Goal: Task Accomplishment & Management: Complete application form

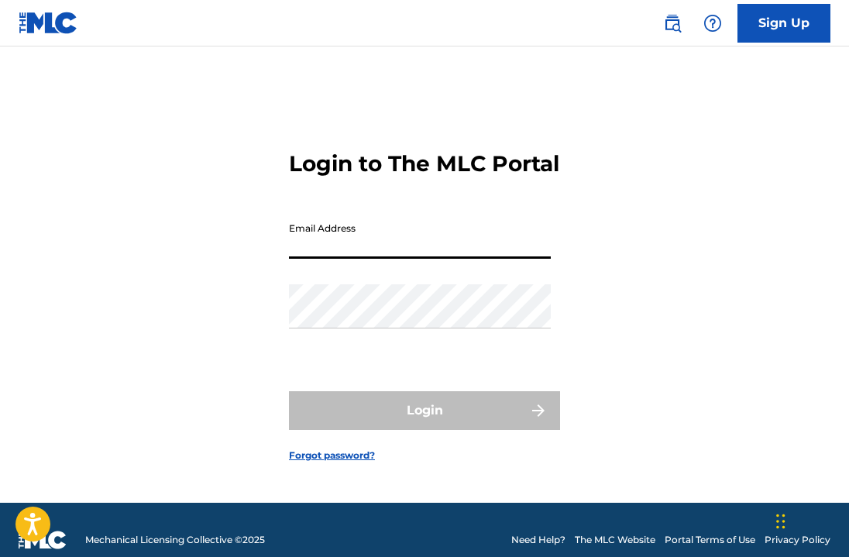
click at [421, 259] on input "Email Address" at bounding box center [420, 237] width 262 height 44
click at [431, 259] on input "[EMAIL_ADDRESS][DOMAIN_NAME]" at bounding box center [420, 237] width 262 height 44
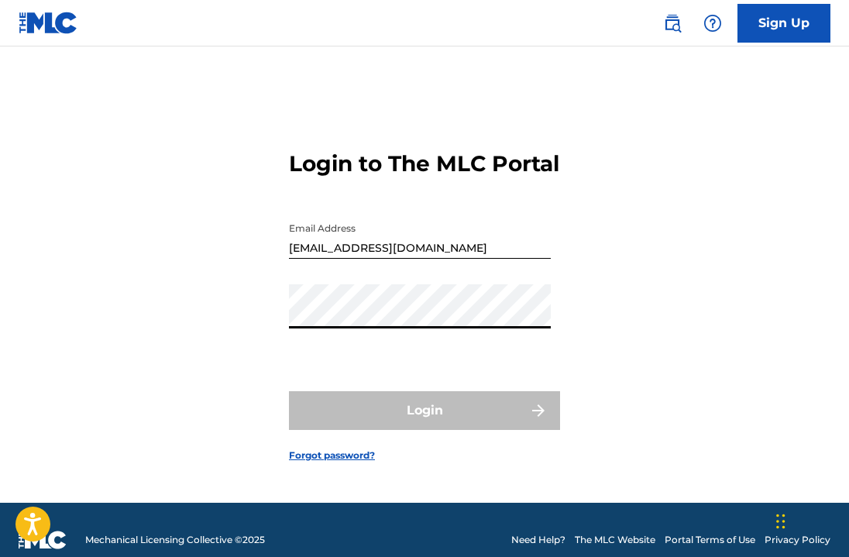
click at [442, 259] on input "[EMAIL_ADDRESS][DOMAIN_NAME]" at bounding box center [420, 237] width 262 height 44
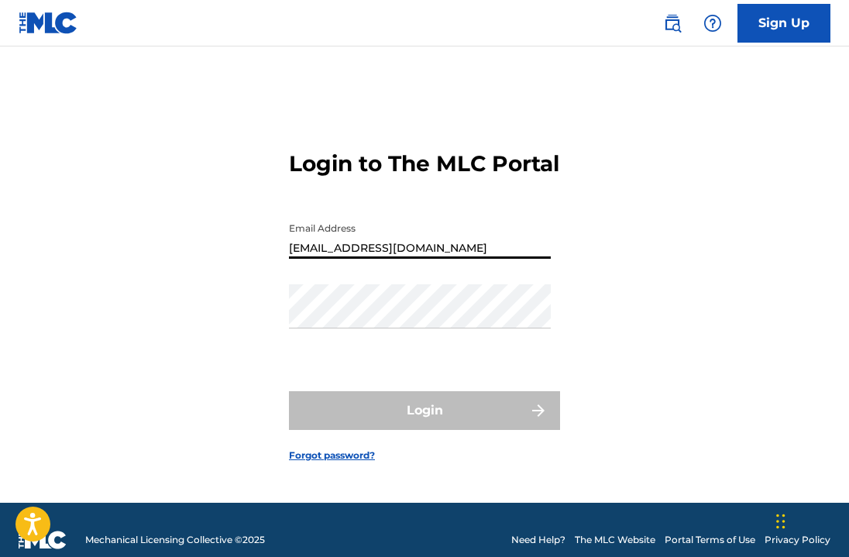
click at [442, 259] on input "[EMAIL_ADDRESS][DOMAIN_NAME]" at bounding box center [420, 237] width 262 height 44
type input "[EMAIL_ADDRESS][DOMAIN_NAME]"
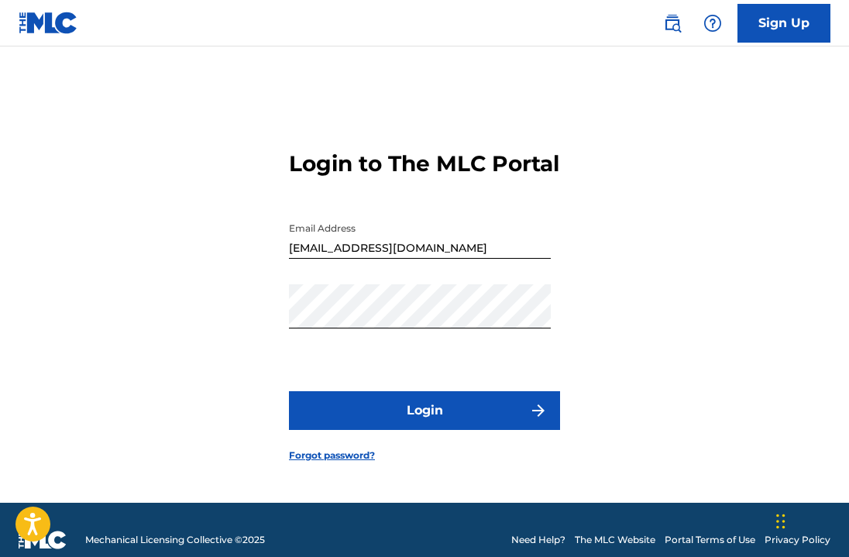
click at [463, 419] on button "Login" at bounding box center [424, 410] width 271 height 39
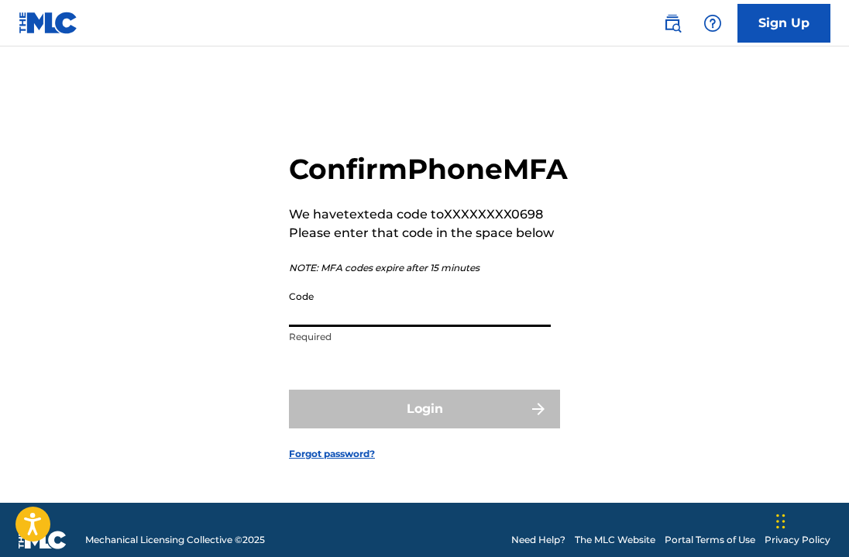
click at [439, 327] on input "Code" at bounding box center [420, 305] width 262 height 44
paste input "636789"
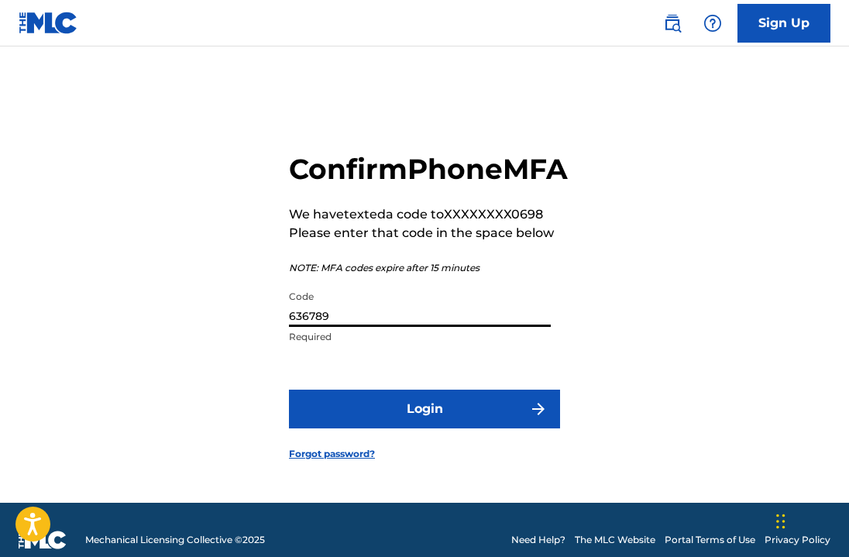
type input "636789"
click at [491, 420] on button "Login" at bounding box center [424, 409] width 271 height 39
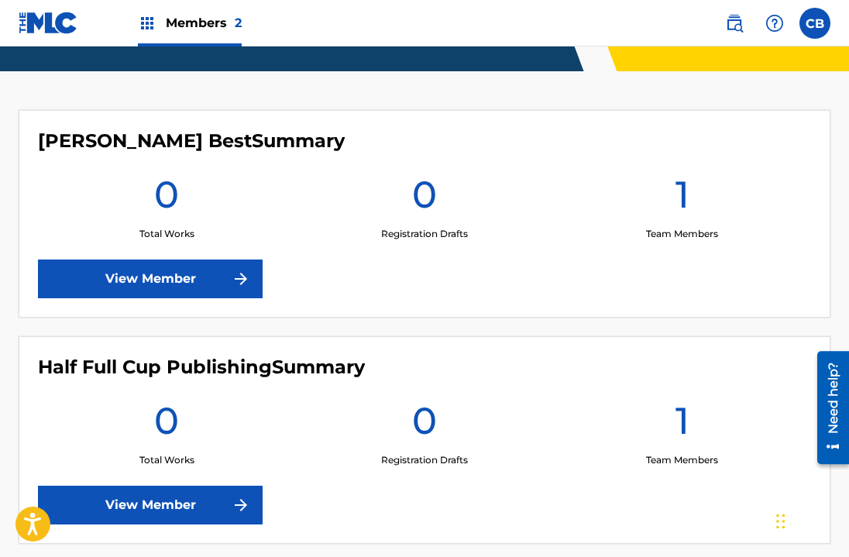
scroll to position [387, 0]
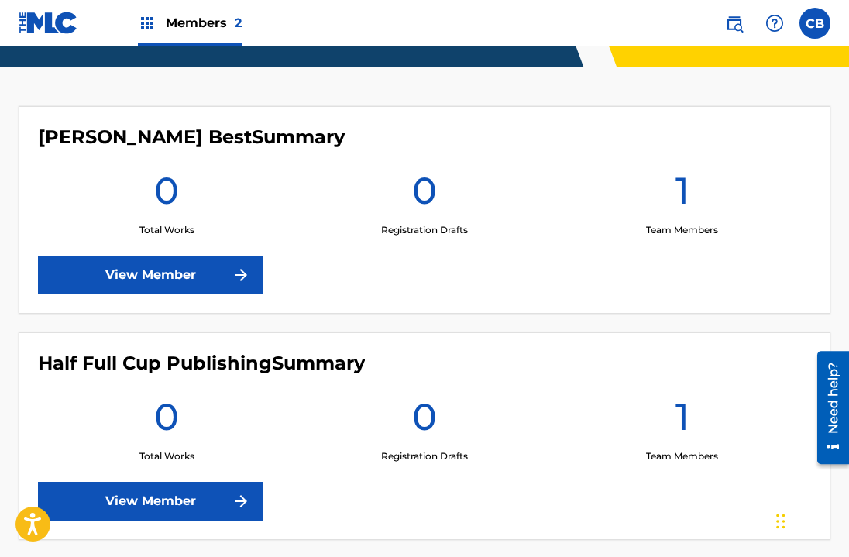
click at [142, 23] on img at bounding box center [147, 23] width 19 height 19
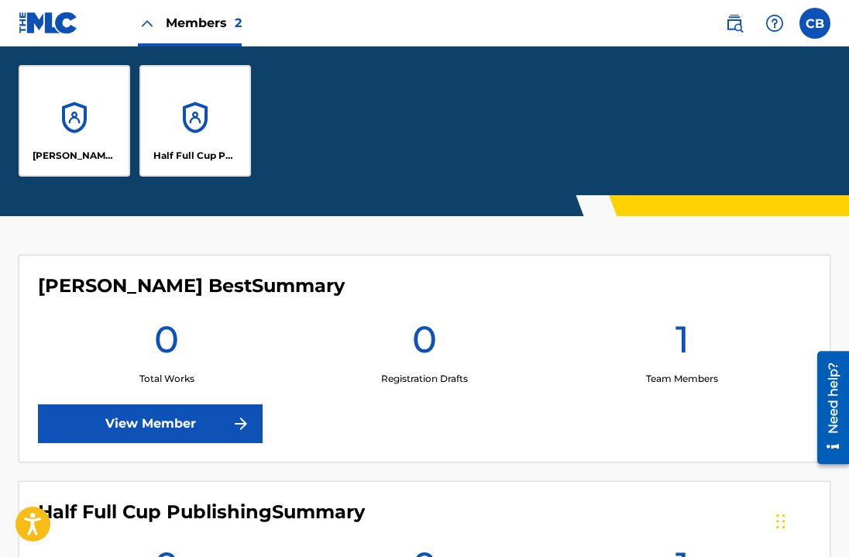
scroll to position [535, 0]
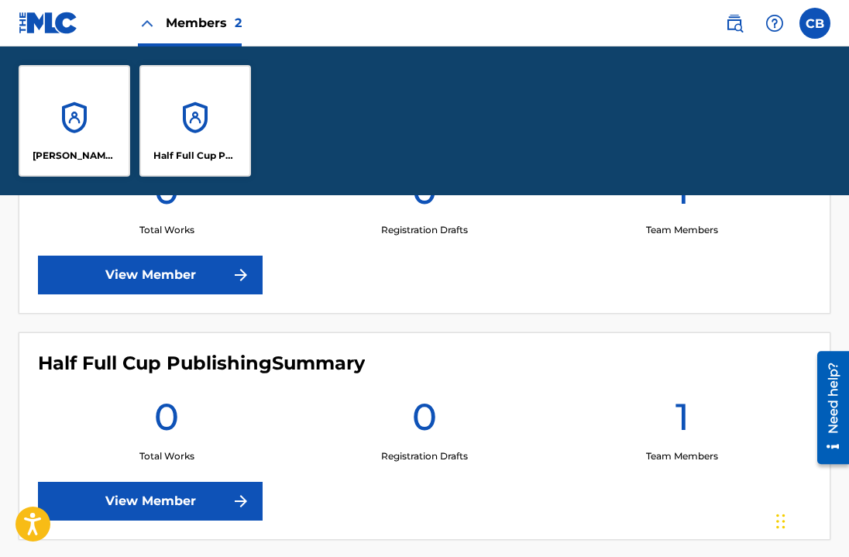
click at [245, 212] on div "0 Total Works" at bounding box center [167, 202] width 258 height 70
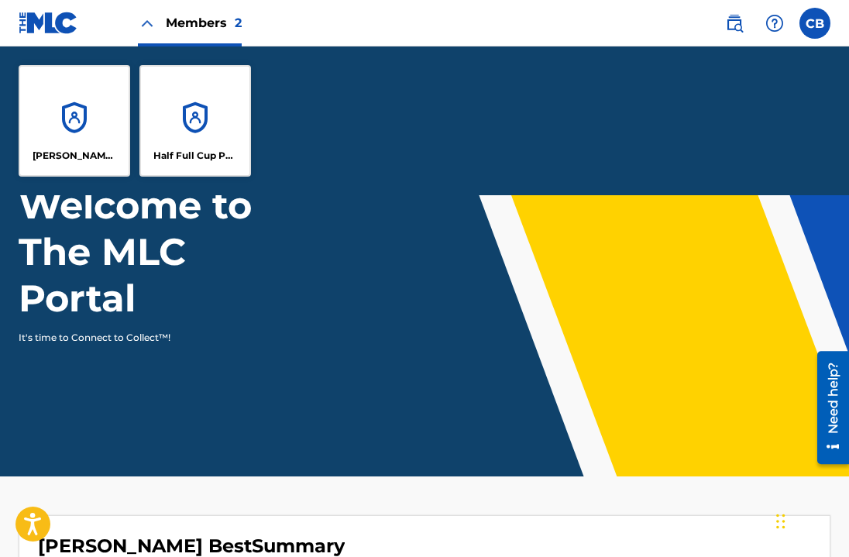
scroll to position [0, 0]
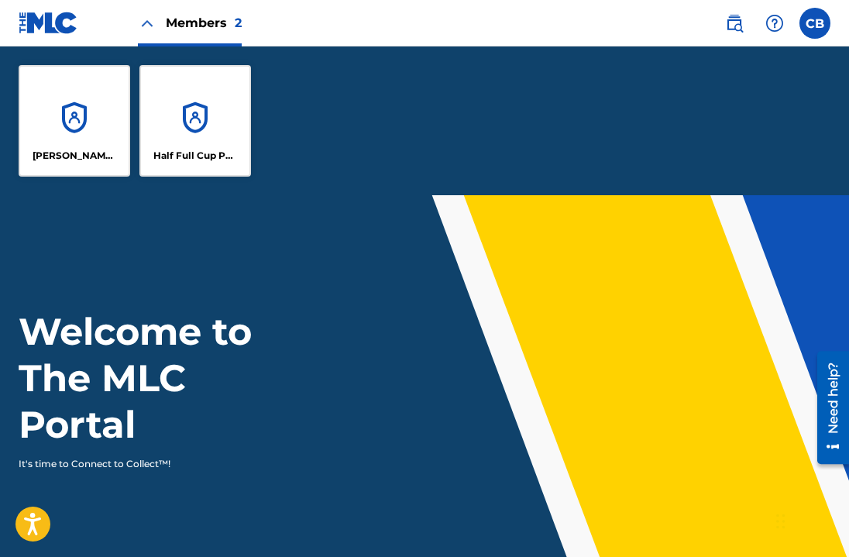
click at [487, 287] on header "Welcome to The MLC Portal It's time to Connect to Collect™!" at bounding box center [424, 399] width 849 height 408
click at [75, 139] on div "[PERSON_NAME] Best" at bounding box center [75, 121] width 112 height 112
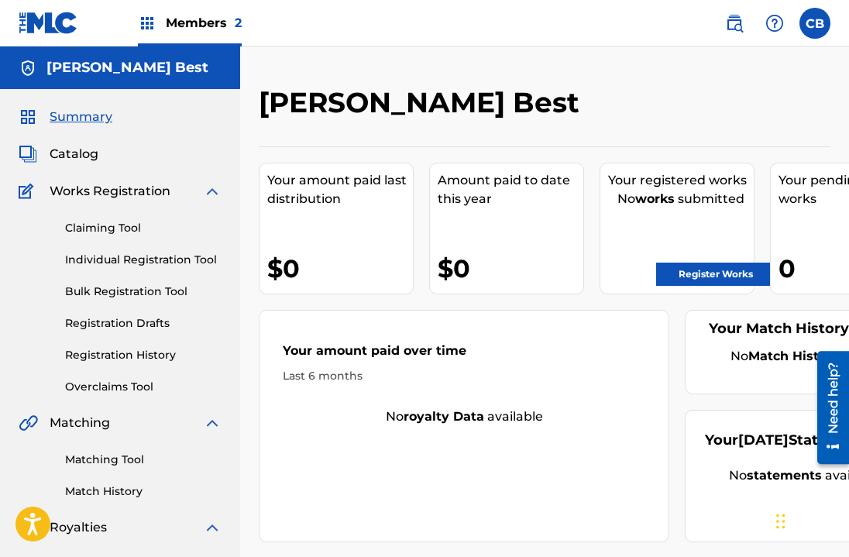
click at [102, 225] on link "Claiming Tool" at bounding box center [143, 228] width 157 height 16
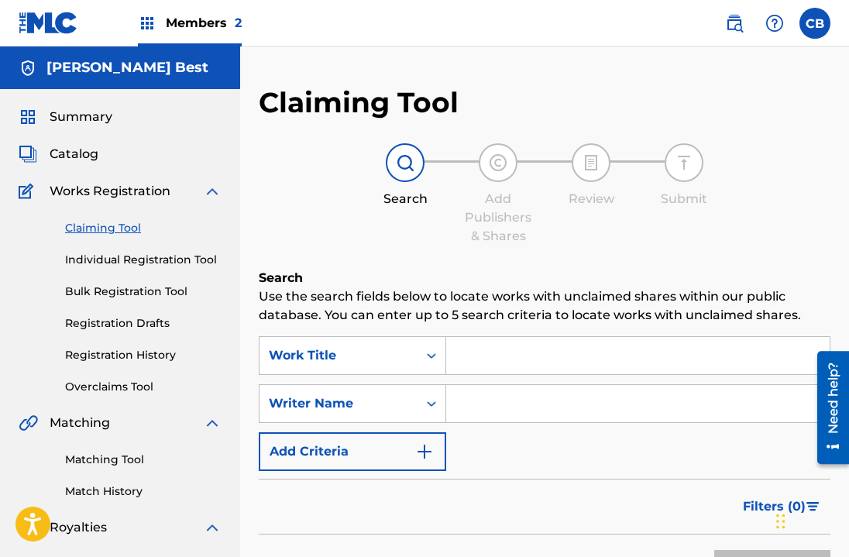
click at [529, 351] on input "Search Form" at bounding box center [638, 355] width 384 height 37
type input "record hot summer"
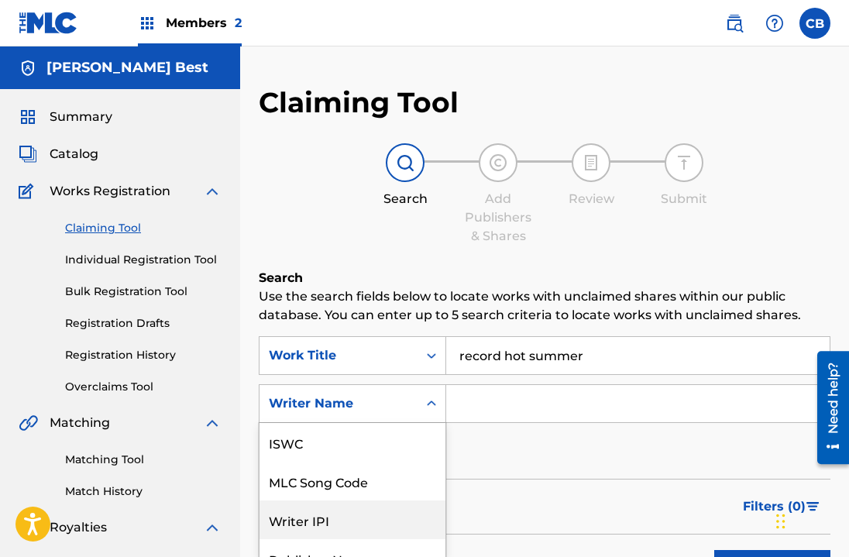
click at [394, 416] on div "Writer IPI, 3 of 7. 7 results available. Use Up and Down to choose options, pre…" at bounding box center [352, 403] width 187 height 39
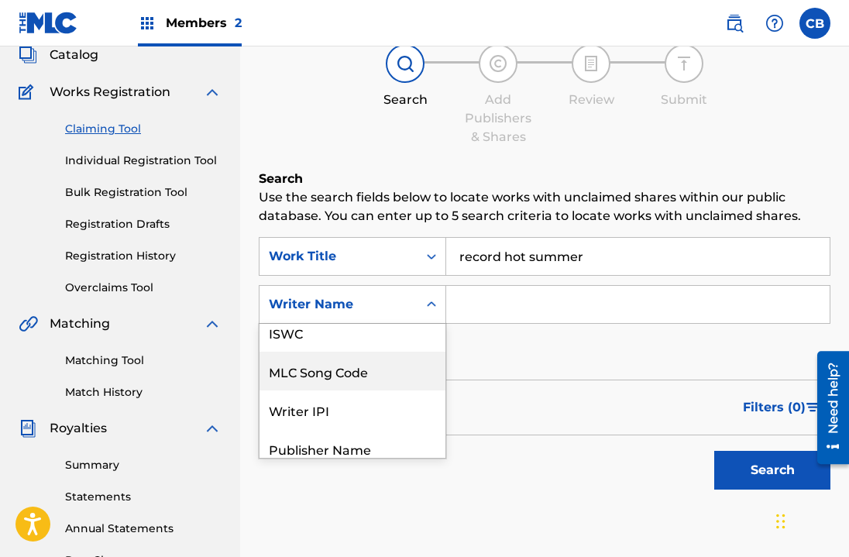
scroll to position [137, 0]
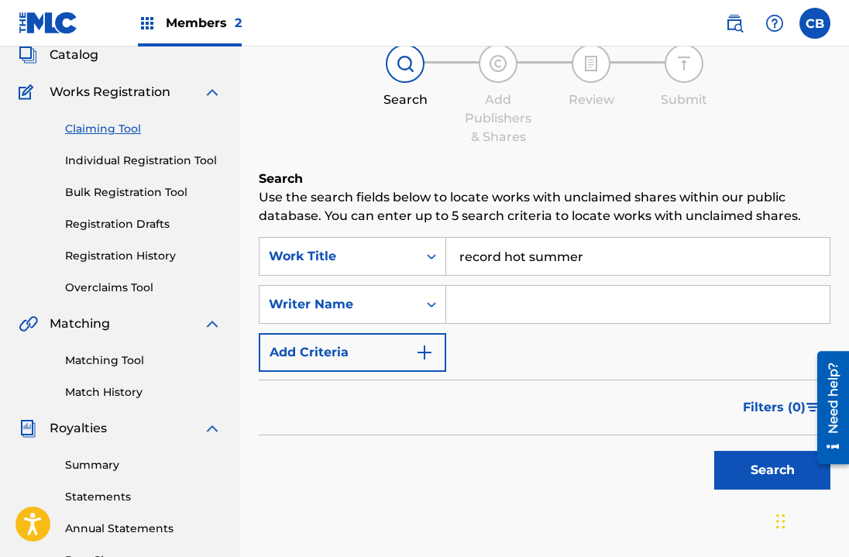
click at [602, 387] on div "Filters ( 0 )" at bounding box center [545, 408] width 572 height 56
click at [758, 474] on button "Search" at bounding box center [772, 470] width 116 height 39
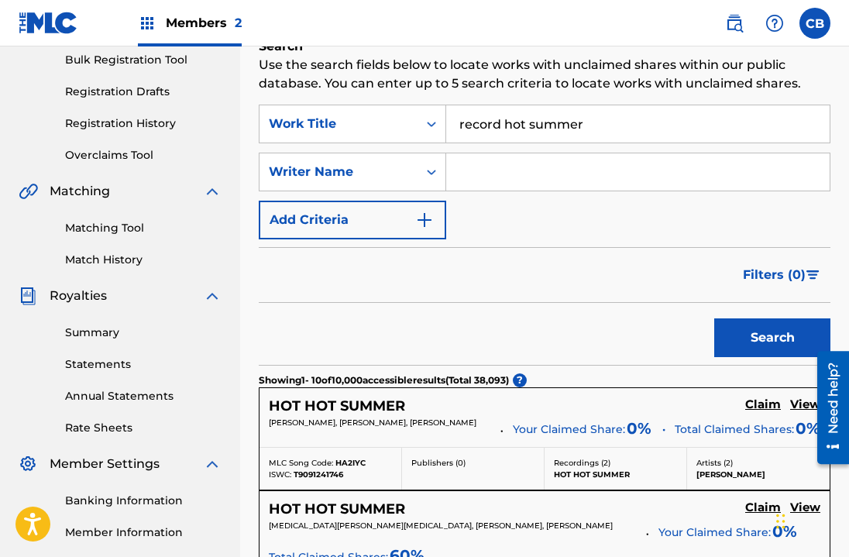
scroll to position [0, 0]
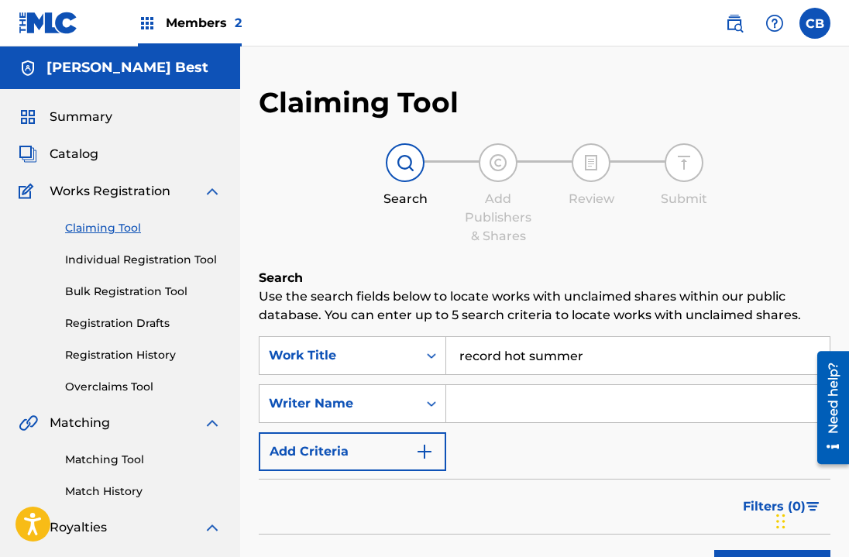
click at [512, 411] on input "Search Form" at bounding box center [638, 403] width 384 height 37
type input "[PERSON_NAME]"
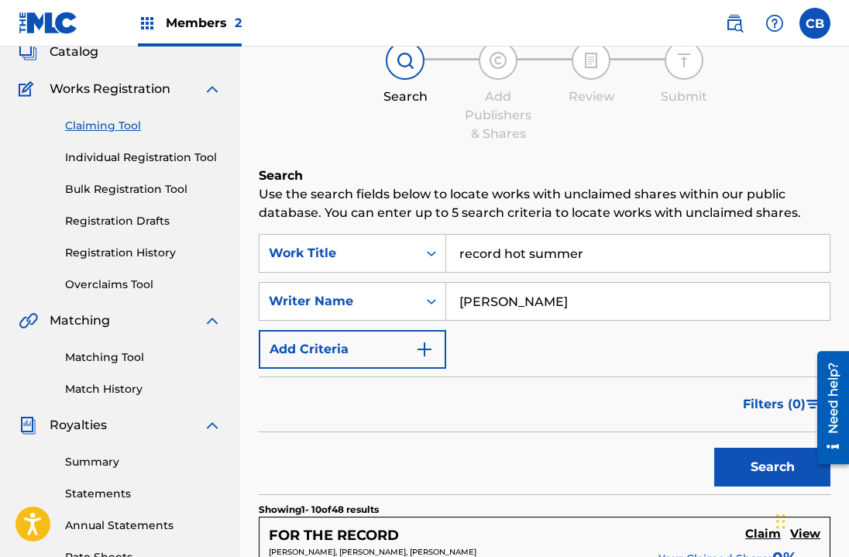
click at [736, 463] on button "Search" at bounding box center [772, 467] width 116 height 39
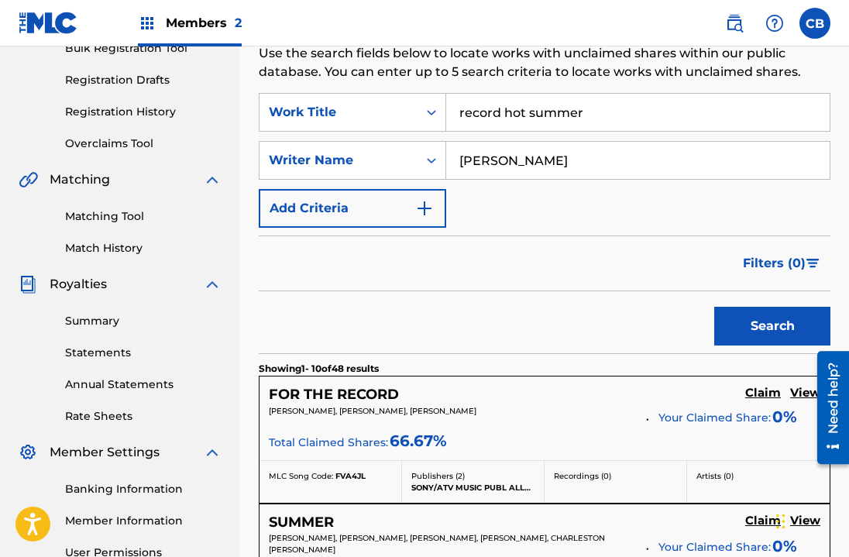
scroll to position [0, 0]
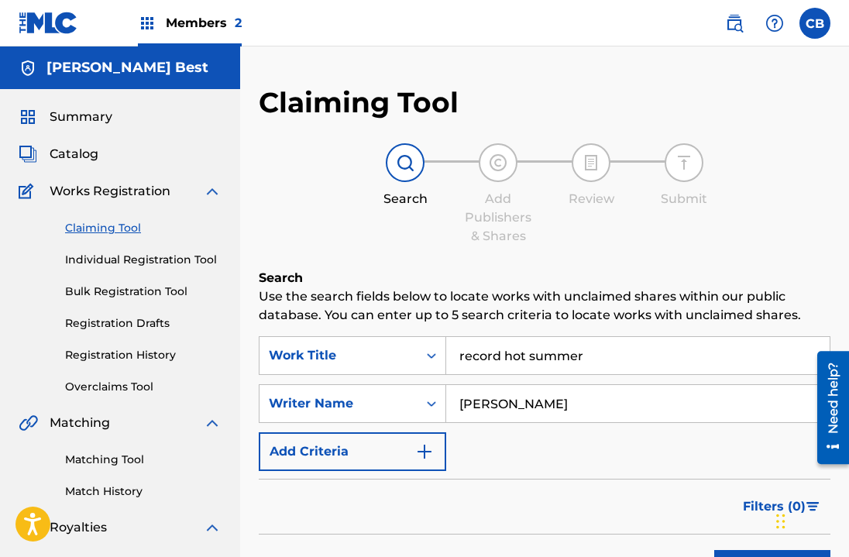
click at [554, 244] on div "Search Add Publishers & Shares Review Submit" at bounding box center [545, 194] width 572 height 102
click at [96, 160] on span "Catalog" at bounding box center [74, 154] width 49 height 19
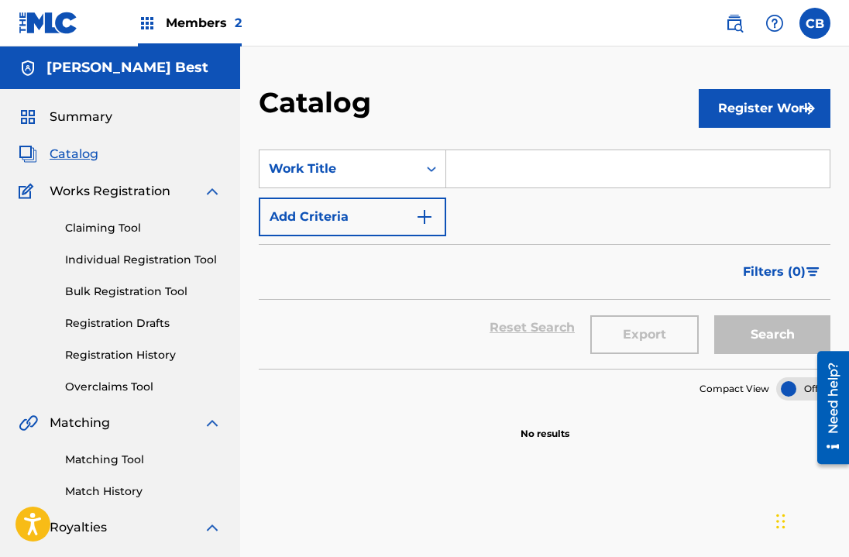
click at [761, 118] on button "Register Work" at bounding box center [765, 108] width 132 height 39
click at [747, 175] on link "Individual" at bounding box center [765, 158] width 132 height 37
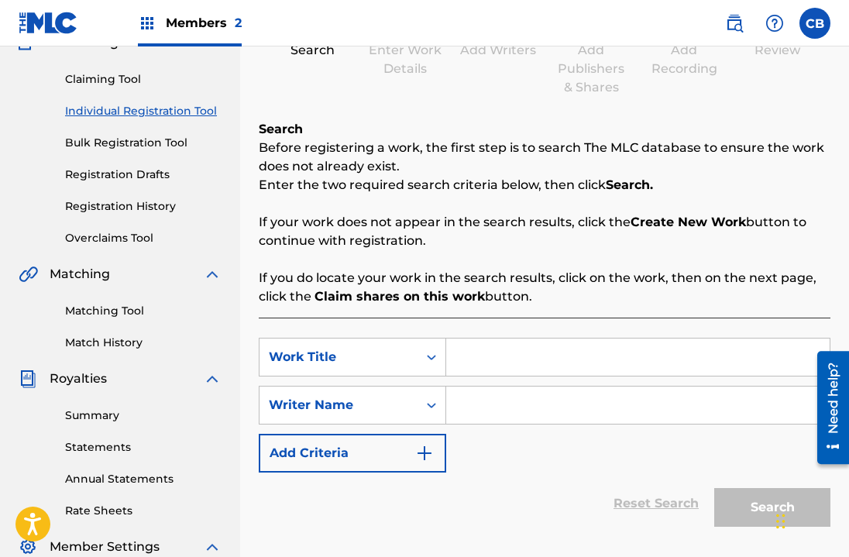
scroll to position [150, 0]
click at [499, 352] on input "Search Form" at bounding box center [638, 356] width 384 height 37
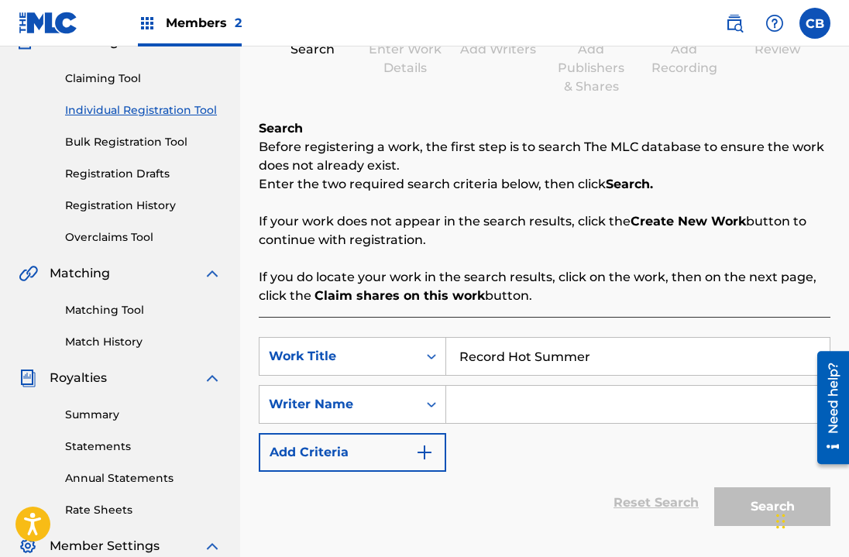
type input "Record Hot Summer"
click at [323, 477] on div "Reset Search Search" at bounding box center [545, 503] width 572 height 62
click at [334, 451] on button "Add Criteria" at bounding box center [352, 452] width 187 height 39
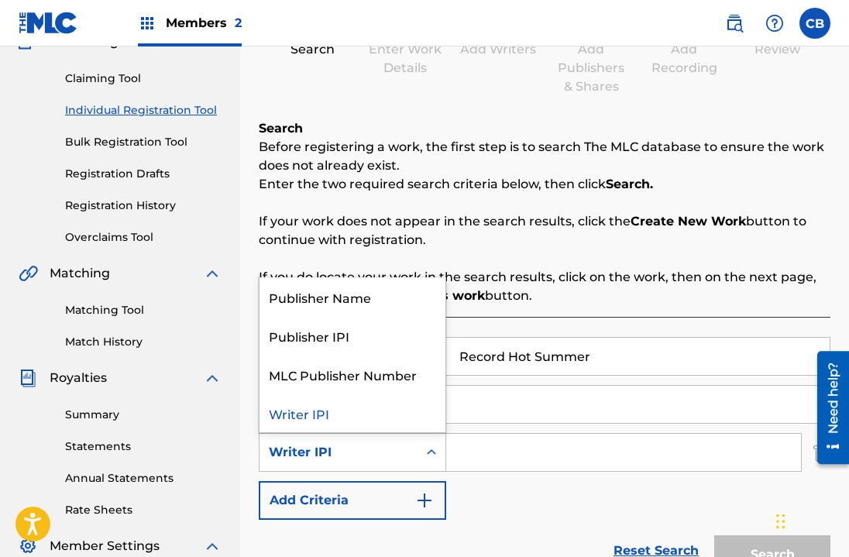
click at [433, 454] on icon "Search Form" at bounding box center [431, 452] width 15 height 15
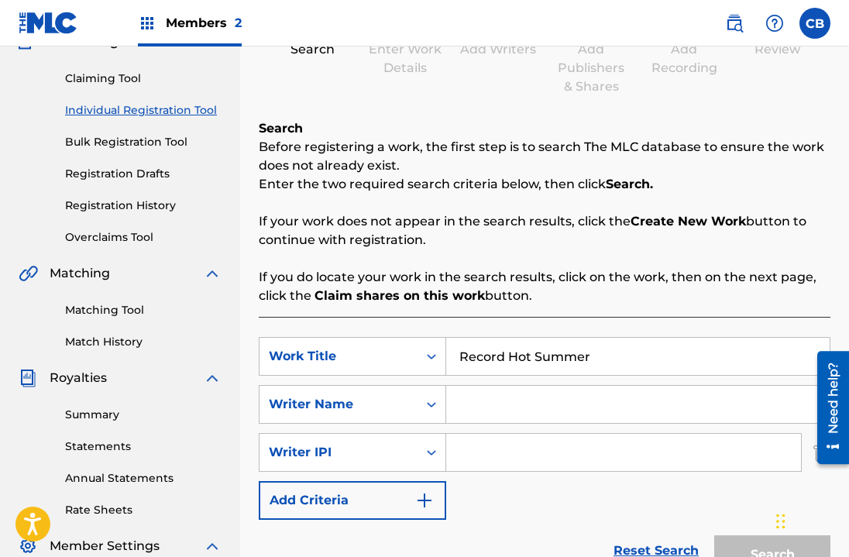
click at [433, 454] on icon "Search Form" at bounding box center [431, 452] width 15 height 15
click at [508, 356] on input "Record Hot Summer" at bounding box center [638, 356] width 384 height 37
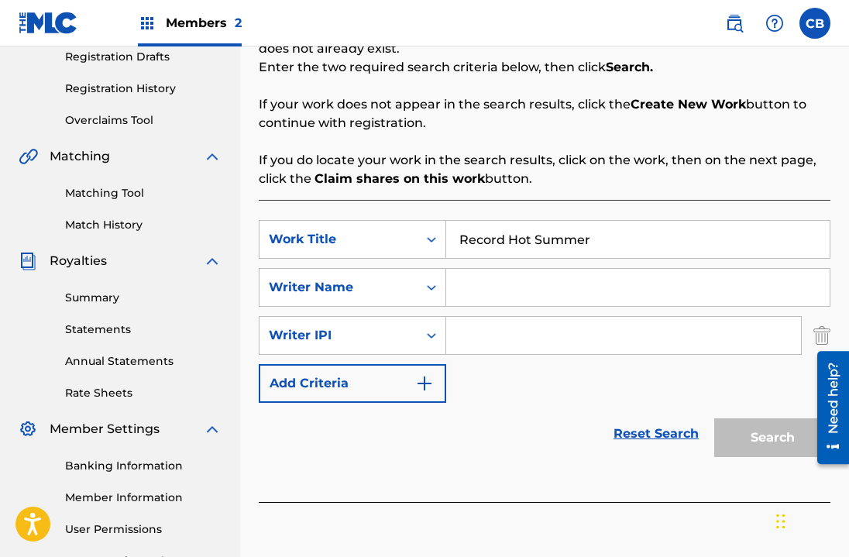
click at [552, 440] on div "Reset Search Search" at bounding box center [545, 434] width 572 height 62
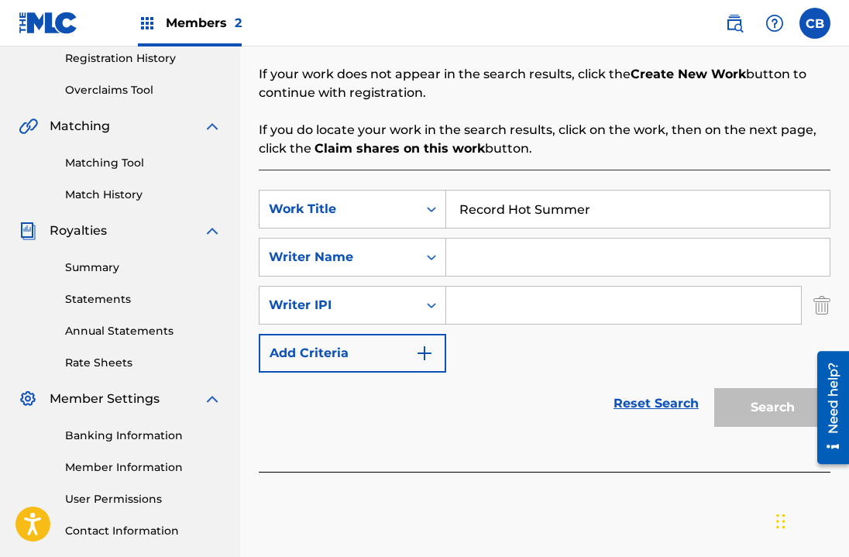
scroll to position [314, 0]
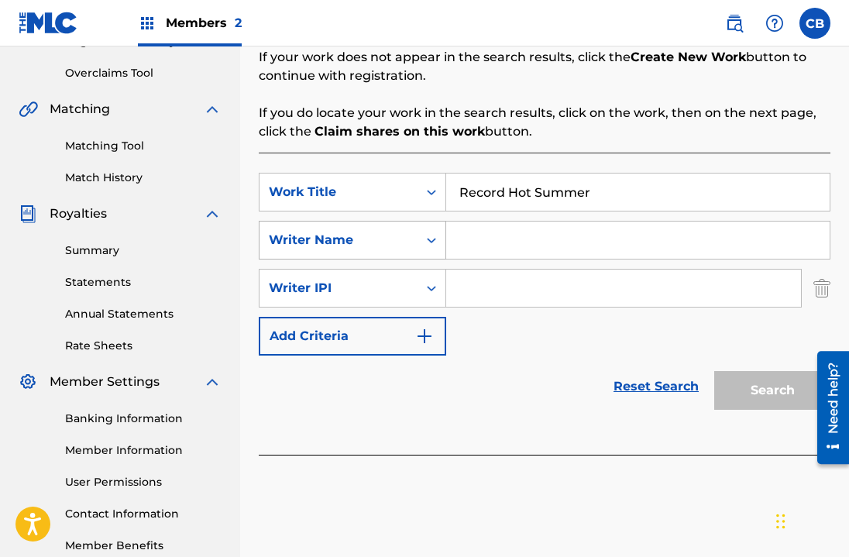
click at [407, 240] on div "Writer Name" at bounding box center [338, 240] width 139 height 19
click at [587, 252] on input "Search Form" at bounding box center [638, 240] width 384 height 37
type input "[PERSON_NAME] Best"
click at [586, 327] on div "SearchWithCriteriae6daa553-345d-43e7-ad3d-c8c6726bce3e Work Title Record Hot Su…" at bounding box center [545, 264] width 572 height 183
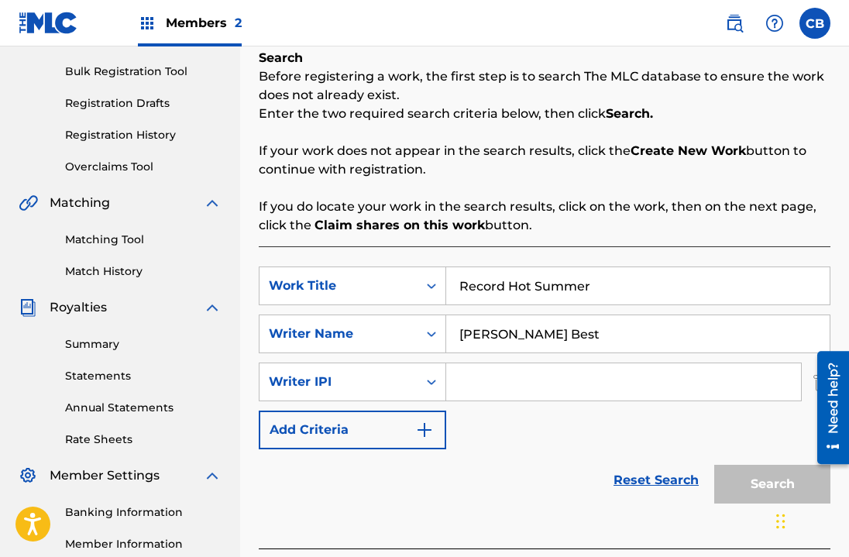
scroll to position [267, 0]
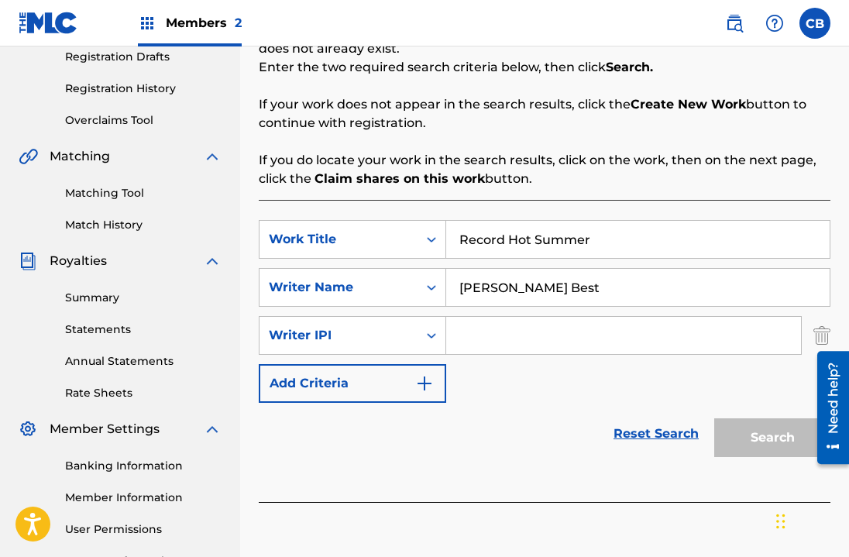
click at [831, 334] on div "Register Work Search Enter Work Details Add Writers Add Publishers & Shares Add…" at bounding box center [544, 219] width 609 height 801
click at [825, 334] on img "Search Form" at bounding box center [821, 335] width 17 height 39
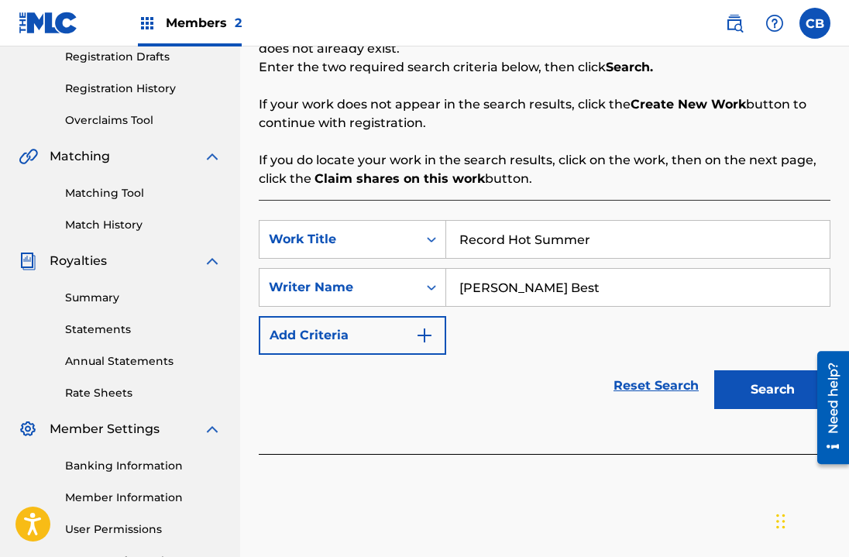
click at [760, 398] on button "Search" at bounding box center [772, 389] width 116 height 39
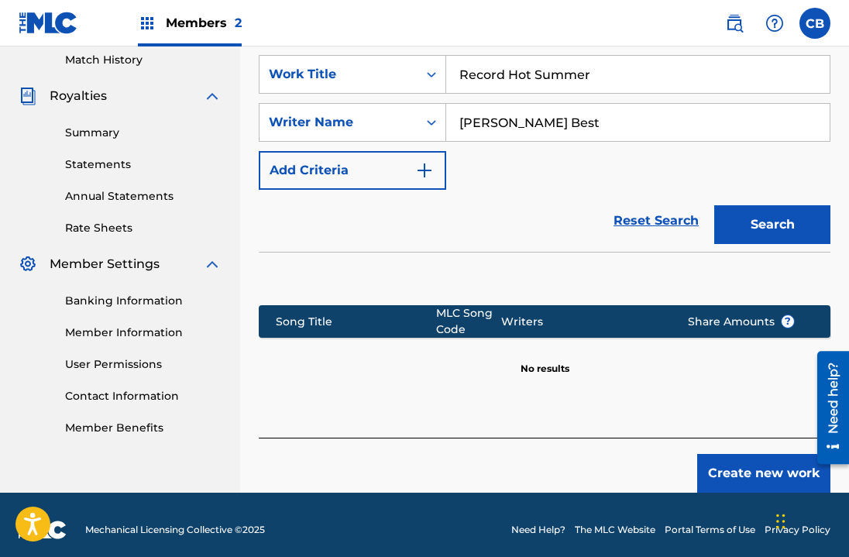
click at [769, 473] on button "Create new work" at bounding box center [763, 473] width 133 height 39
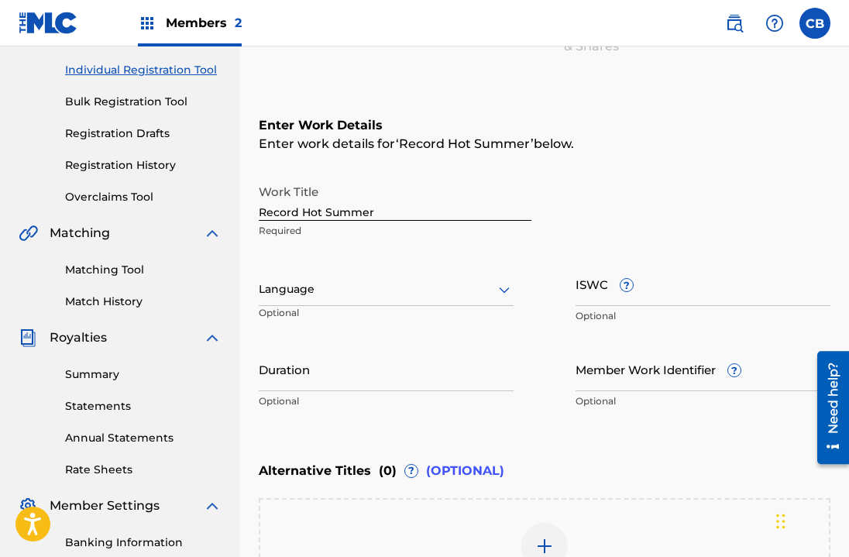
scroll to position [189, 0]
click at [414, 211] on input "Record Hot Summer" at bounding box center [395, 199] width 273 height 44
click at [585, 290] on input "ISWC ?" at bounding box center [703, 285] width 255 height 44
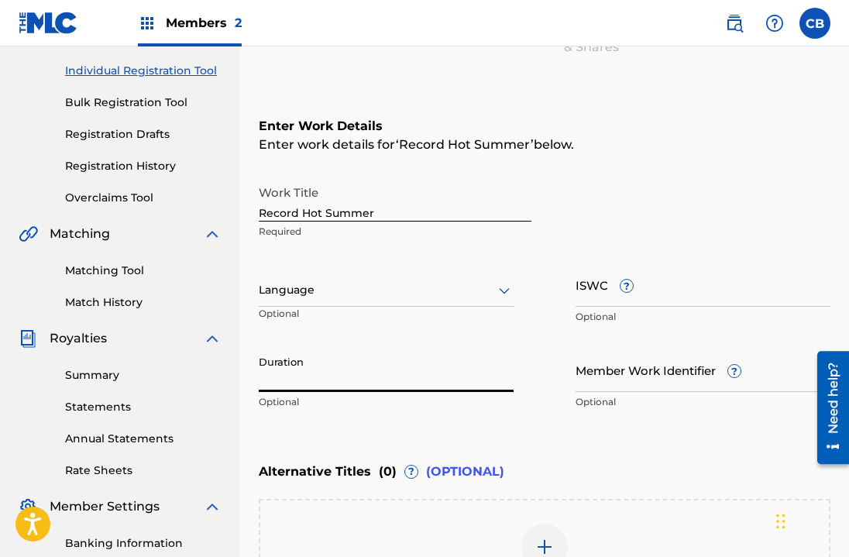
click at [308, 370] on input "Duration" at bounding box center [386, 370] width 255 height 44
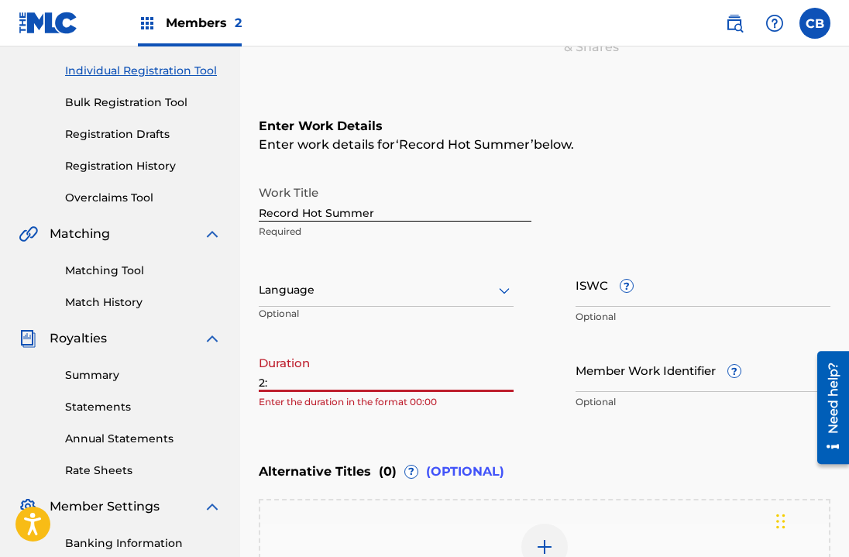
type input "2"
click at [259, 384] on input "3:13" at bounding box center [386, 370] width 255 height 44
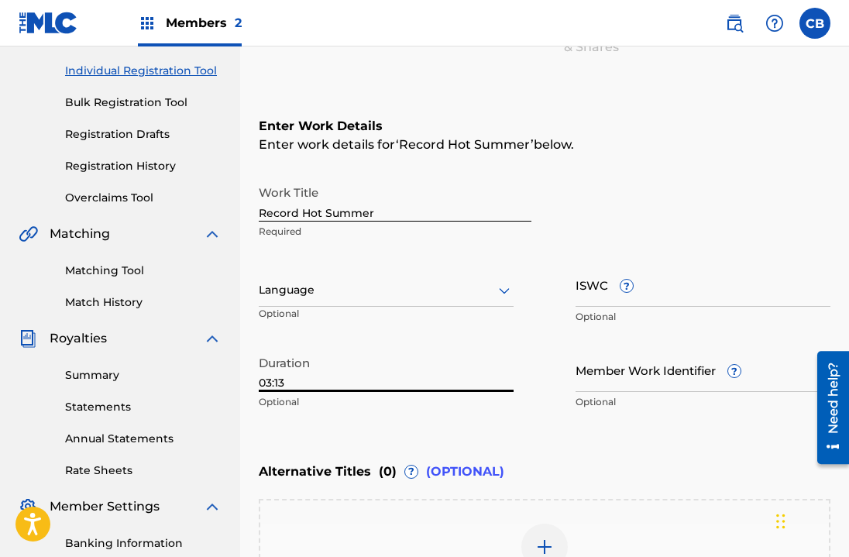
type input "03:13"
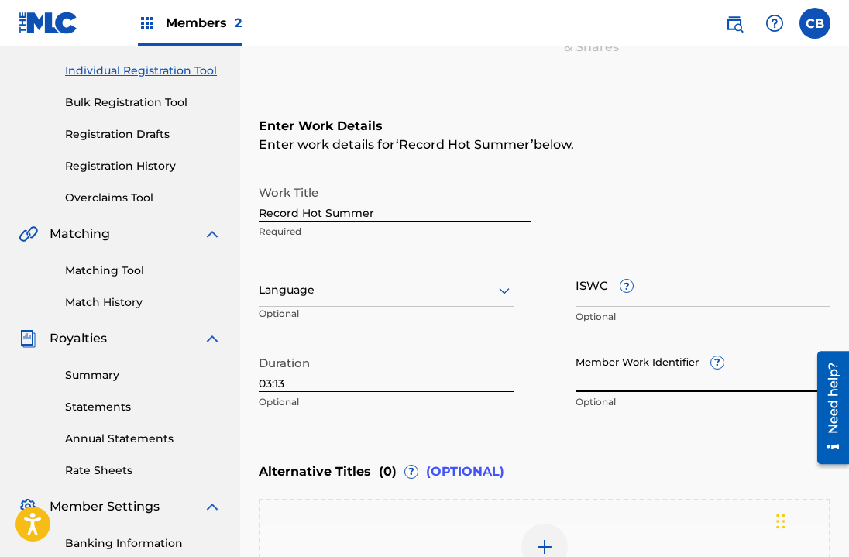
click at [670, 387] on input "Member Work Identifier ?" at bounding box center [703, 370] width 255 height 44
click at [586, 289] on input "ISWC ?" at bounding box center [703, 285] width 255 height 44
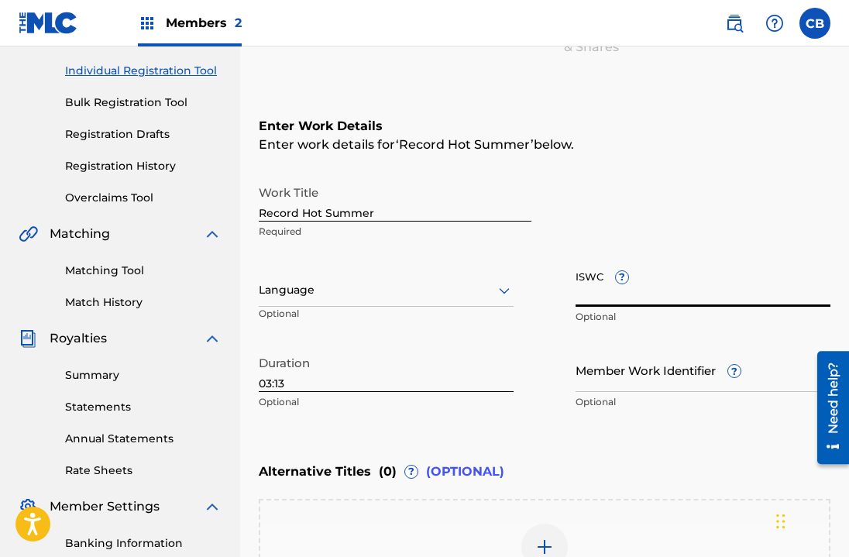
paste input "T3267266848"
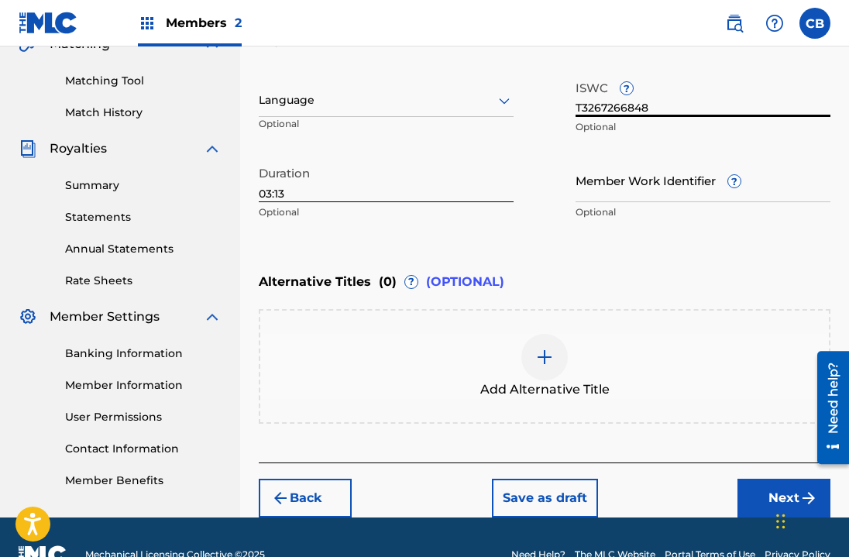
scroll to position [397, 0]
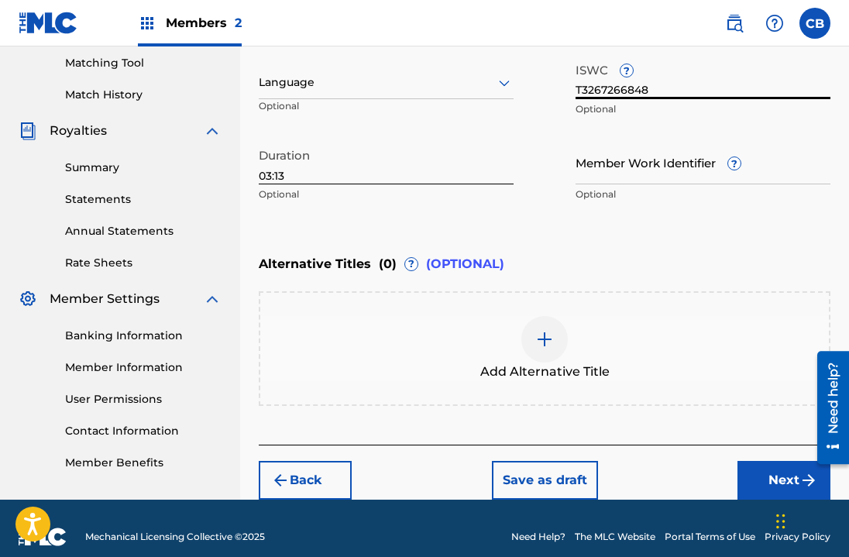
type input "T3267266848"
click at [798, 478] on button "Next" at bounding box center [784, 480] width 93 height 39
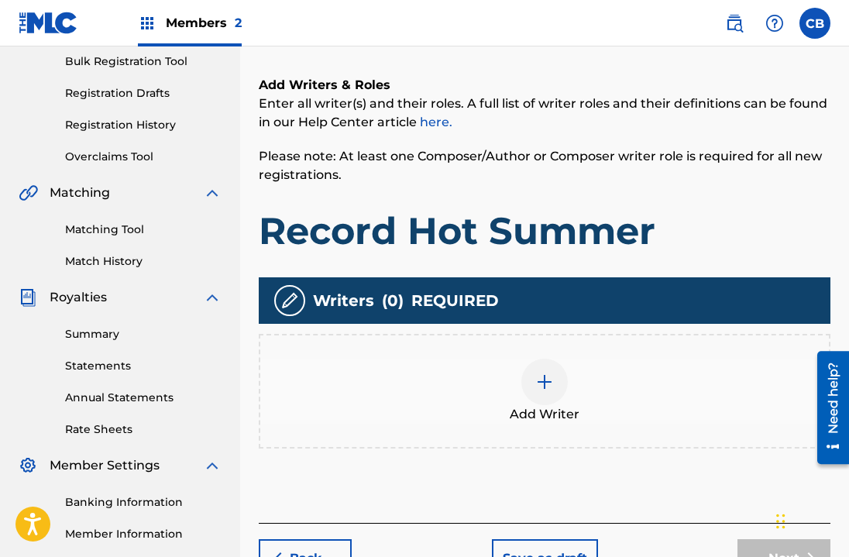
scroll to position [233, 0]
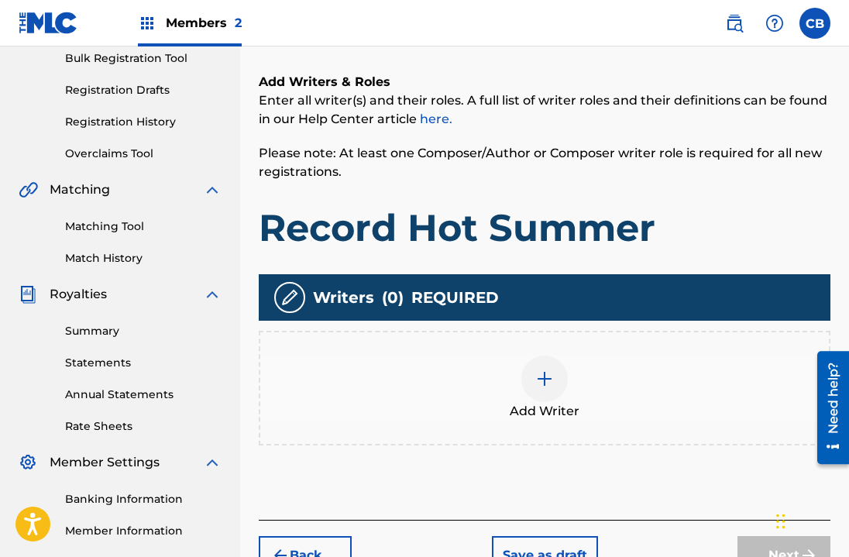
click at [533, 377] on div at bounding box center [544, 379] width 46 height 46
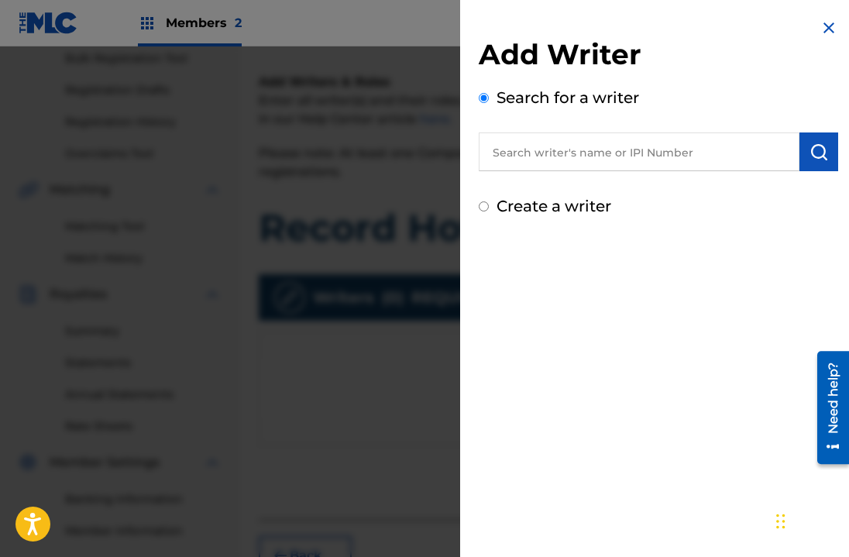
click at [548, 150] on input "text" at bounding box center [639, 151] width 321 height 39
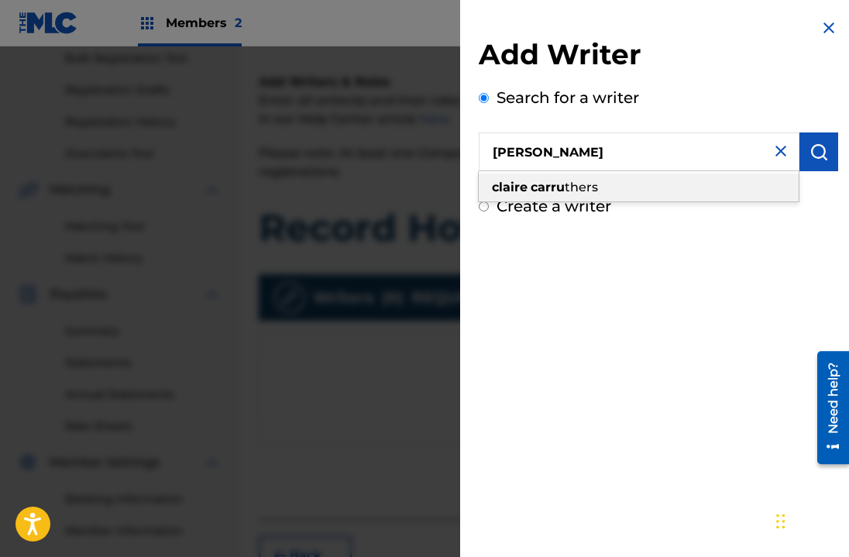
click at [561, 190] on strong "carru" at bounding box center [548, 187] width 34 height 15
type input "[PERSON_NAME]"
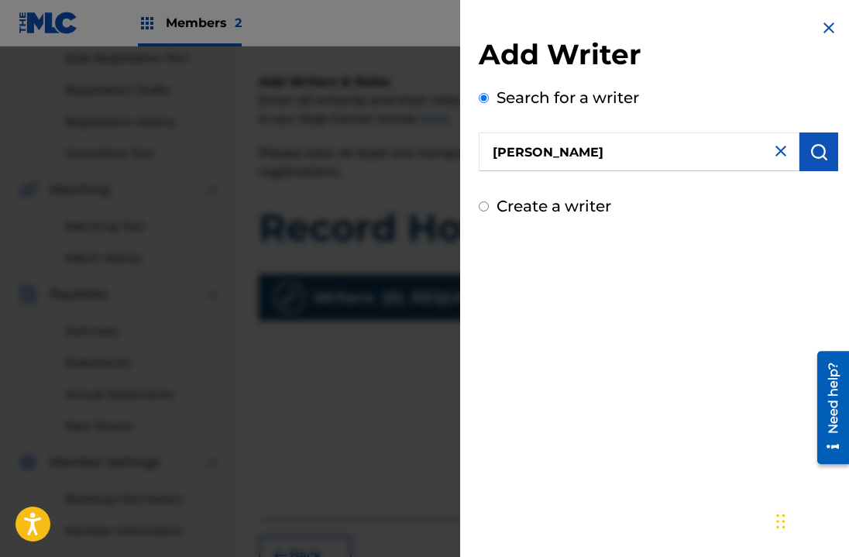
click at [827, 157] on button "submit" at bounding box center [819, 151] width 39 height 39
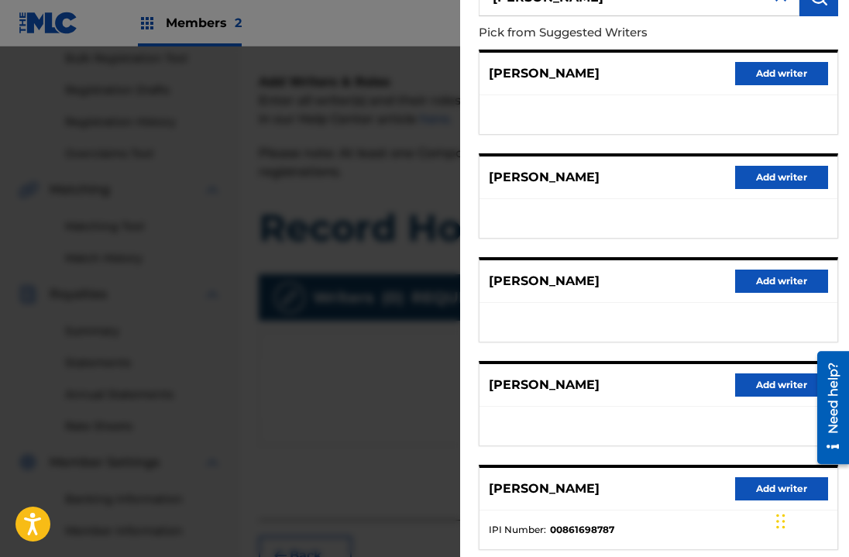
scroll to position [246, 0]
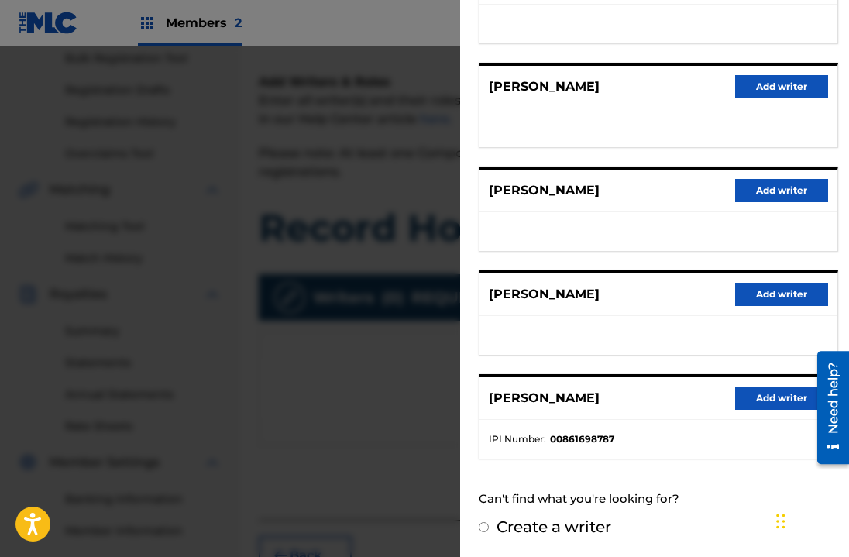
click at [773, 402] on button "Add writer" at bounding box center [781, 398] width 93 height 23
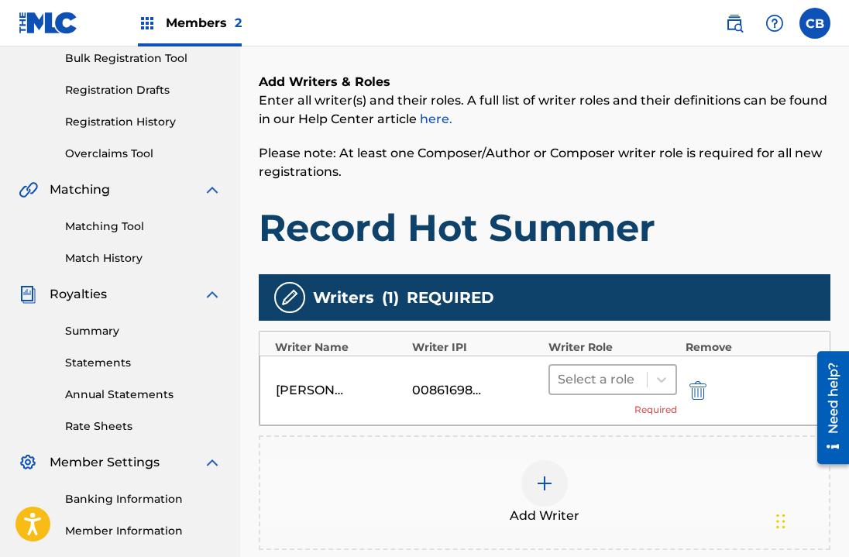
click at [621, 375] on div at bounding box center [598, 380] width 81 height 22
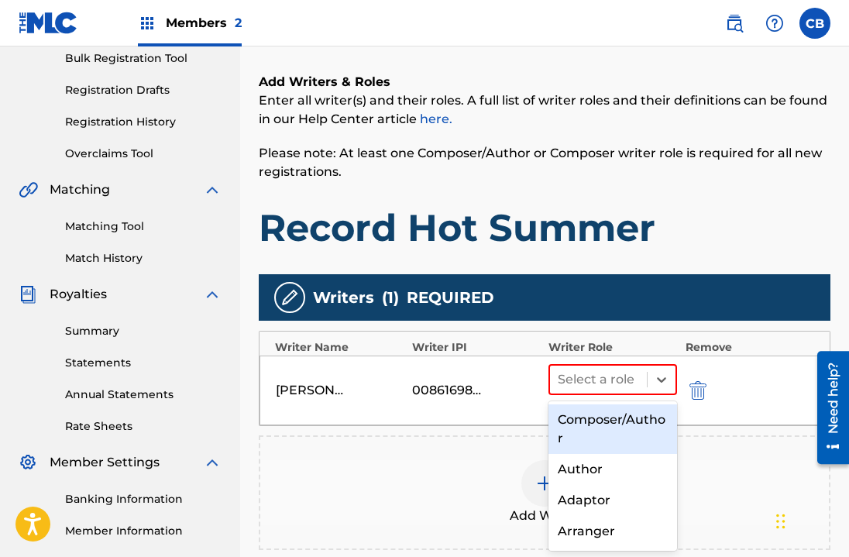
click at [610, 432] on div "Composer/Author" at bounding box center [613, 429] width 129 height 50
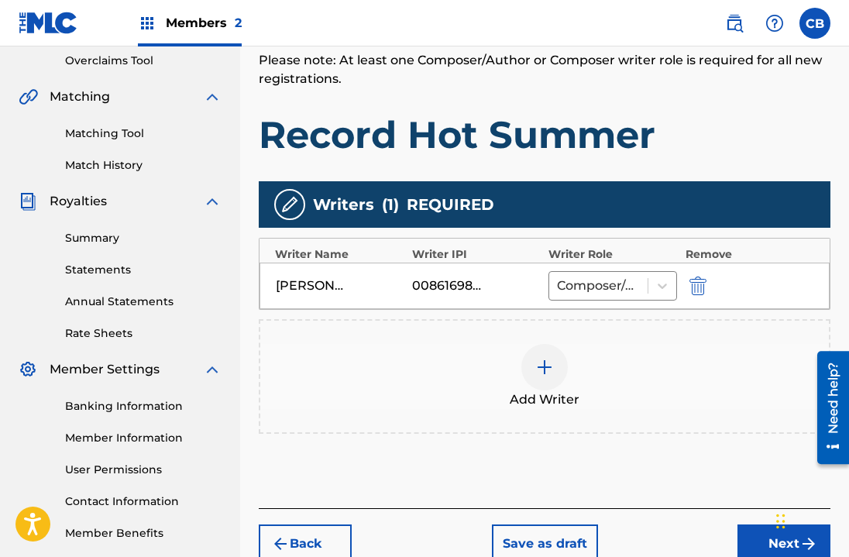
scroll to position [323, 0]
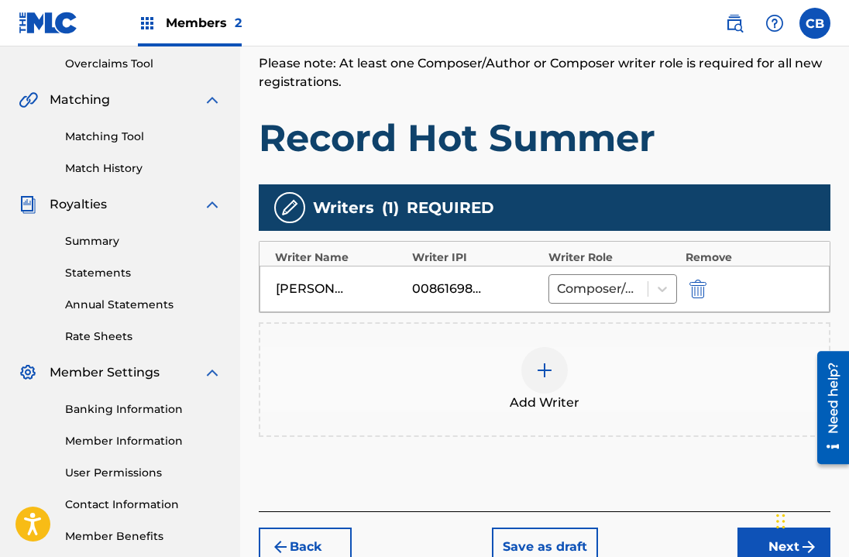
click at [538, 377] on img at bounding box center [544, 370] width 19 height 19
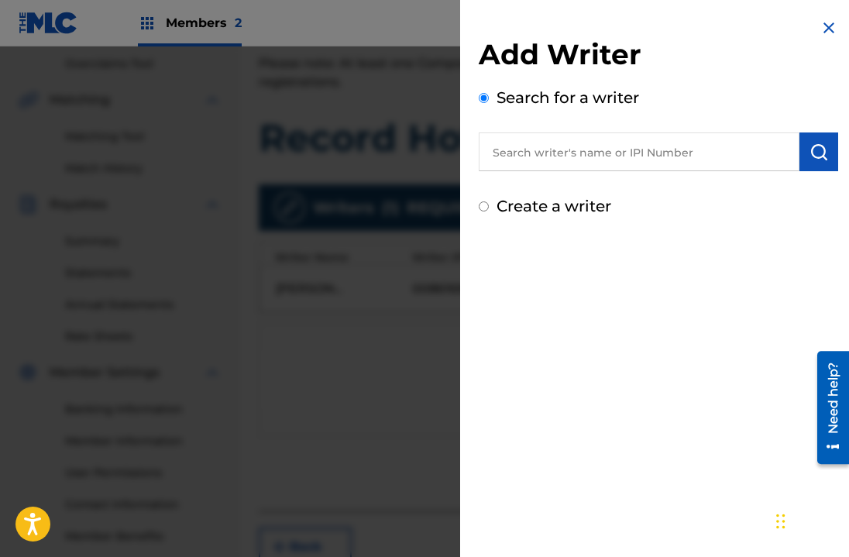
click at [531, 155] on input "text" at bounding box center [639, 151] width 321 height 39
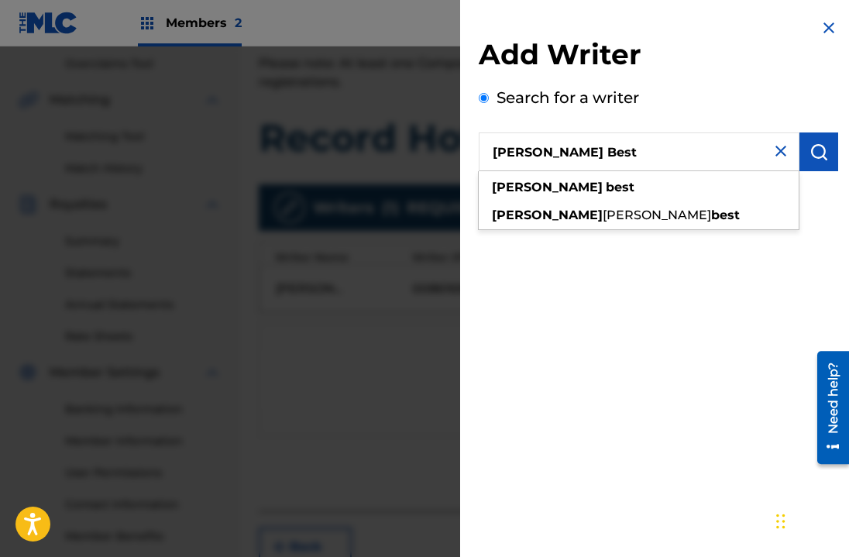
type input "[PERSON_NAME] Best"
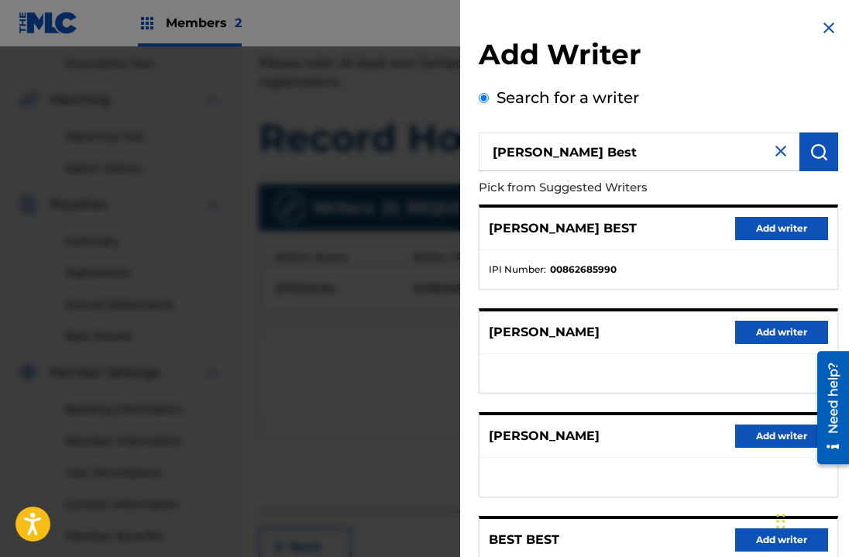
click at [810, 228] on button "Add writer" at bounding box center [781, 228] width 93 height 23
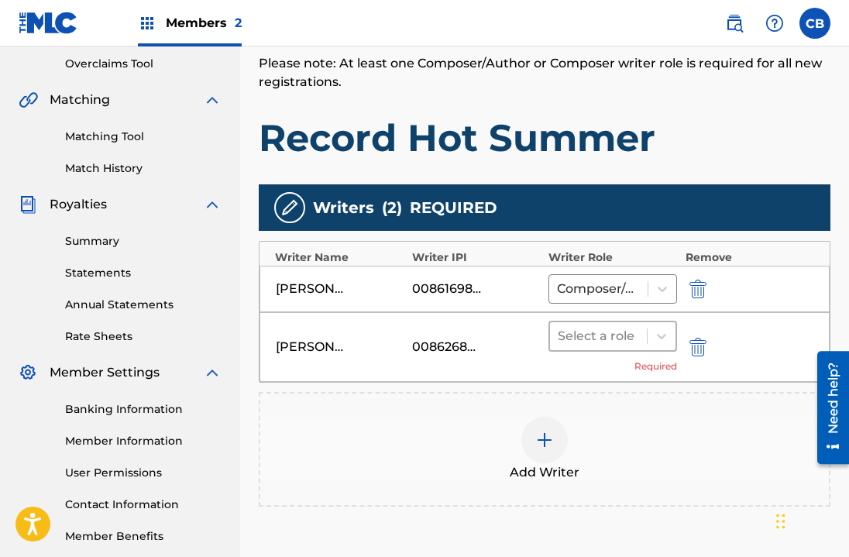
click at [622, 348] on div "Select a role" at bounding box center [598, 336] width 97 height 28
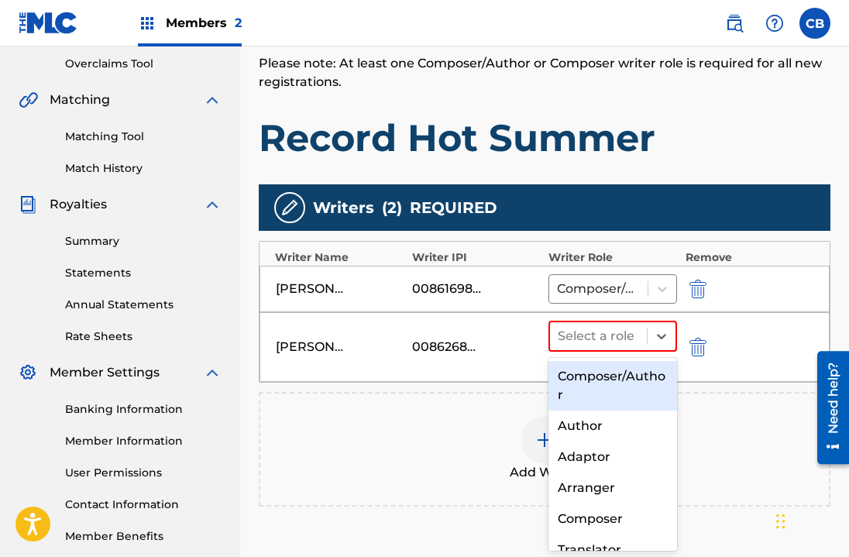
click at [605, 377] on div "Composer/Author" at bounding box center [613, 386] width 129 height 50
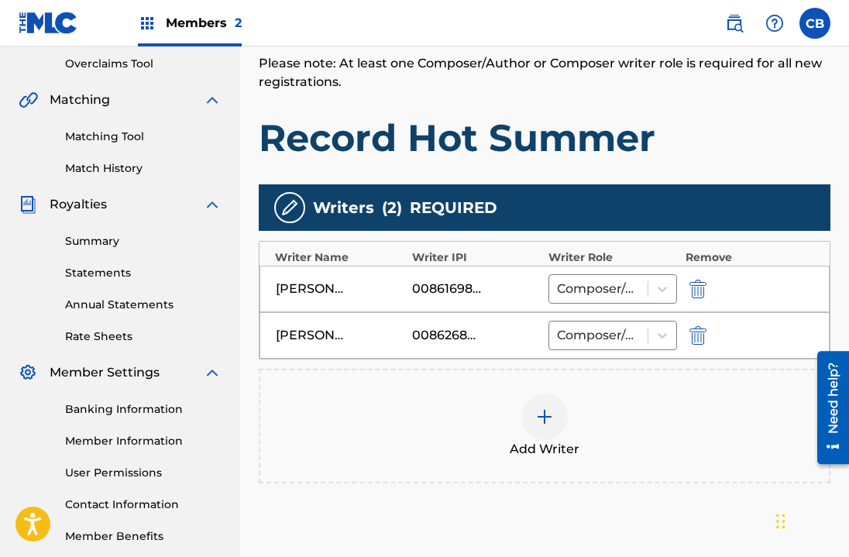
click at [530, 412] on div at bounding box center [544, 417] width 46 height 46
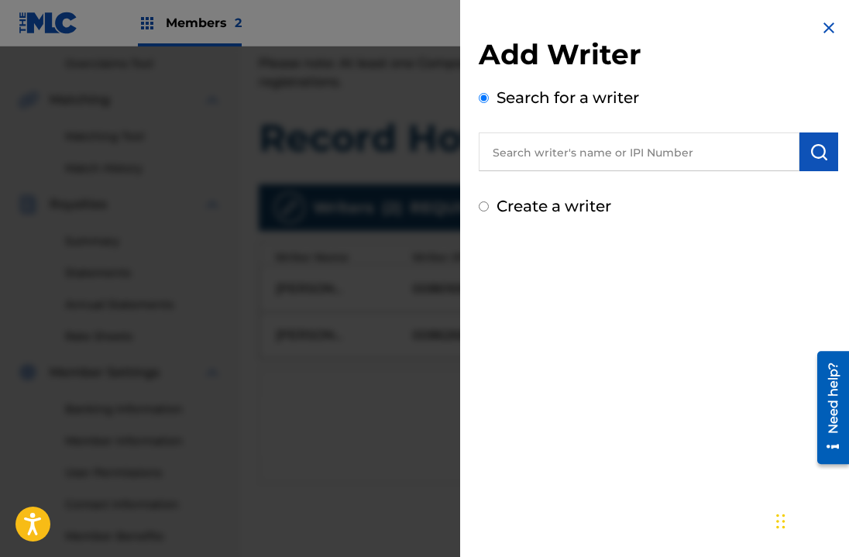
click at [562, 157] on input "text" at bounding box center [639, 151] width 321 height 39
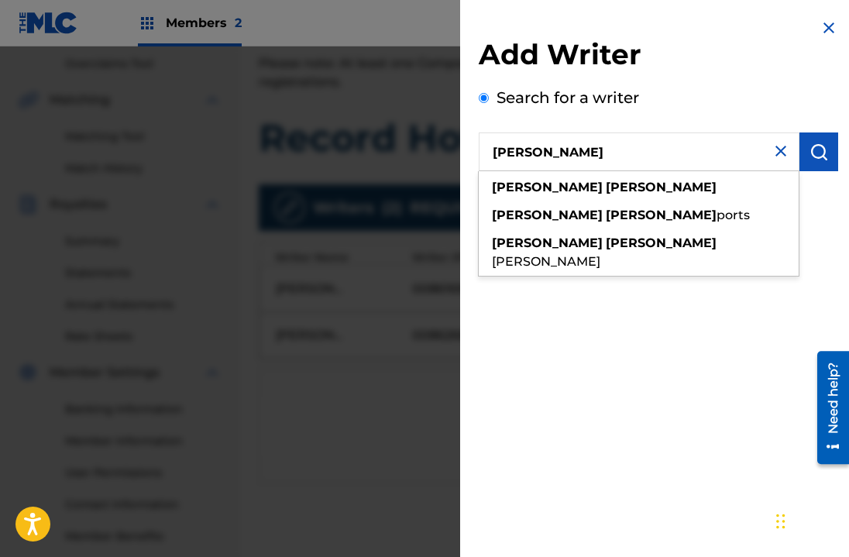
type input "[PERSON_NAME]"
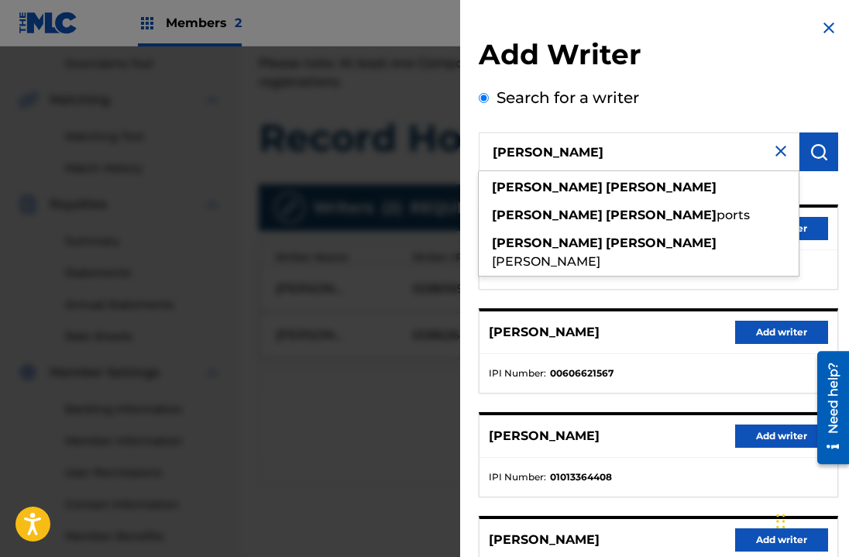
click at [787, 336] on button "Add writer" at bounding box center [781, 332] width 93 height 23
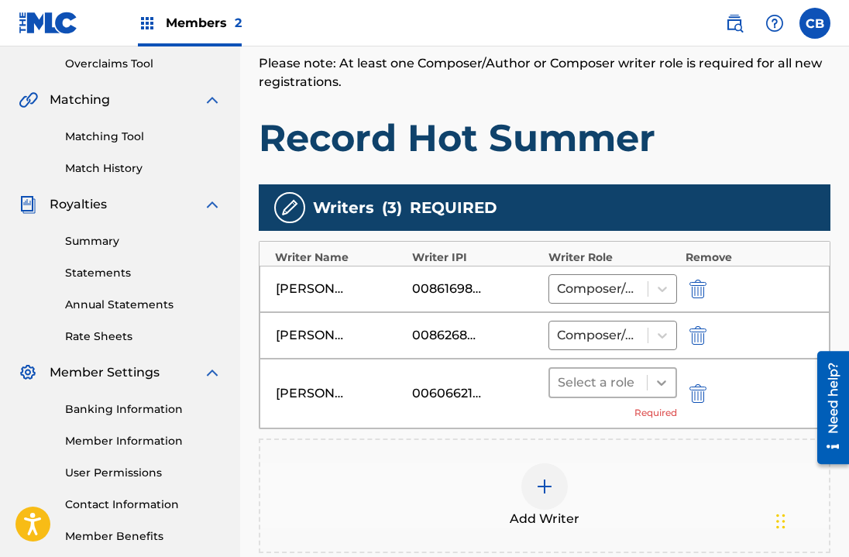
click at [655, 383] on icon at bounding box center [661, 382] width 15 height 15
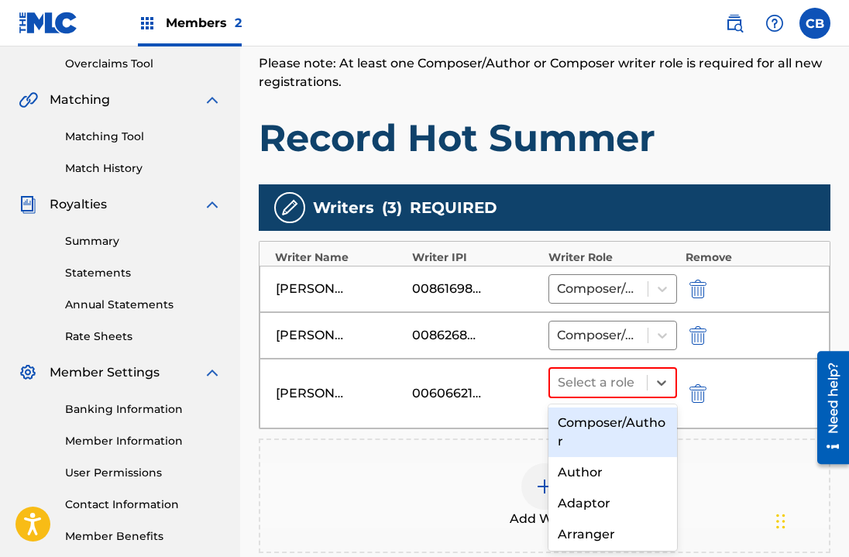
click at [617, 436] on div "Composer/Author" at bounding box center [613, 433] width 129 height 50
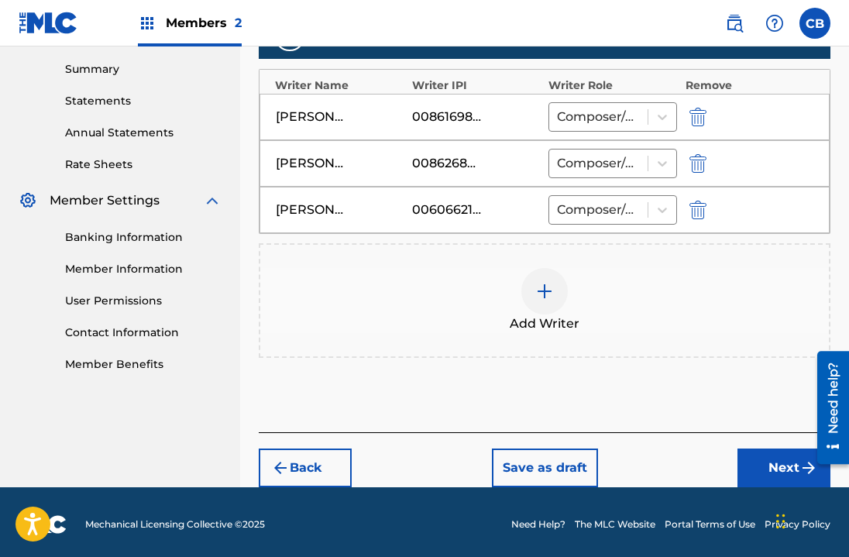
scroll to position [500, 0]
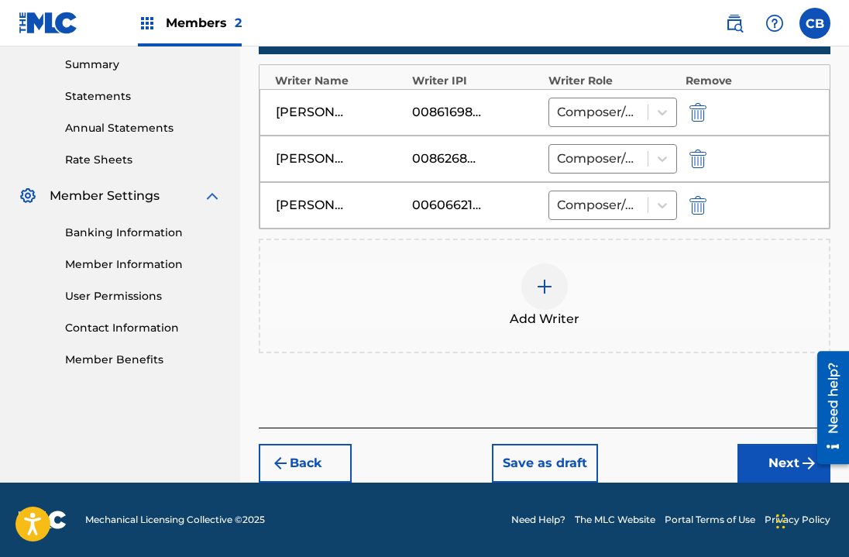
click at [776, 464] on button "Next" at bounding box center [784, 463] width 93 height 39
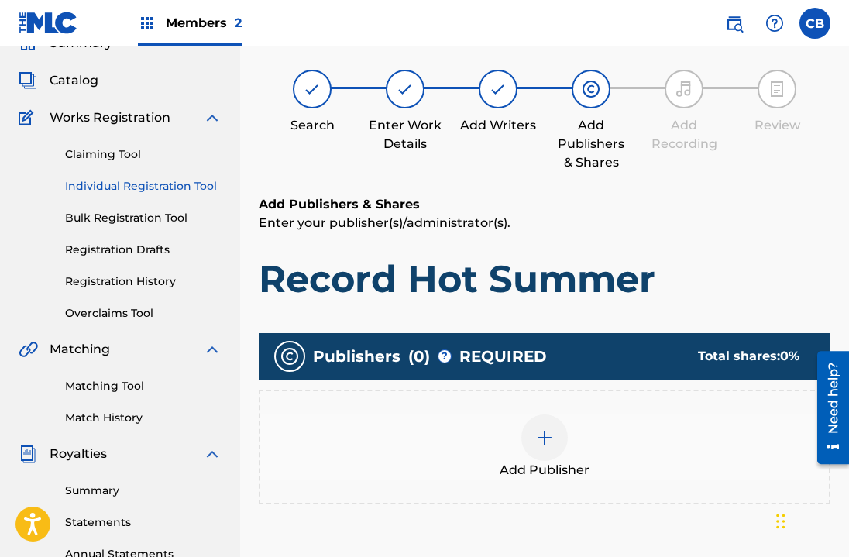
scroll to position [70, 0]
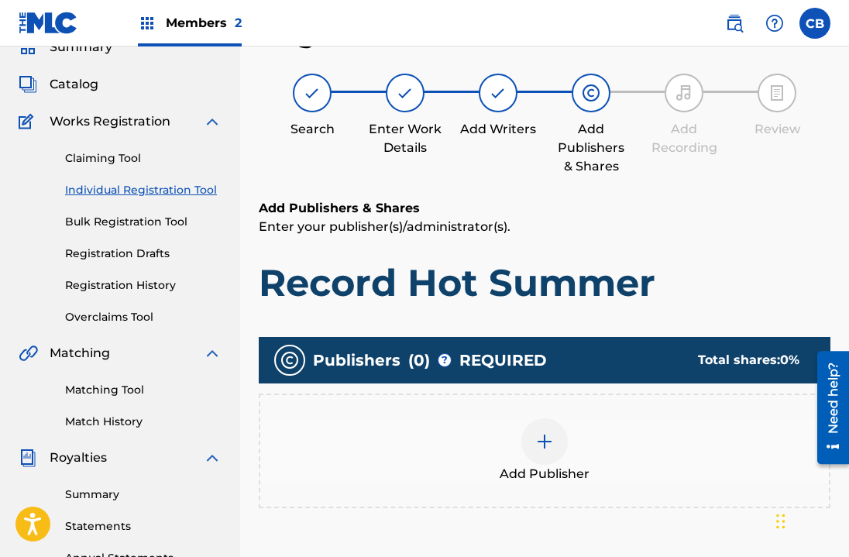
click at [531, 446] on div at bounding box center [544, 441] width 46 height 46
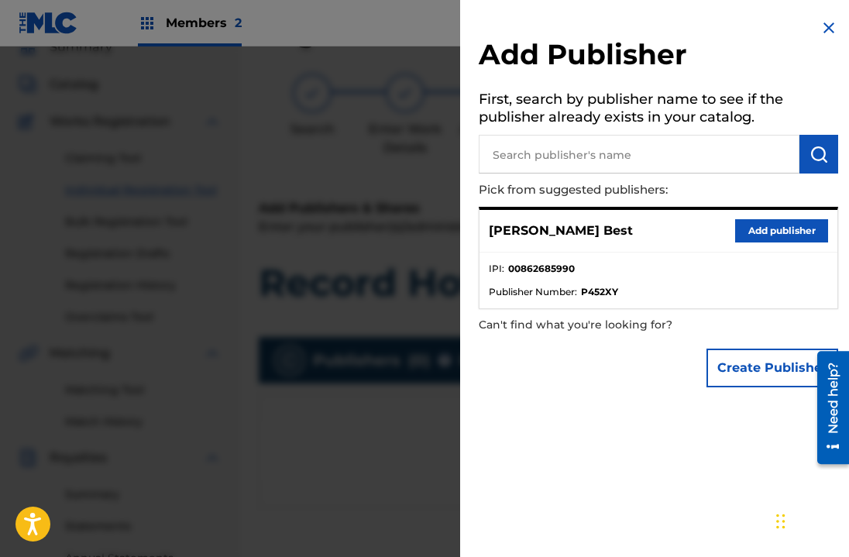
click at [612, 233] on p "[PERSON_NAME] Best" at bounding box center [561, 231] width 144 height 19
click at [708, 153] on input "text" at bounding box center [639, 154] width 321 height 39
type input "half full cup"
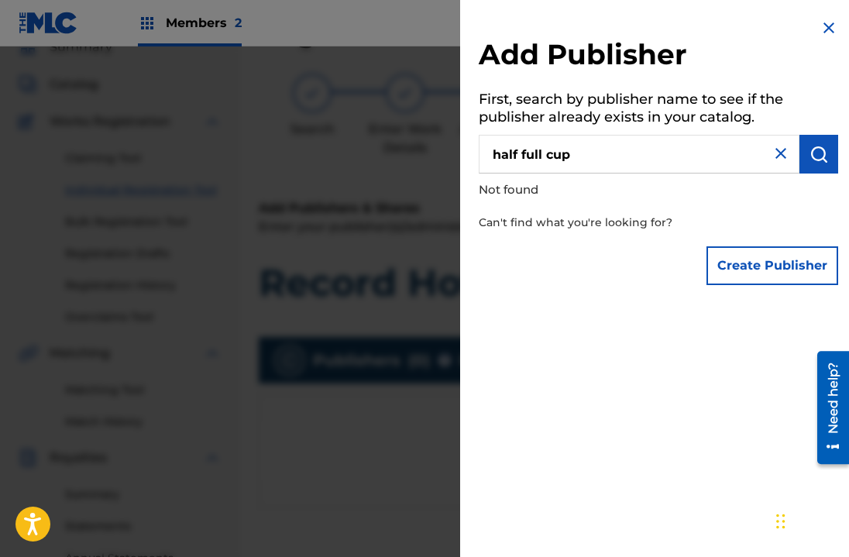
click at [732, 260] on button "Create Publisher" at bounding box center [773, 265] width 132 height 39
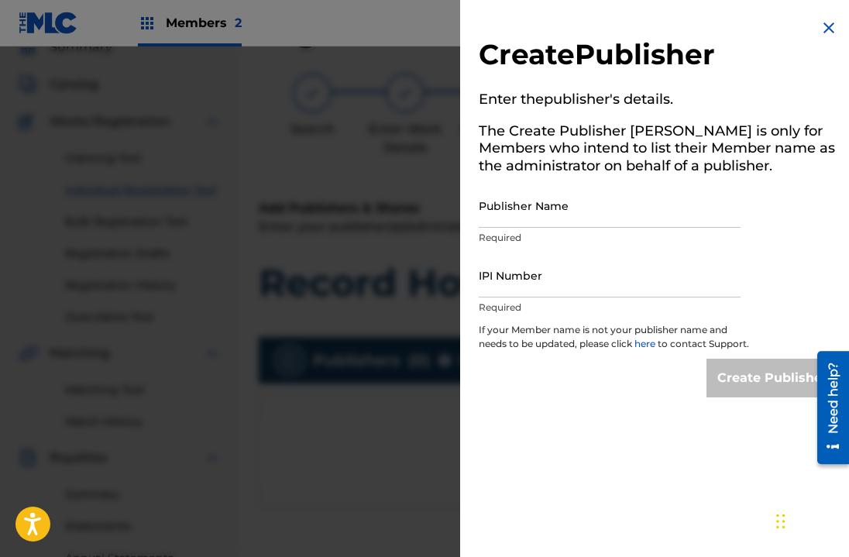
drag, startPoint x: 563, startPoint y: 220, endPoint x: 568, endPoint y: 194, distance: 26.7
click at [563, 220] on input "Publisher Name" at bounding box center [610, 206] width 262 height 44
type input "Half Full Cup Publishing"
click at [600, 286] on input "IPI Number" at bounding box center [610, 275] width 262 height 44
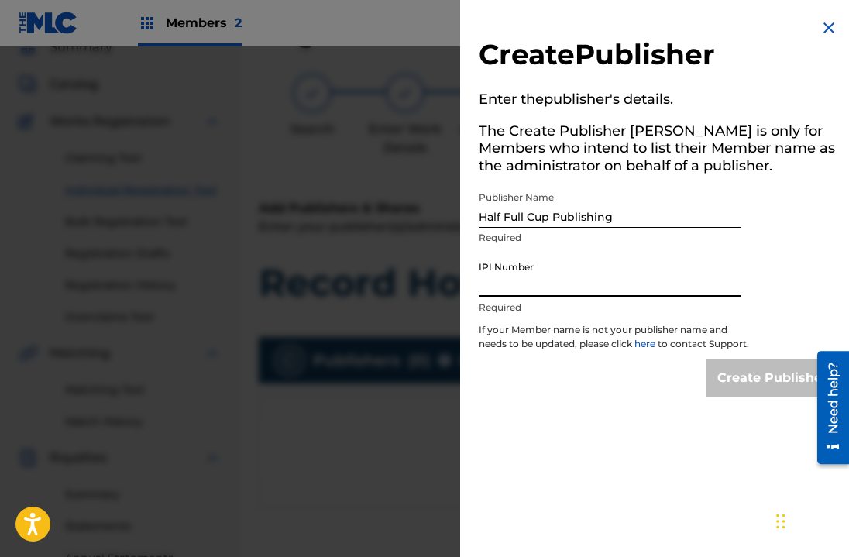
paste input "01110359407"
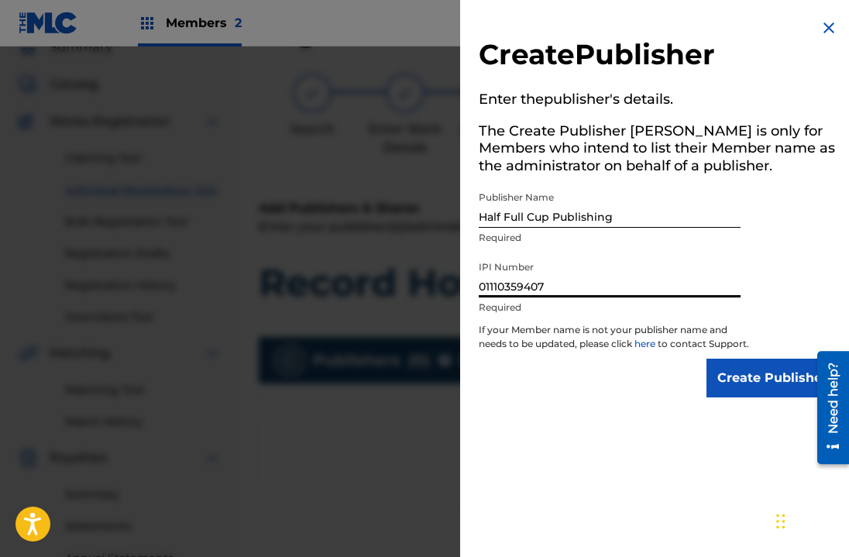
type input "01110359407"
click at [750, 388] on input "Create Publisher" at bounding box center [773, 378] width 132 height 39
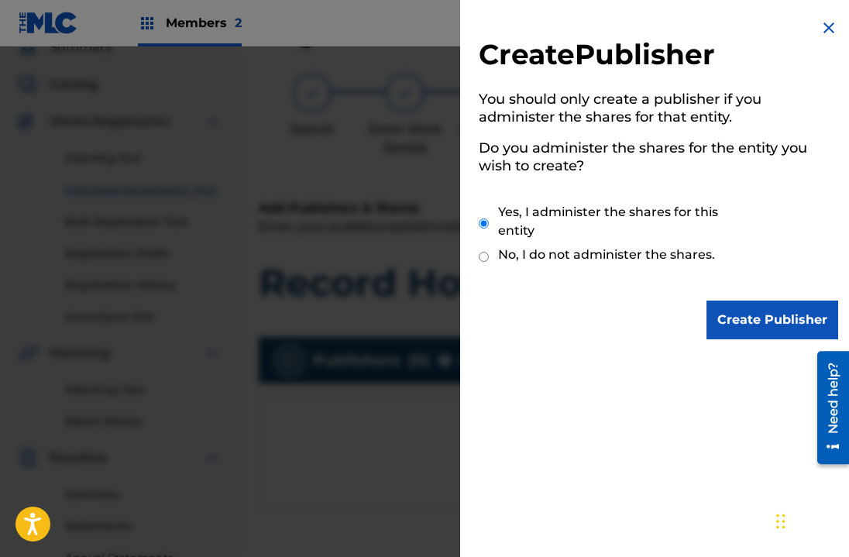
click at [758, 304] on input "Create Publisher" at bounding box center [773, 320] width 132 height 39
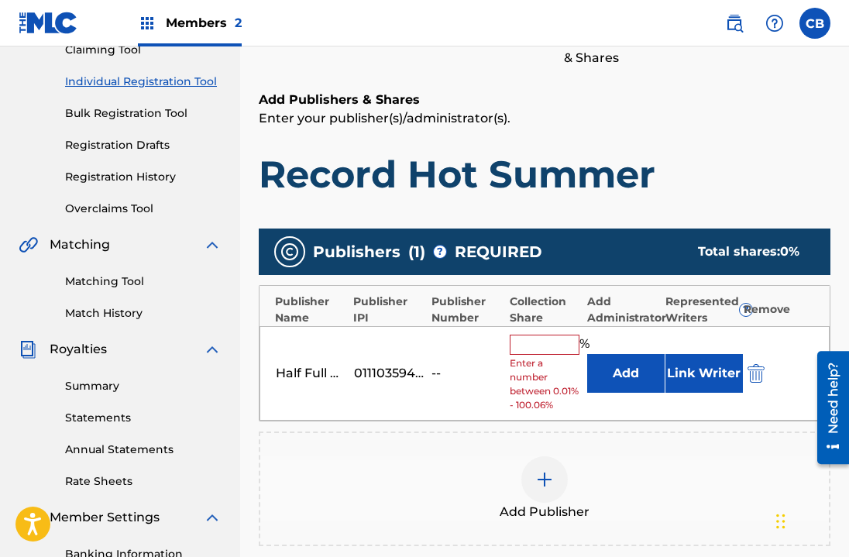
scroll to position [196, 0]
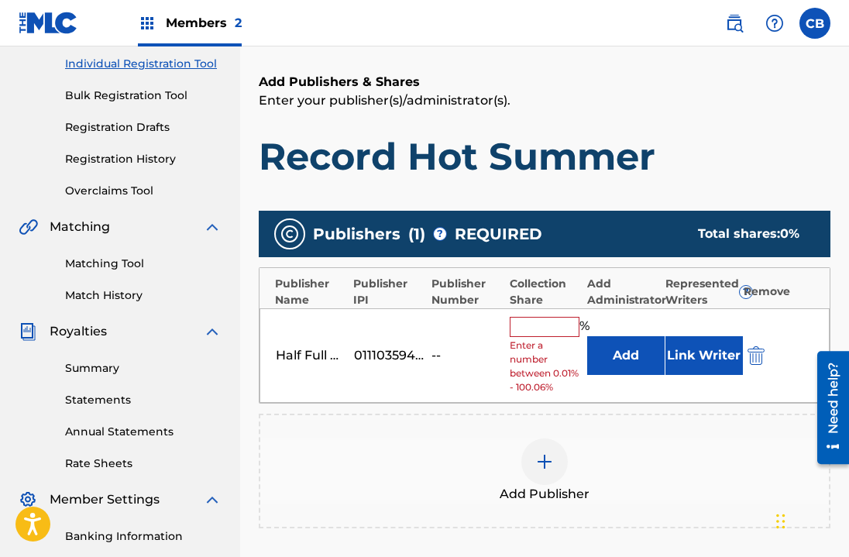
click at [552, 320] on input "text" at bounding box center [545, 327] width 70 height 20
type input "33.3"
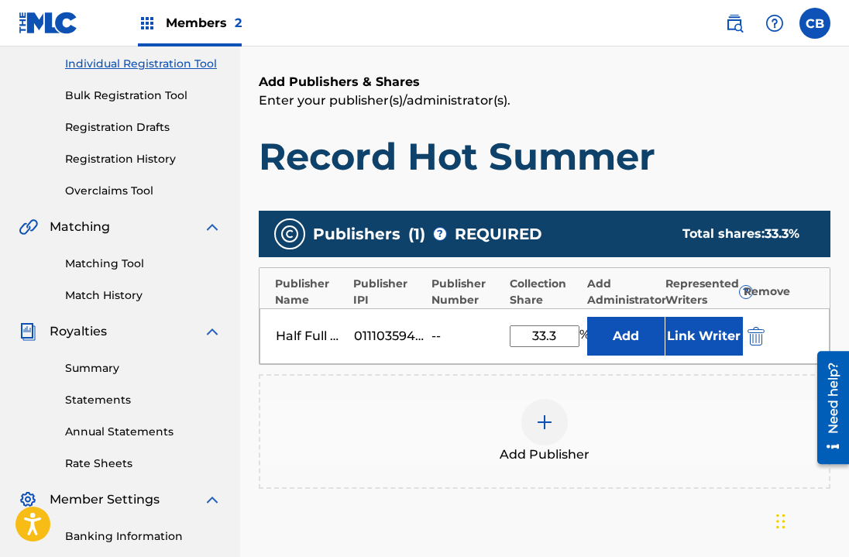
click at [708, 327] on button "Link Writer" at bounding box center [704, 336] width 77 height 39
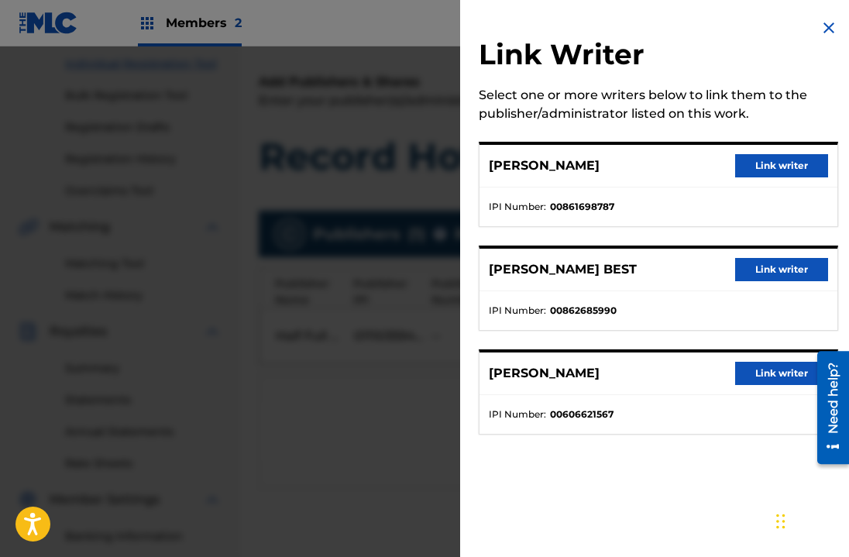
click at [774, 260] on button "Link writer" at bounding box center [781, 269] width 93 height 23
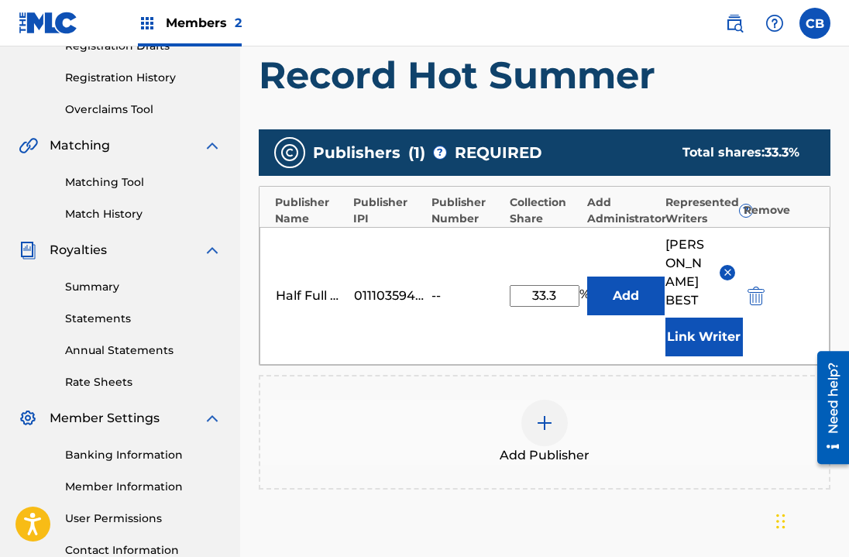
scroll to position [290, 0]
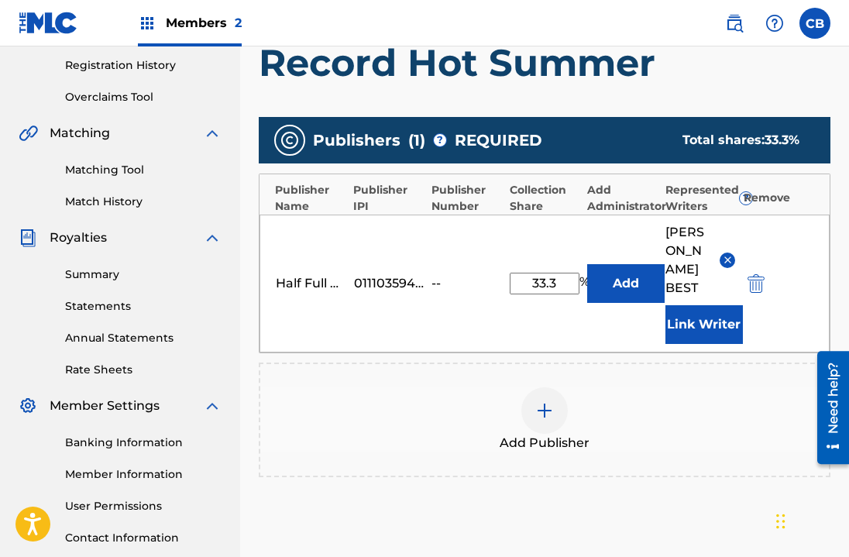
click at [534, 427] on div at bounding box center [544, 410] width 46 height 46
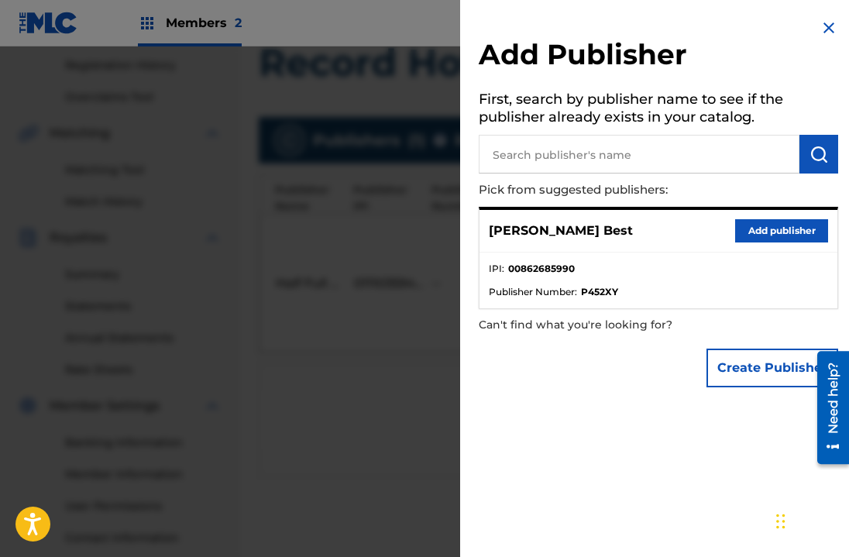
click at [617, 160] on input "text" at bounding box center [639, 154] width 321 height 39
paste input "[PERSON_NAME] Publishing"
type input "[PERSON_NAME] Publishing"
click at [822, 150] on img "submit" at bounding box center [819, 154] width 19 height 19
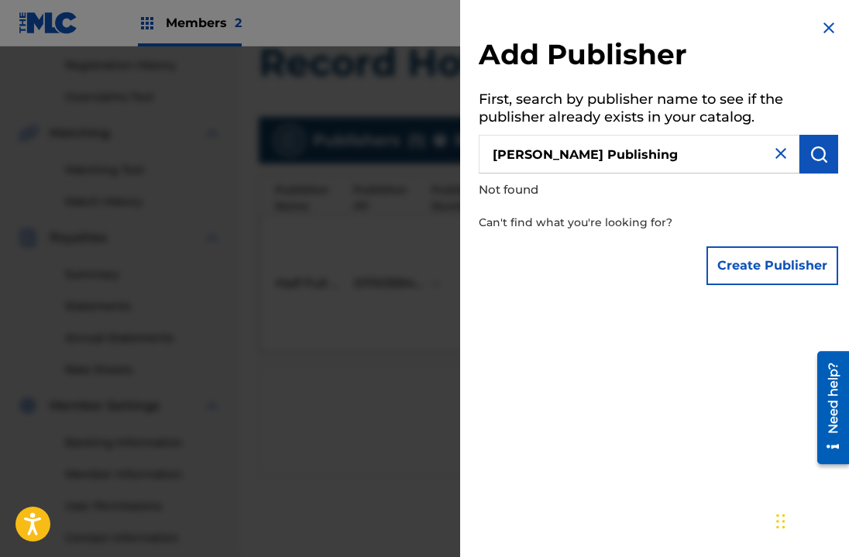
click at [786, 249] on button "Create Publisher" at bounding box center [773, 265] width 132 height 39
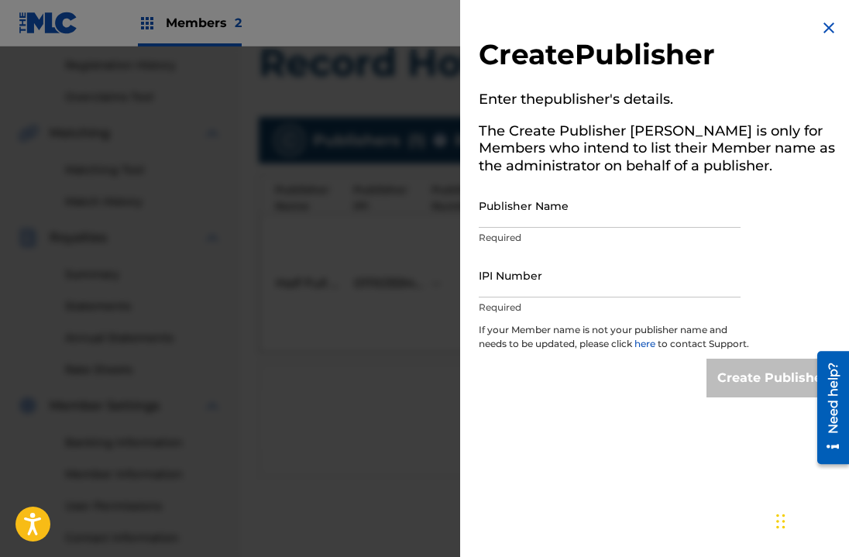
click at [576, 198] on input "Publisher Name" at bounding box center [610, 206] width 262 height 44
paste input "[PERSON_NAME] Publishing"
type input "[PERSON_NAME] Publishing"
click at [553, 280] on input "IPI Number" at bounding box center [610, 275] width 262 height 44
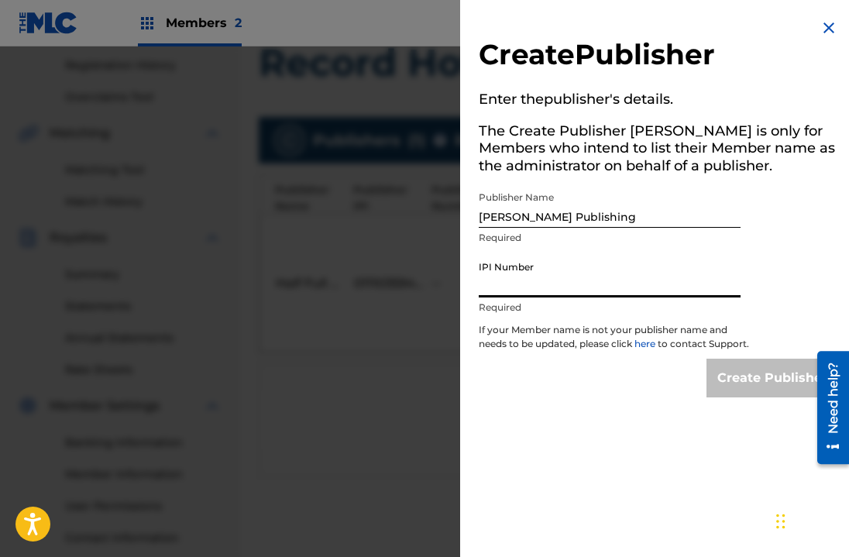
paste input "01161468657"
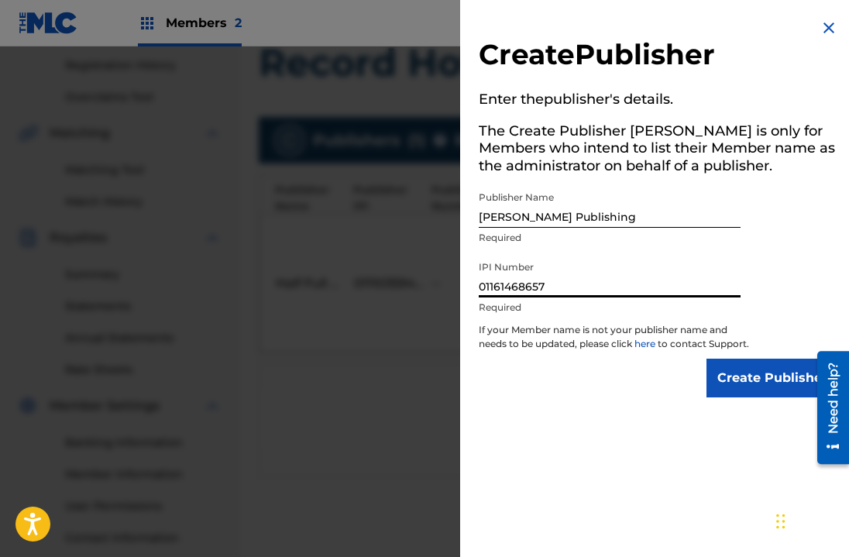
type input "01161468657"
click at [762, 394] on input "Create Publisher" at bounding box center [773, 378] width 132 height 39
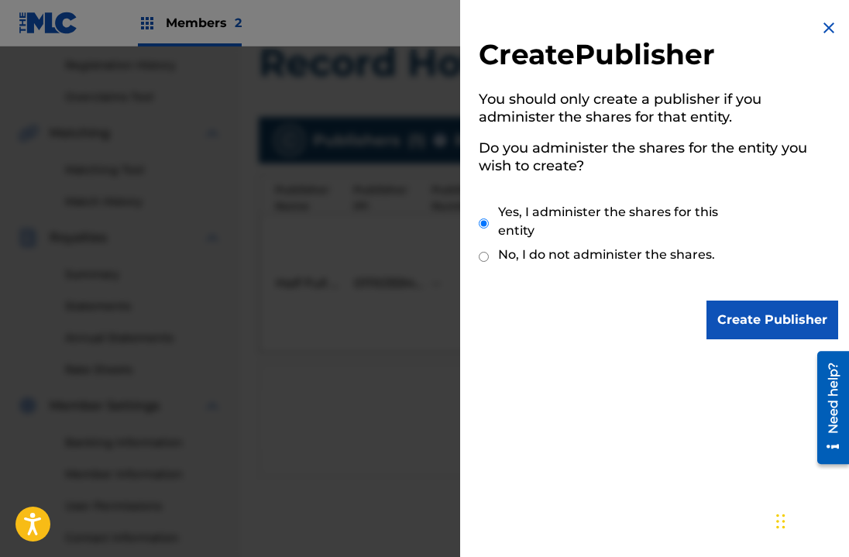
click at [642, 259] on label "No, I do not administer the shares." at bounding box center [606, 255] width 217 height 19
click at [489, 259] on input "No, I do not administer the shares." at bounding box center [484, 256] width 10 height 15
radio input "true"
click at [627, 212] on label "Yes, I administer the shares for this entity" at bounding box center [624, 221] width 252 height 37
click at [489, 212] on input "Yes, I administer the shares for this entity" at bounding box center [484, 223] width 10 height 33
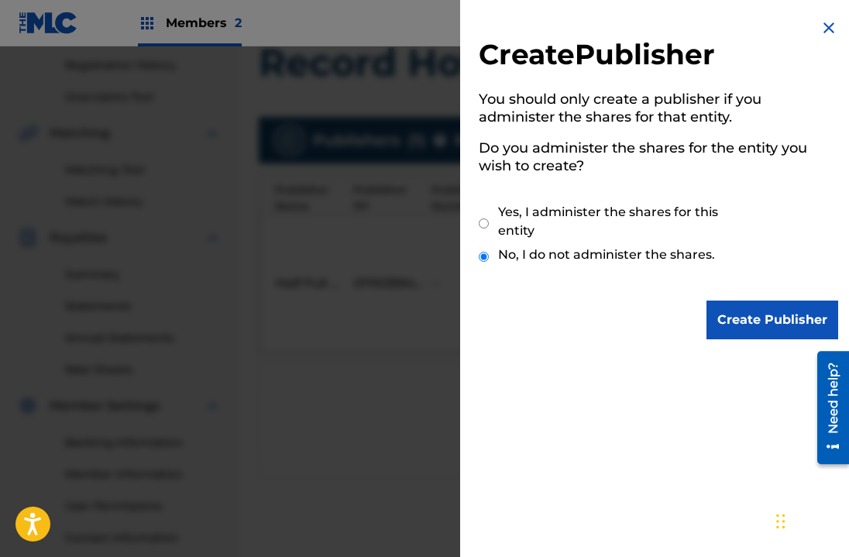
radio input "true"
click at [742, 311] on input "Create Publisher" at bounding box center [773, 320] width 132 height 39
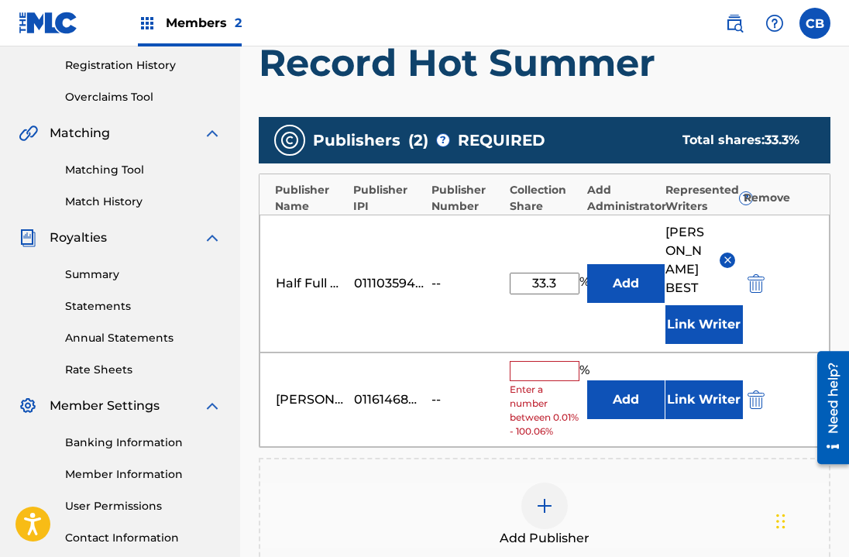
click at [553, 377] on div "[PERSON_NAME] Publishing 01161468657 -- % Enter a number between 0.01% - 100.06…" at bounding box center [545, 400] width 570 height 95
click at [562, 381] on input "text" at bounding box center [545, 371] width 70 height 20
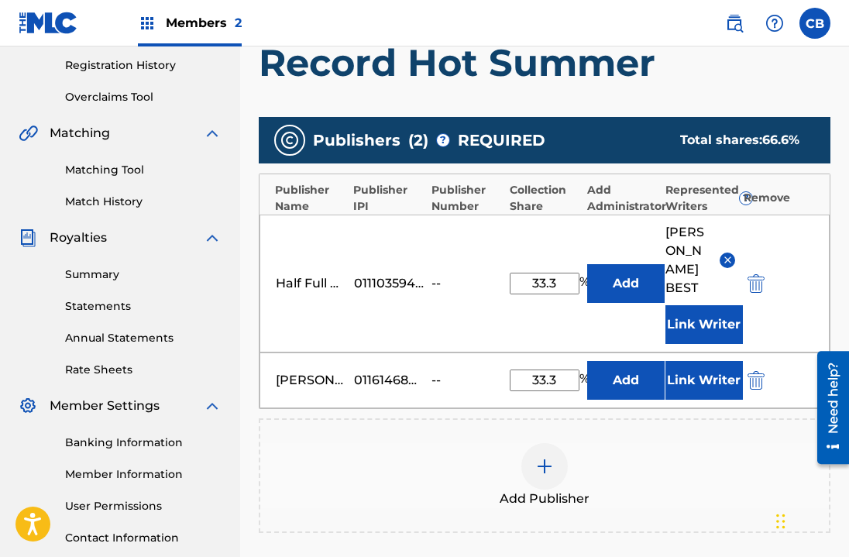
type input "33.3"
click at [690, 400] on button "Link Writer" at bounding box center [704, 380] width 77 height 39
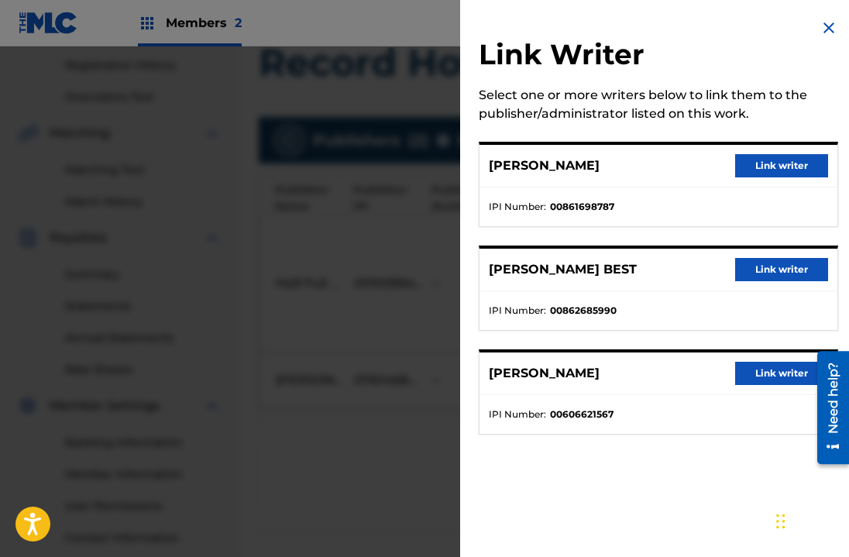
click at [811, 160] on button "Link writer" at bounding box center [781, 165] width 93 height 23
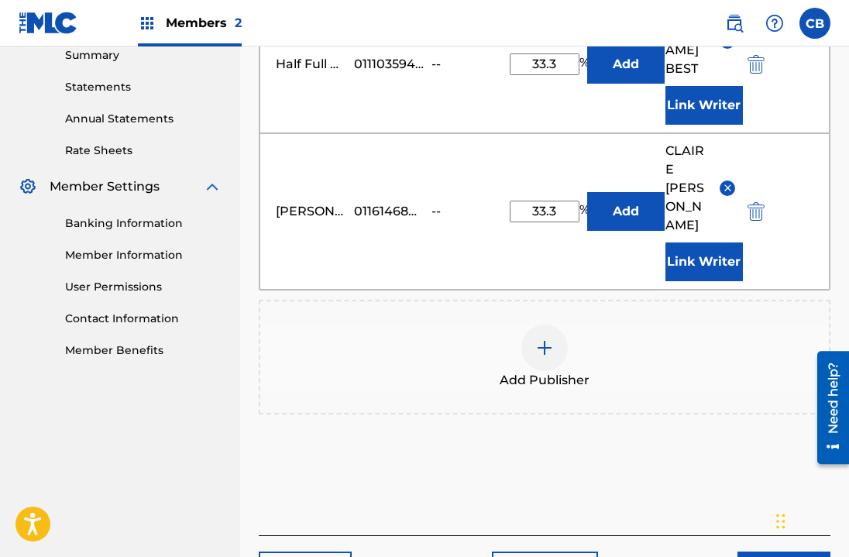
scroll to position [570, 0]
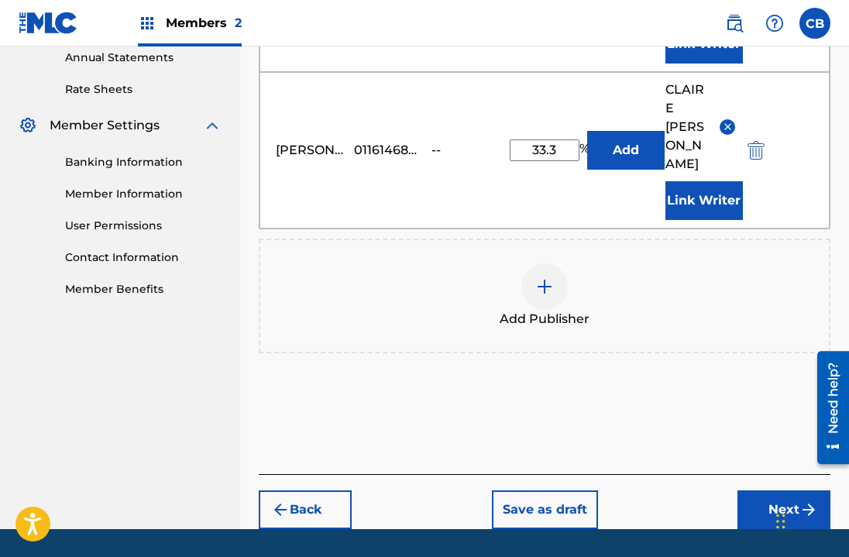
click at [748, 529] on button "Next" at bounding box center [784, 509] width 93 height 39
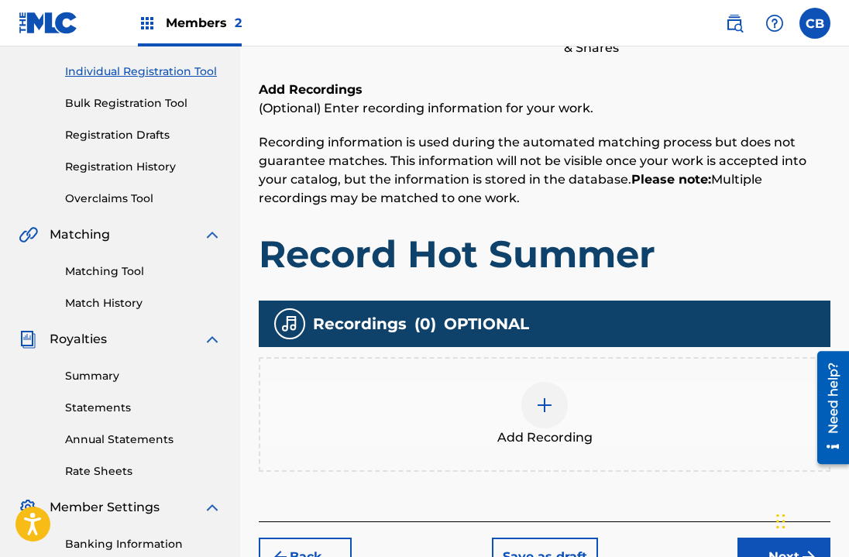
scroll to position [277, 0]
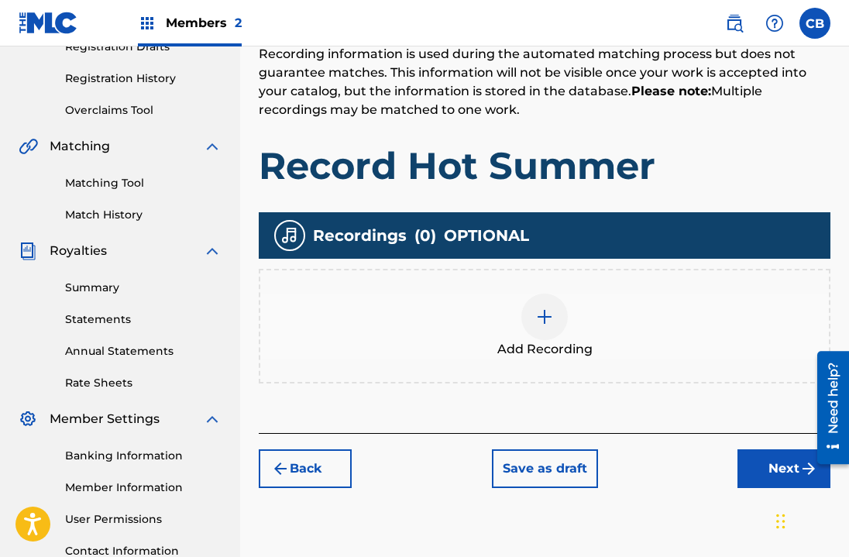
click at [550, 322] on img at bounding box center [544, 317] width 19 height 19
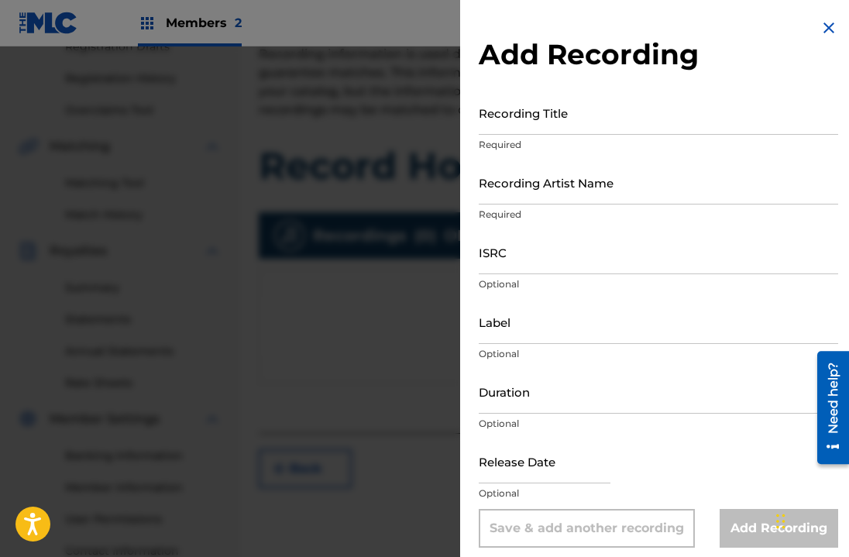
click at [522, 126] on input "Recording Title" at bounding box center [658, 113] width 359 height 44
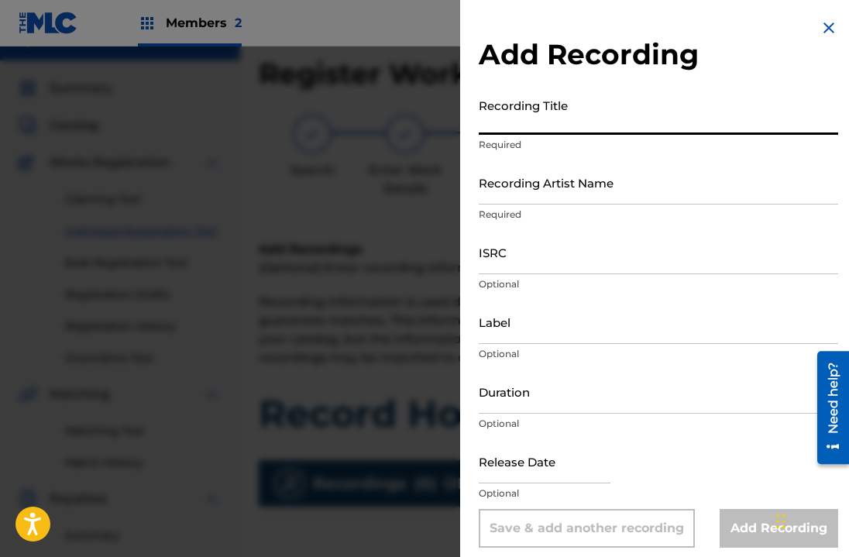
scroll to position [0, 0]
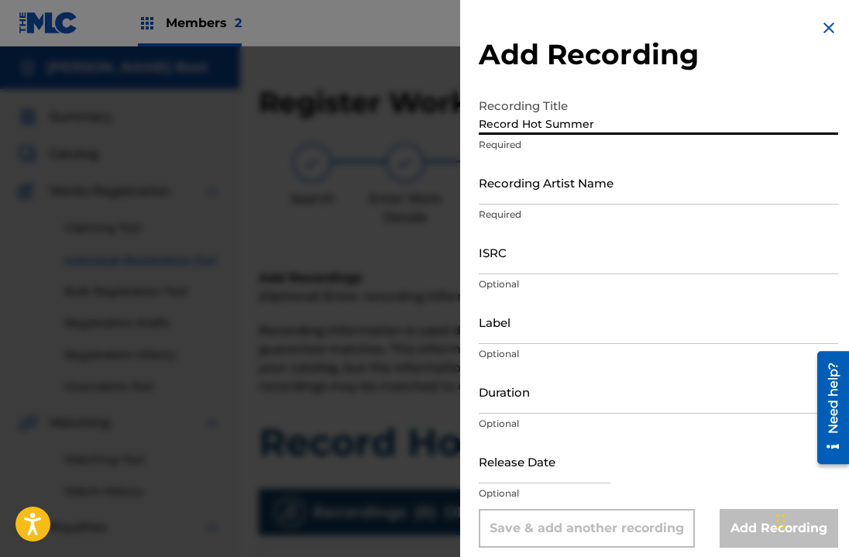
type input "Record Hot Summer"
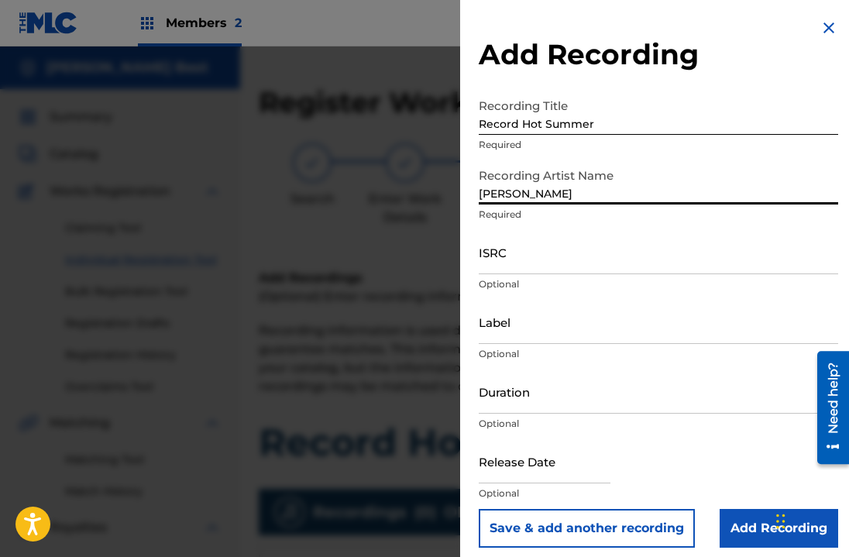
type input "[PERSON_NAME]"
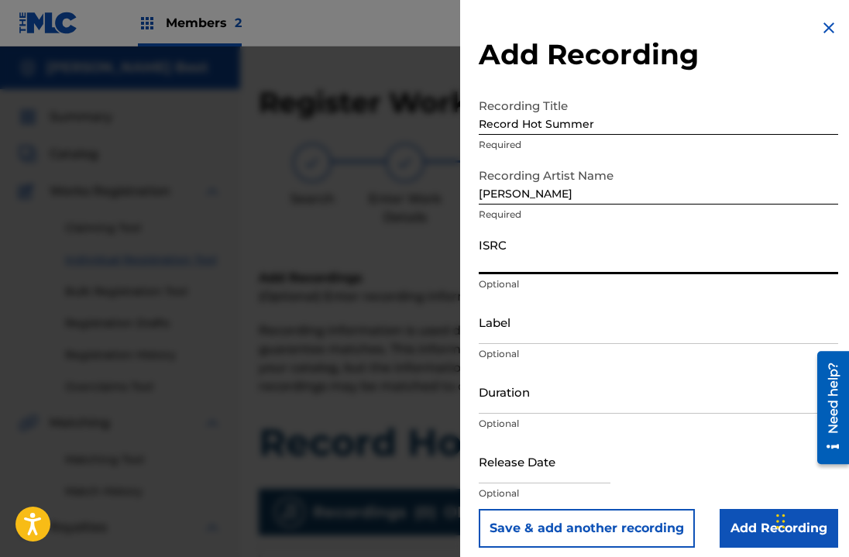
click at [552, 260] on input "ISRC" at bounding box center [658, 252] width 359 height 44
paste input "T3267266848"
type input "T3267266848"
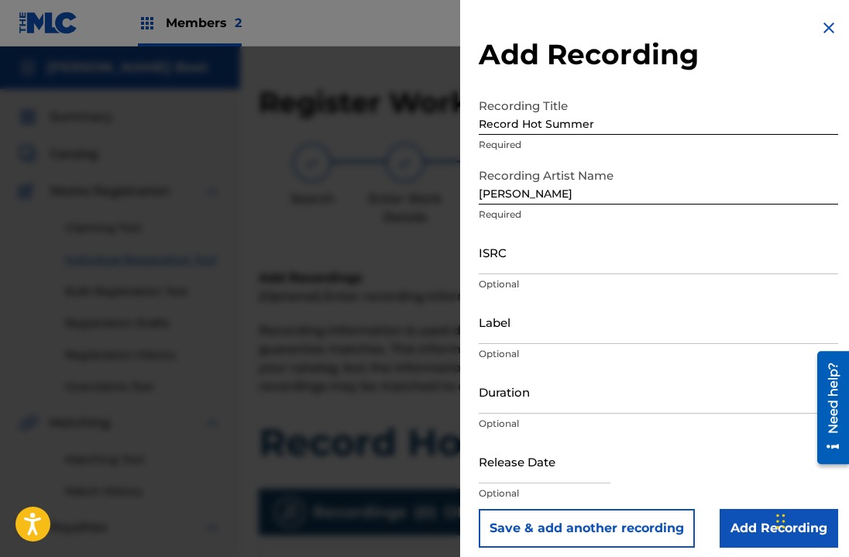
click at [524, 466] on input "text" at bounding box center [545, 461] width 132 height 44
select select "7"
select select "2025"
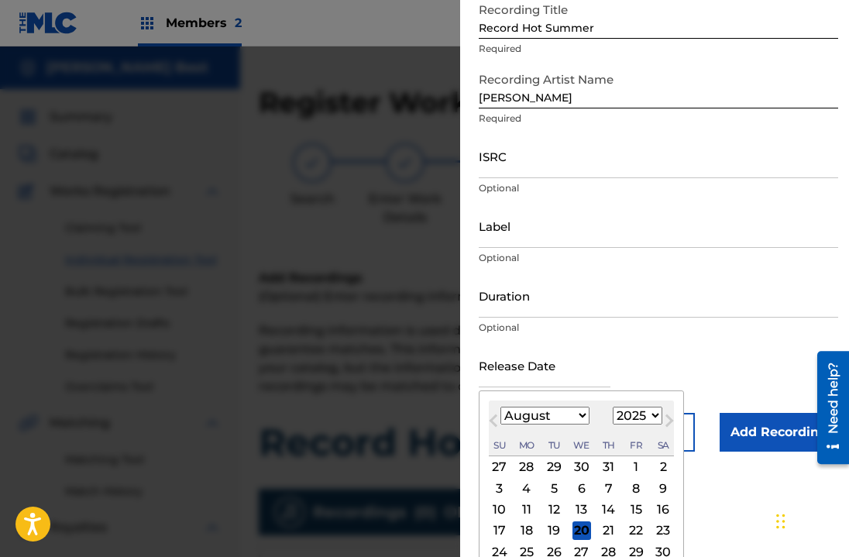
click at [635, 467] on div "1" at bounding box center [636, 467] width 19 height 19
type input "[DATE]"
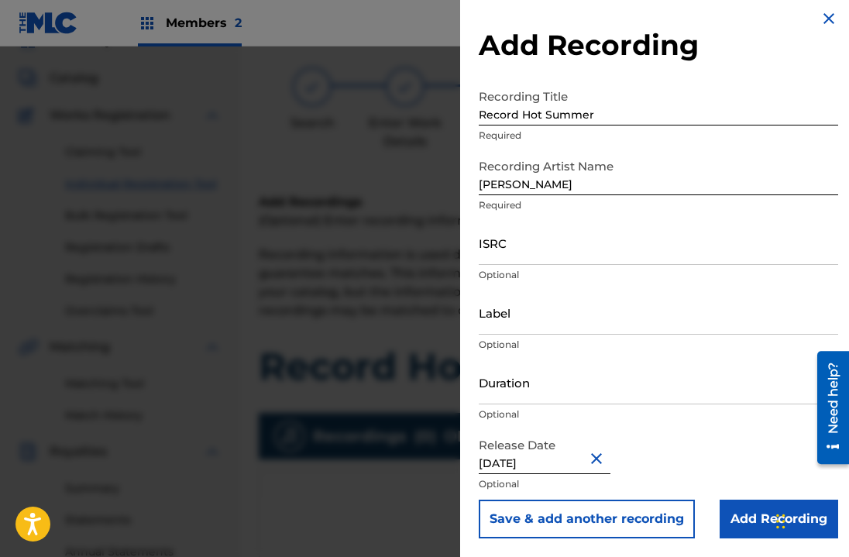
scroll to position [106, 0]
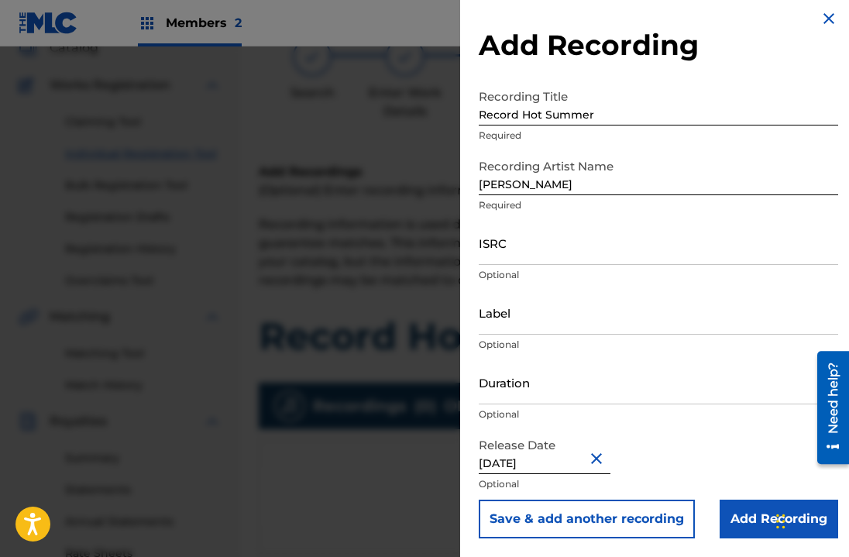
click at [742, 511] on input "Add Recording" at bounding box center [779, 519] width 119 height 39
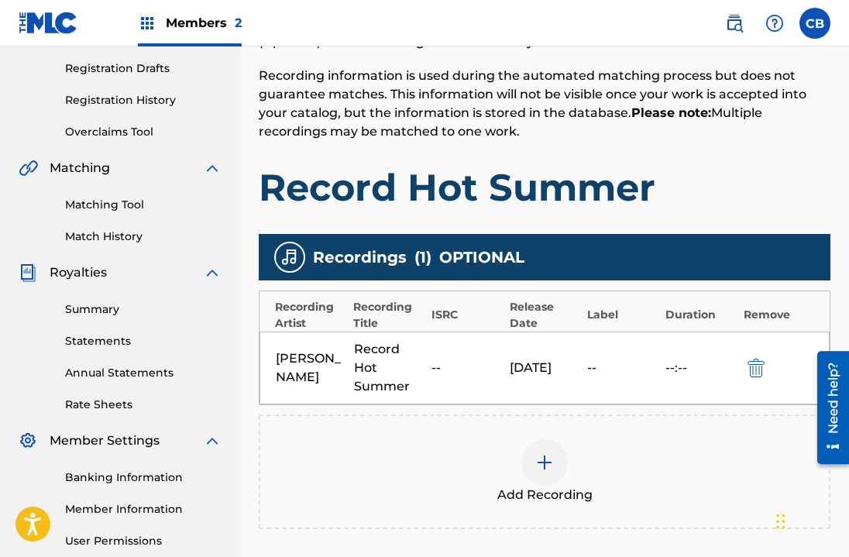
scroll to position [270, 0]
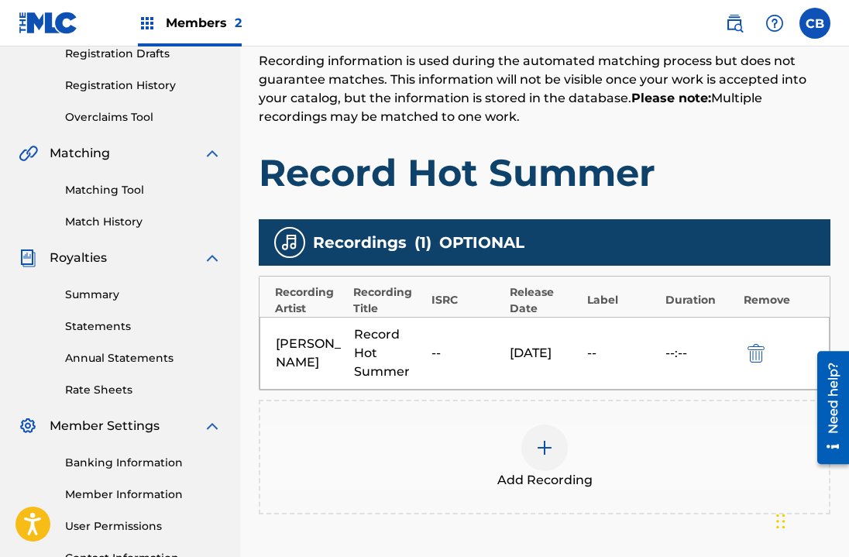
click at [682, 350] on div "--:--" at bounding box center [701, 353] width 71 height 19
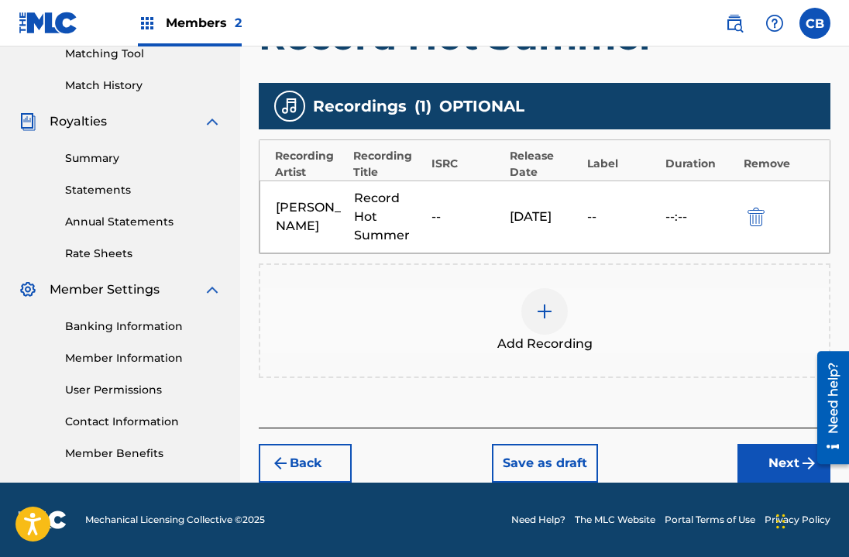
click at [689, 223] on div "--:--" at bounding box center [701, 217] width 71 height 19
click at [761, 454] on button "Next" at bounding box center [784, 463] width 93 height 39
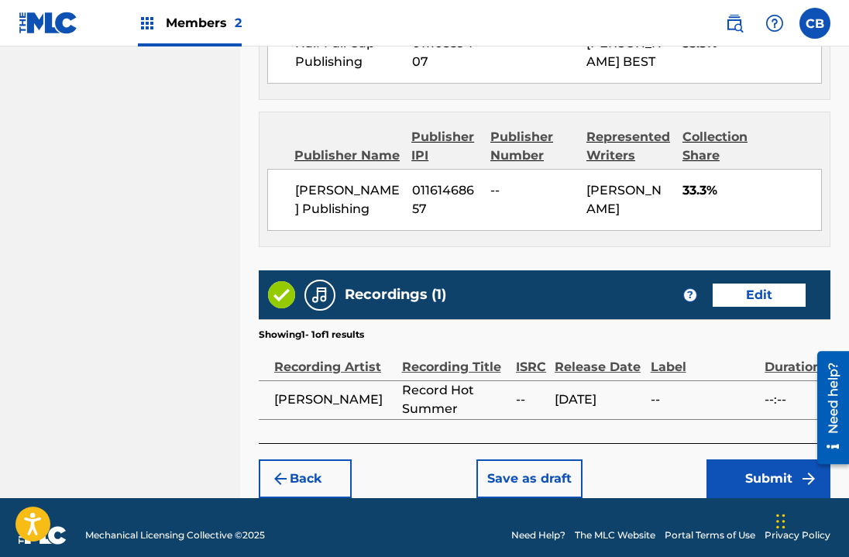
scroll to position [1027, 0]
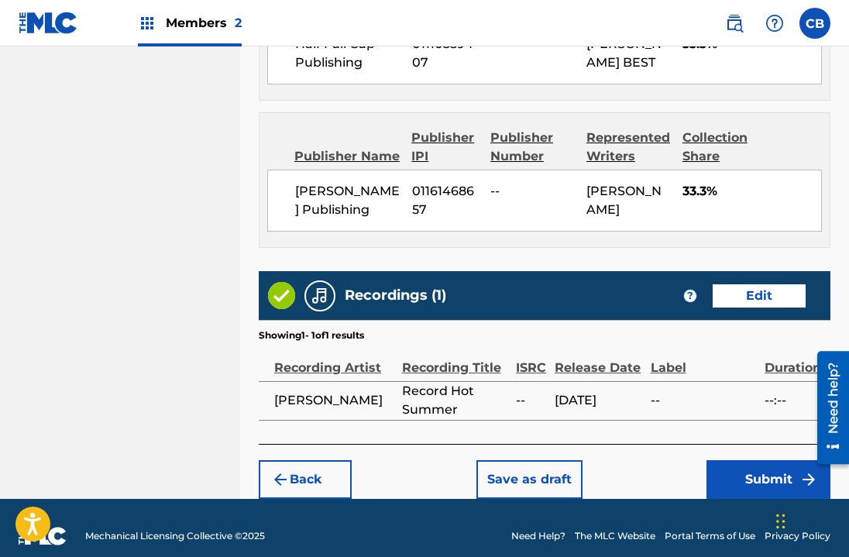
click at [724, 499] on button "Submit" at bounding box center [769, 479] width 124 height 39
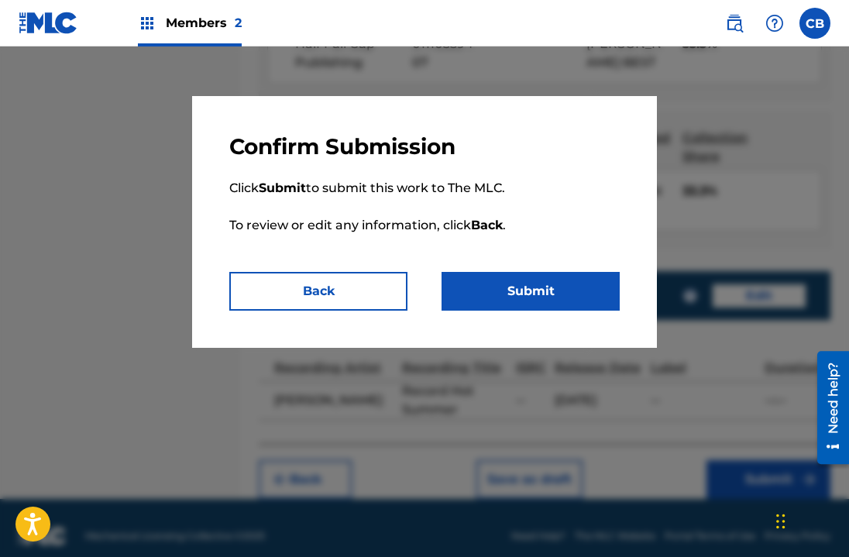
click at [514, 288] on button "Submit" at bounding box center [531, 291] width 178 height 39
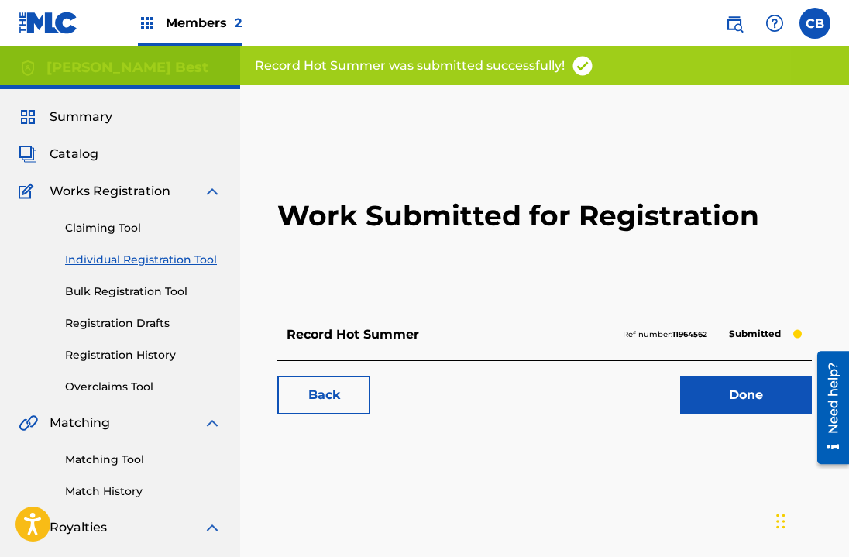
click at [732, 396] on link "Done" at bounding box center [746, 395] width 132 height 39
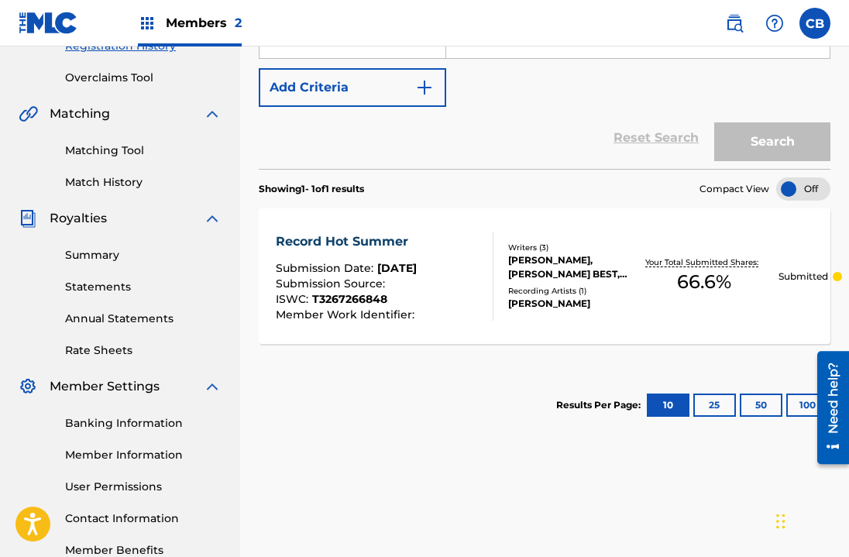
scroll to position [307, 0]
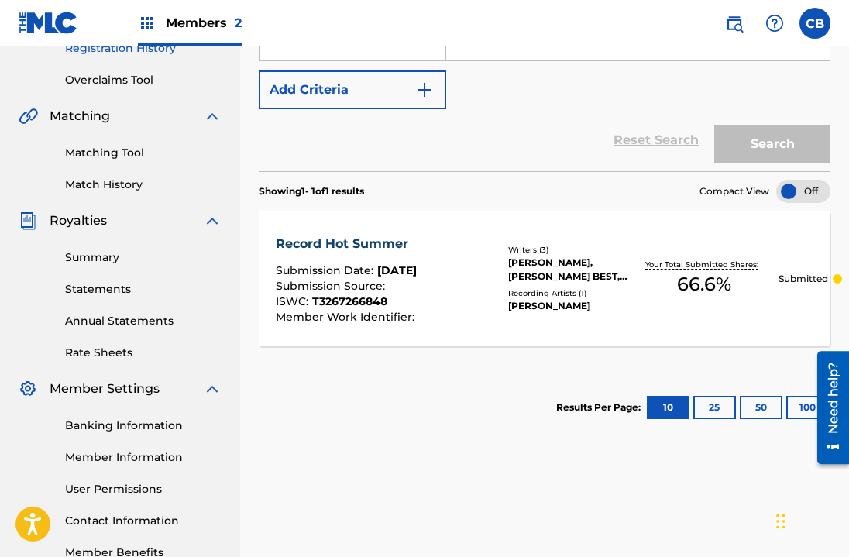
click at [695, 318] on div "Record Hot Summer Submission Date : [DATE] Submission Source : ISWC : T32672668…" at bounding box center [545, 279] width 572 height 136
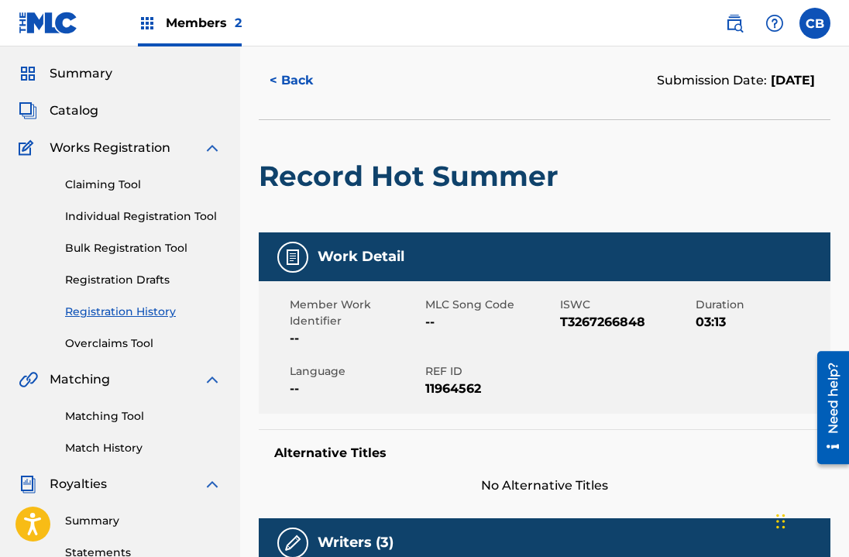
scroll to position [46, 0]
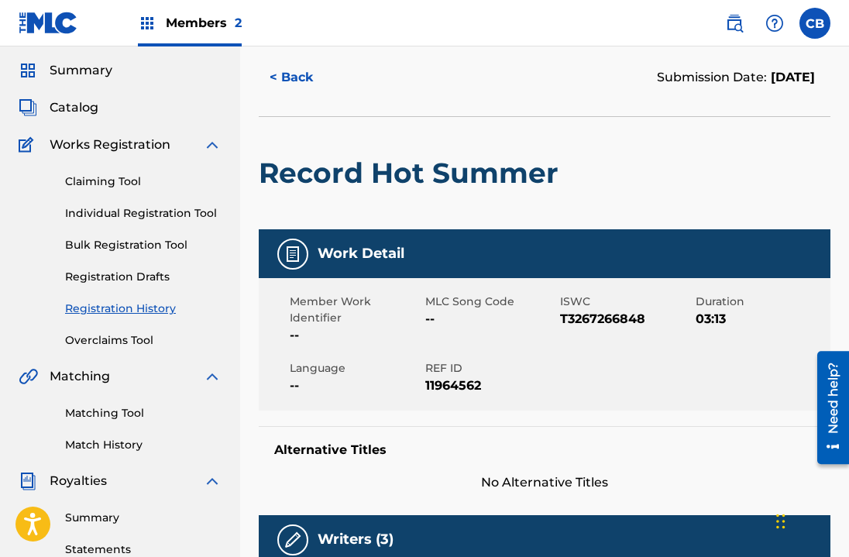
click at [138, 311] on link "Registration History" at bounding box center [143, 309] width 157 height 16
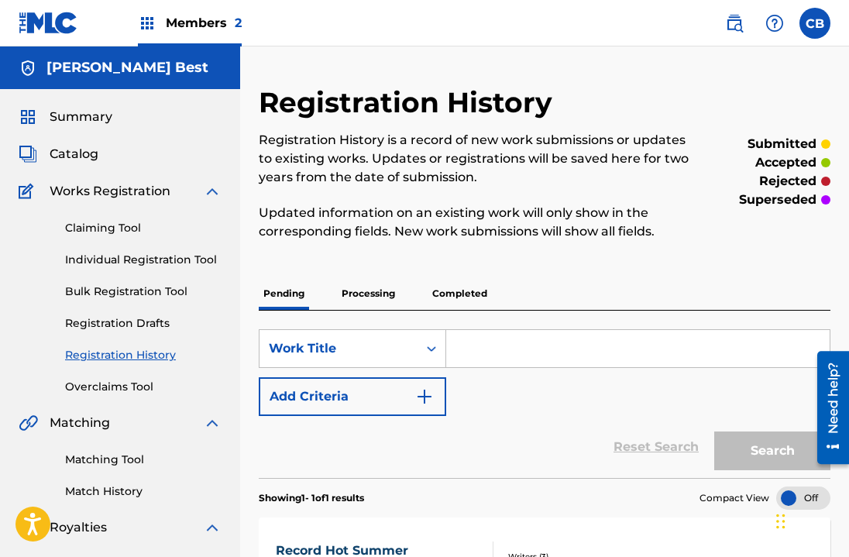
click at [535, 349] on input "Search Form" at bounding box center [638, 348] width 384 height 37
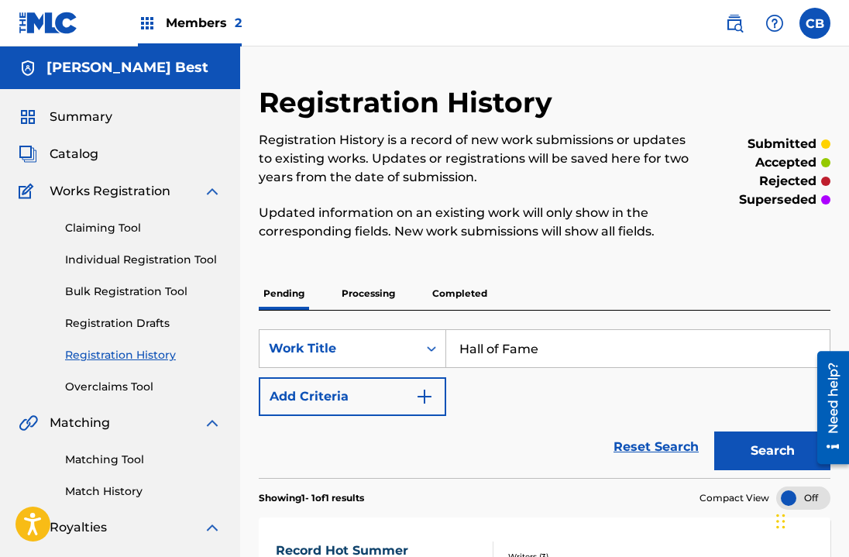
type input "Hall of Fame"
click at [740, 450] on button "Search" at bounding box center [772, 451] width 116 height 39
click at [106, 230] on link "Claiming Tool" at bounding box center [143, 228] width 157 height 16
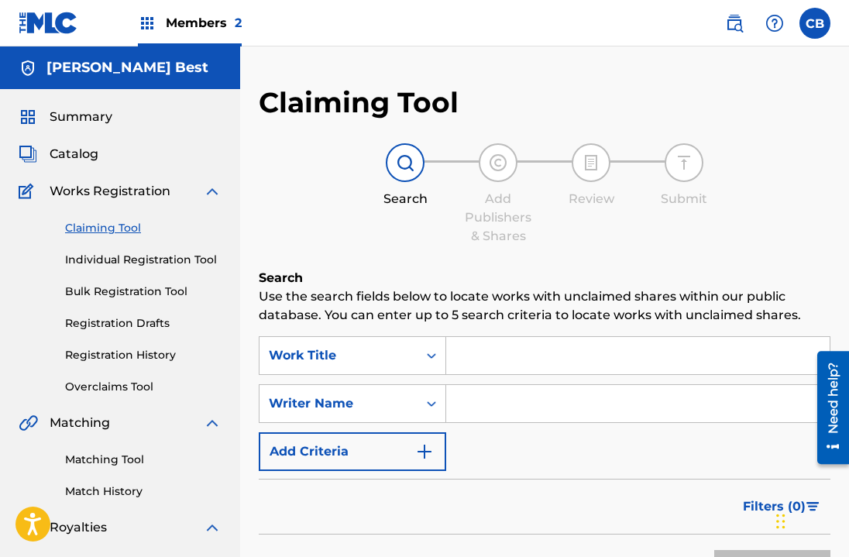
click at [521, 324] on p "Use the search fields below to locate works with unclaimed shares within our pu…" at bounding box center [545, 305] width 572 height 37
click at [520, 345] on input "Search Form" at bounding box center [638, 355] width 384 height 37
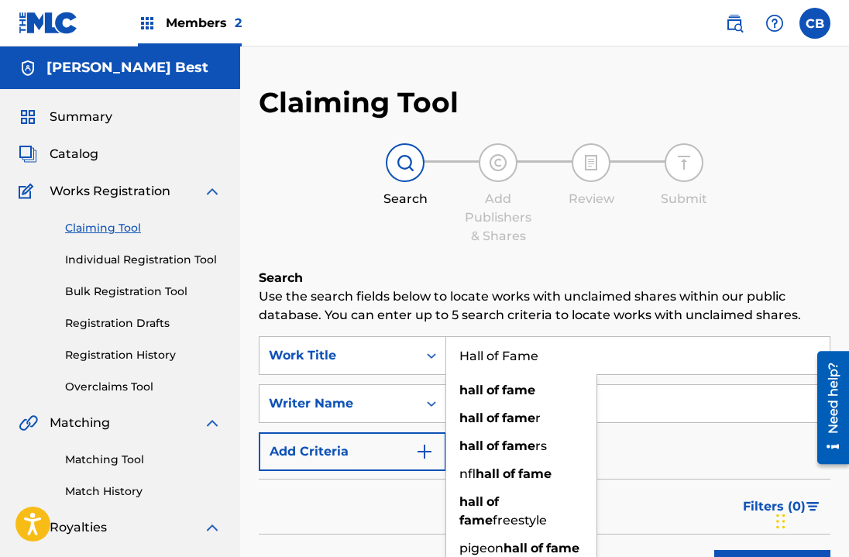
type input "Hall of Fame"
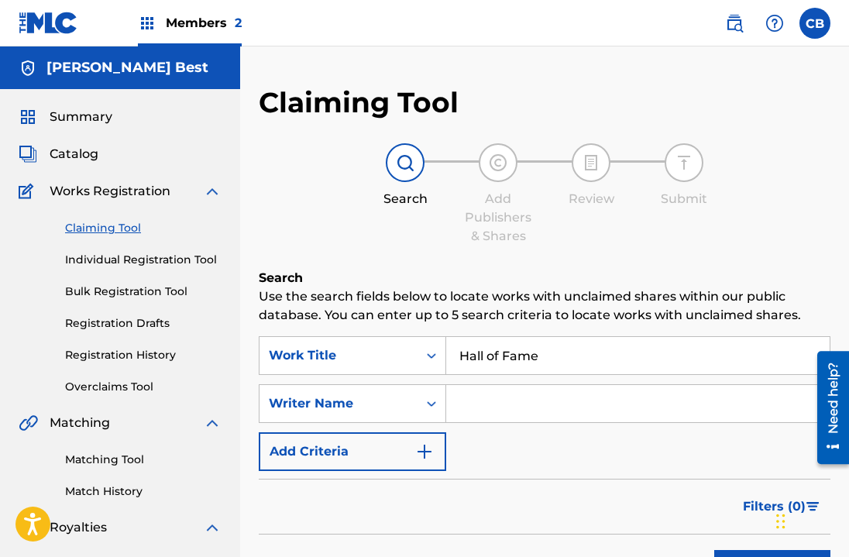
click at [518, 400] on input "Search Form" at bounding box center [638, 403] width 384 height 37
type input "[PERSON_NAME] best"
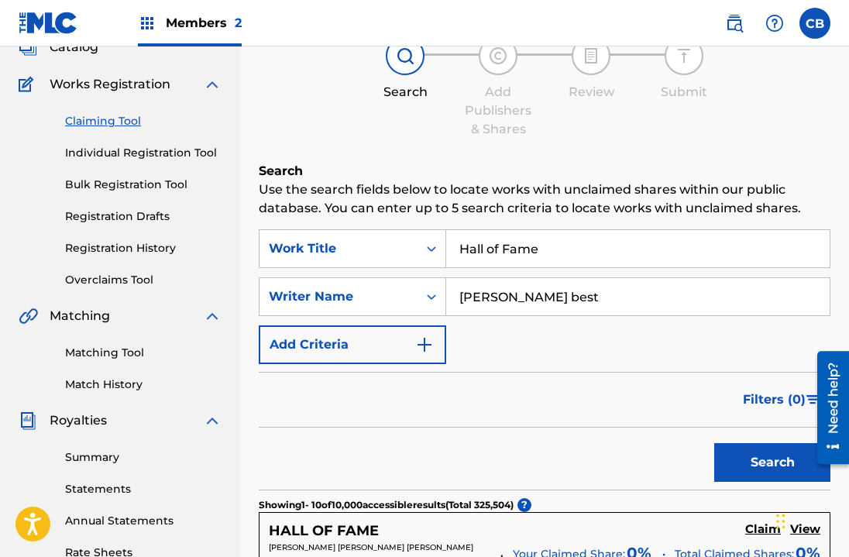
scroll to position [105, 0]
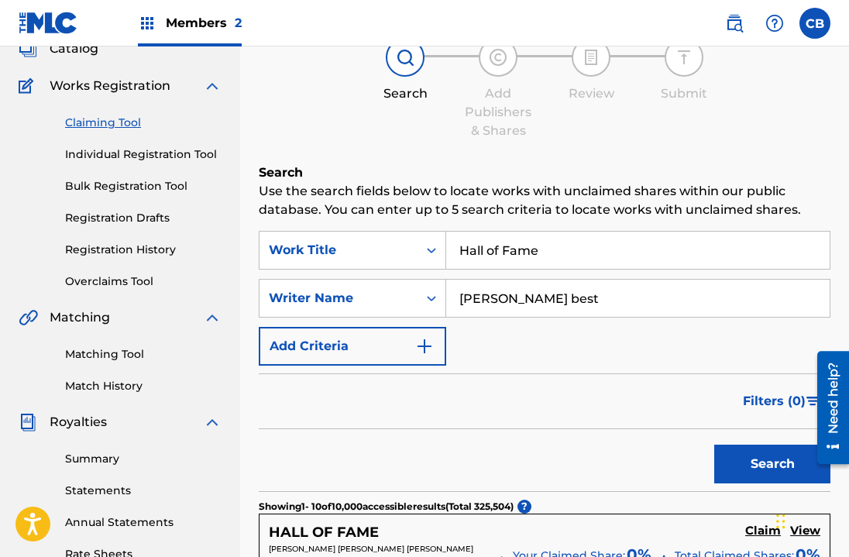
click at [748, 470] on button "Search" at bounding box center [772, 464] width 116 height 39
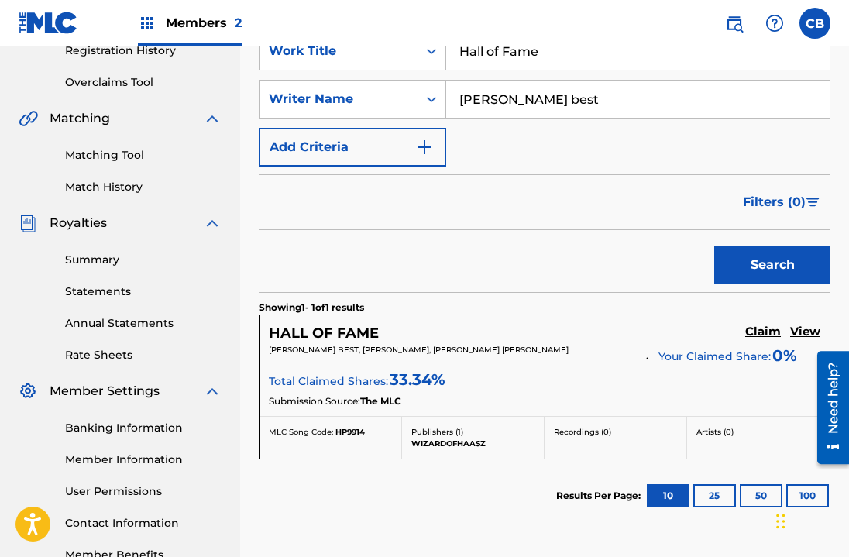
scroll to position [306, 0]
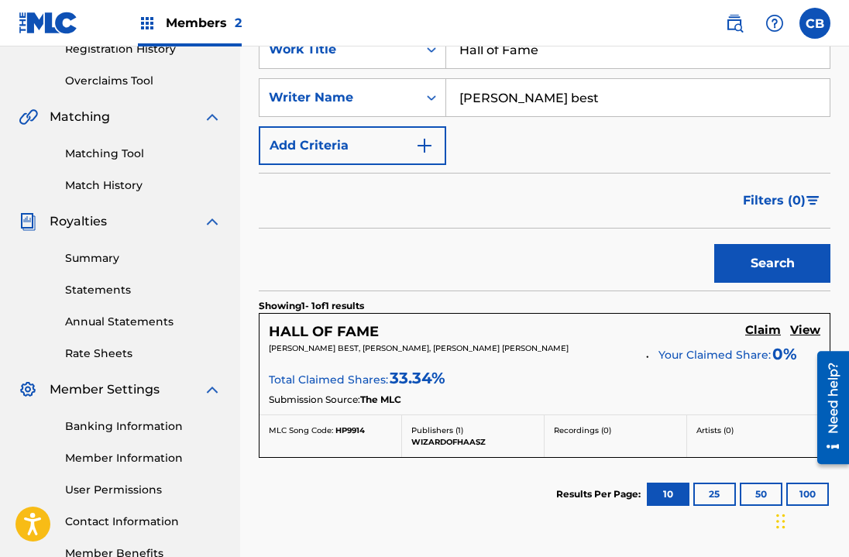
click at [762, 325] on h5 "Claim" at bounding box center [763, 330] width 36 height 15
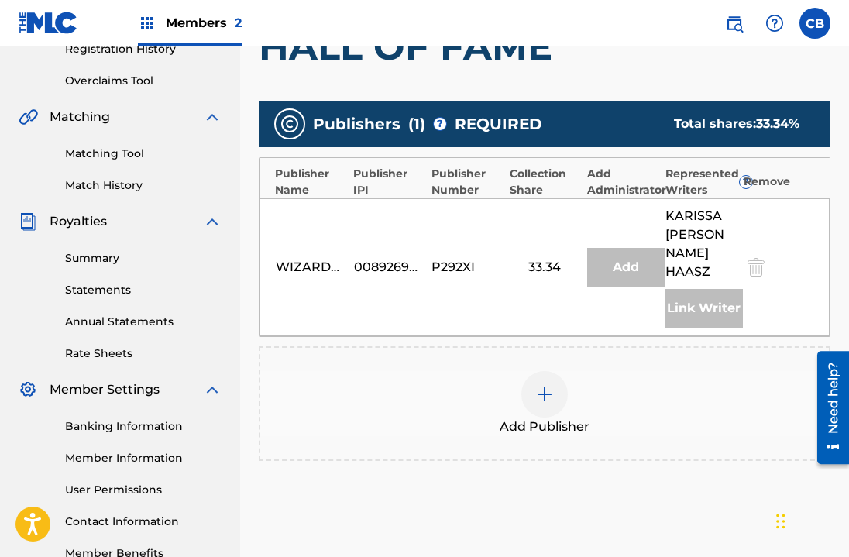
click at [563, 378] on div at bounding box center [544, 394] width 46 height 46
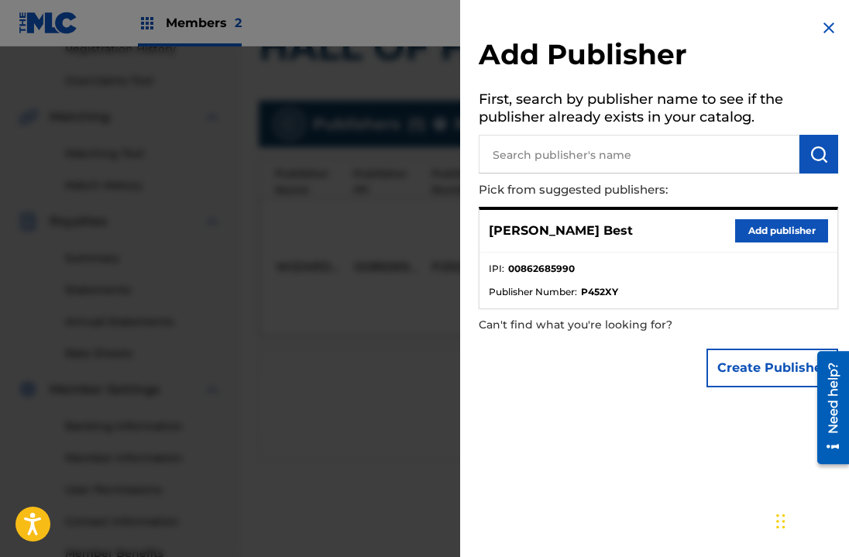
click at [820, 35] on img at bounding box center [829, 28] width 19 height 19
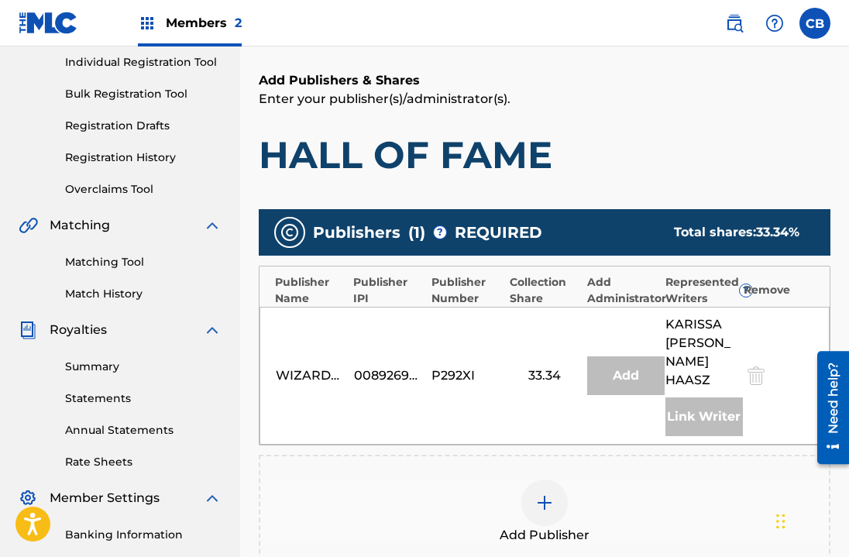
scroll to position [341, 0]
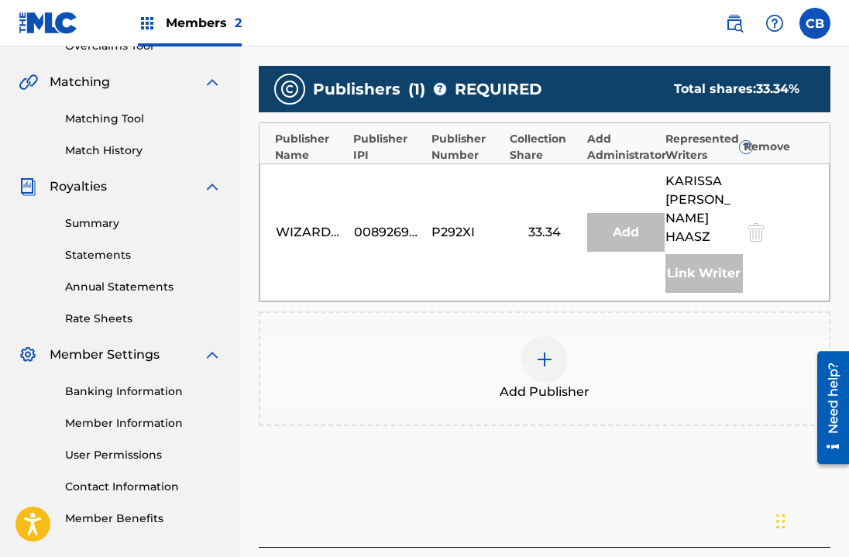
click at [556, 341] on div at bounding box center [544, 359] width 46 height 46
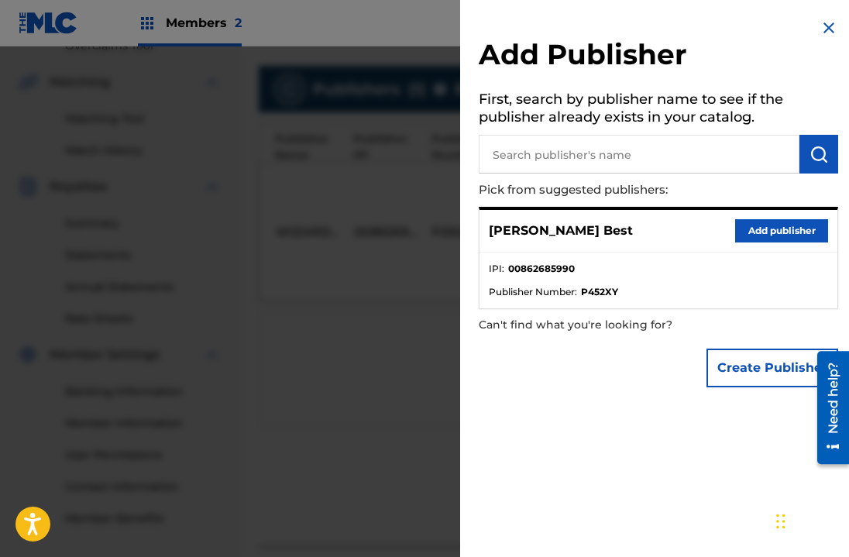
click at [726, 147] on input "text" at bounding box center [639, 154] width 321 height 39
type input "F"
type input "Half Full Cup"
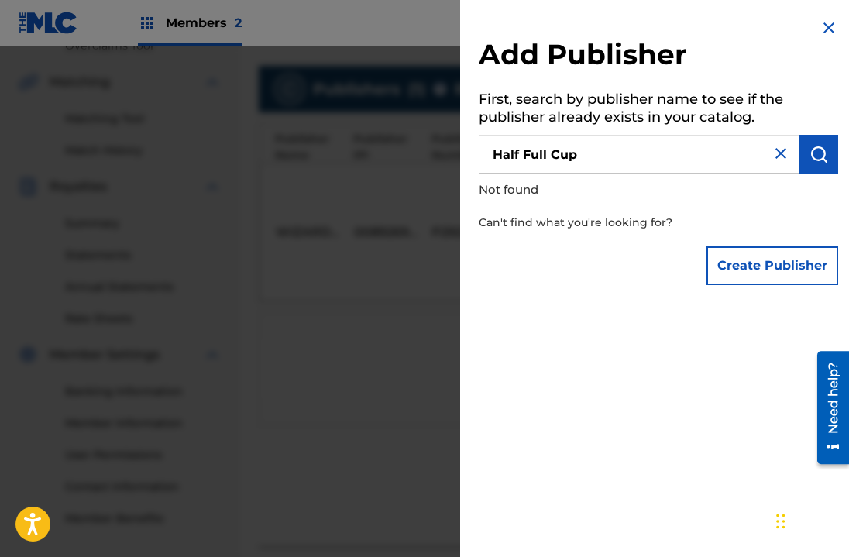
click at [786, 269] on button "Create Publisher" at bounding box center [773, 265] width 132 height 39
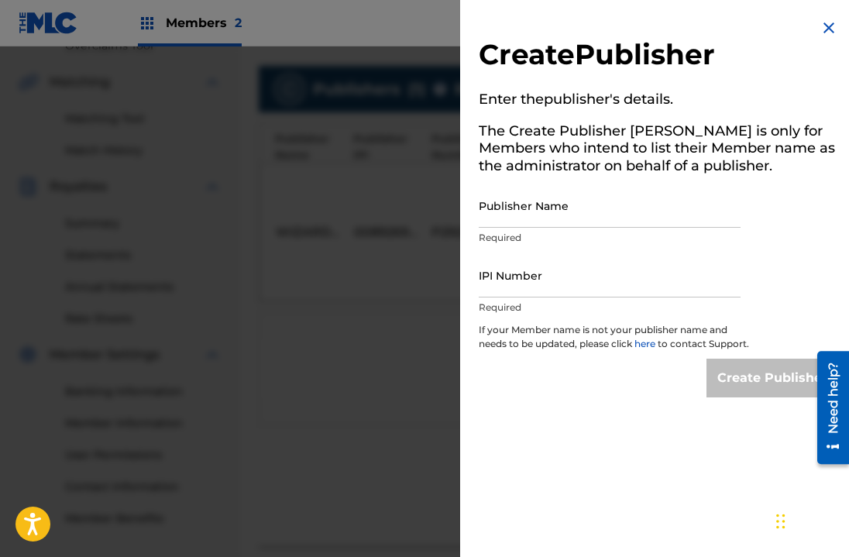
click at [542, 212] on input "Publisher Name" at bounding box center [610, 206] width 262 height 44
type input "Half Full Cup Publishing"
click at [552, 276] on input "IPI Number" at bounding box center [610, 275] width 262 height 44
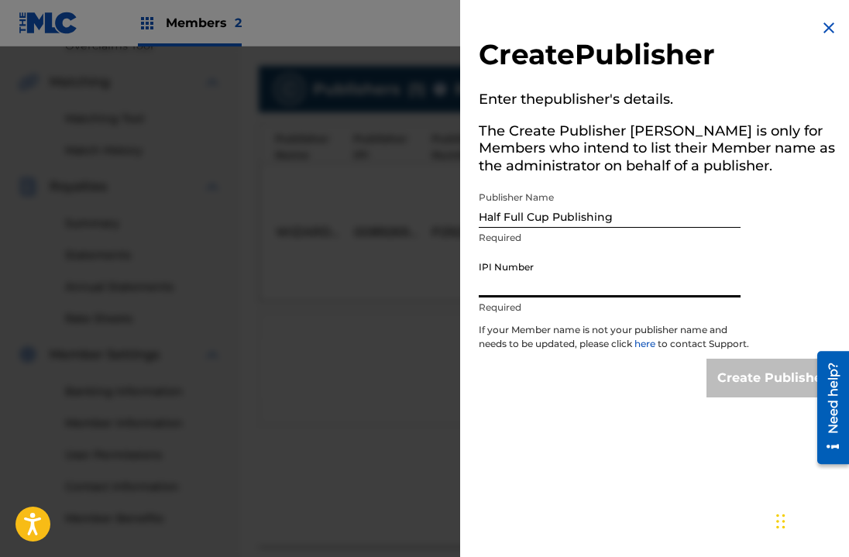
paste input "01110359407"
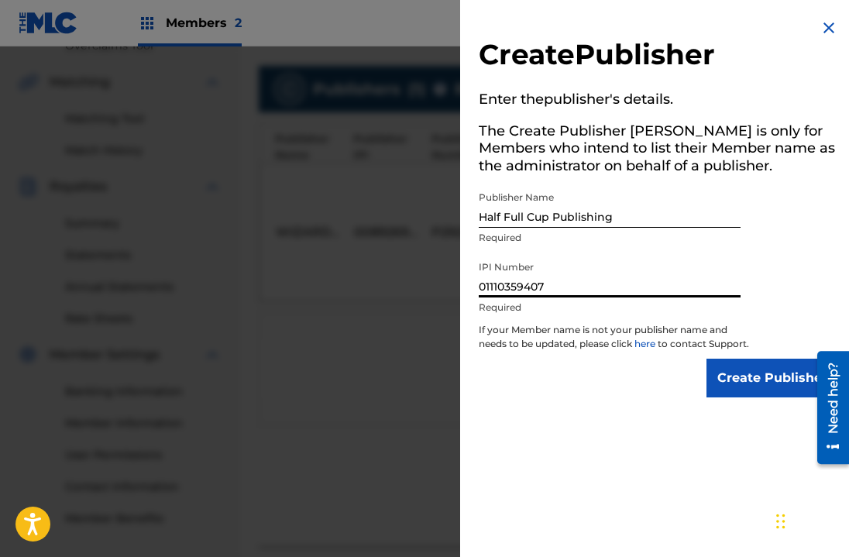
type input "01110359407"
click at [651, 340] on link "here" at bounding box center [646, 344] width 23 height 12
click at [824, 28] on img at bounding box center [829, 28] width 19 height 19
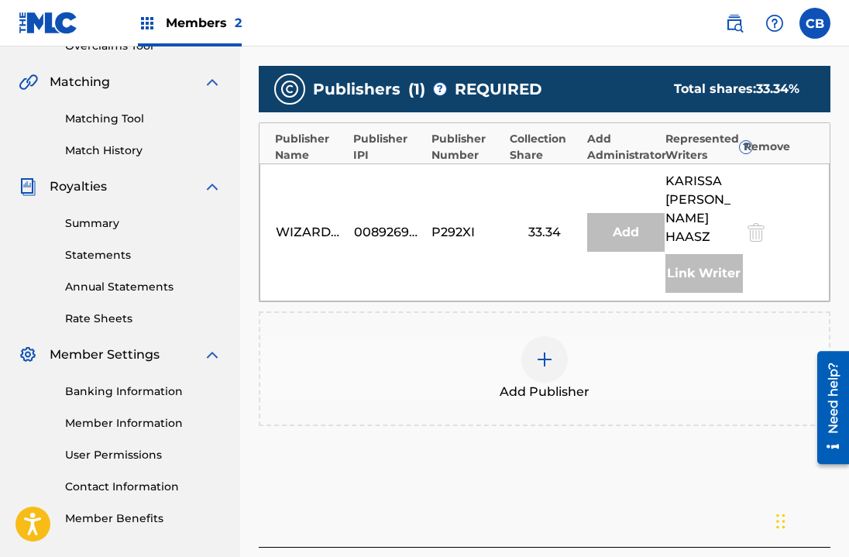
click at [552, 336] on div at bounding box center [544, 359] width 46 height 46
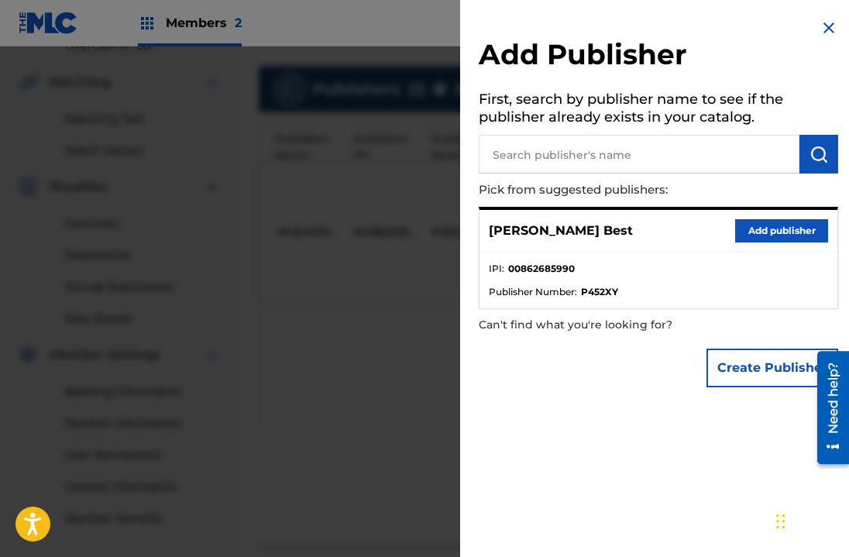
click at [776, 233] on button "Add publisher" at bounding box center [781, 230] width 93 height 23
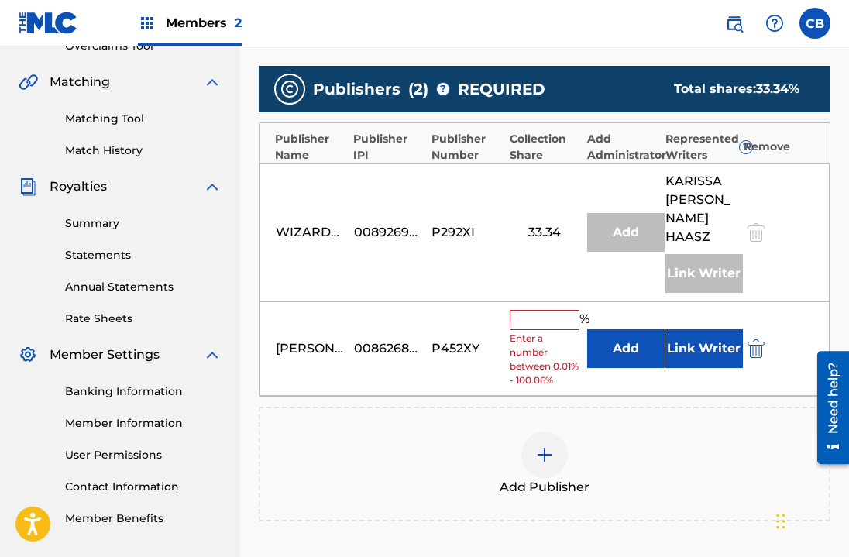
click at [454, 339] on div "P452XY" at bounding box center [467, 348] width 70 height 19
click at [323, 339] on div "[PERSON_NAME] Best" at bounding box center [311, 348] width 70 height 19
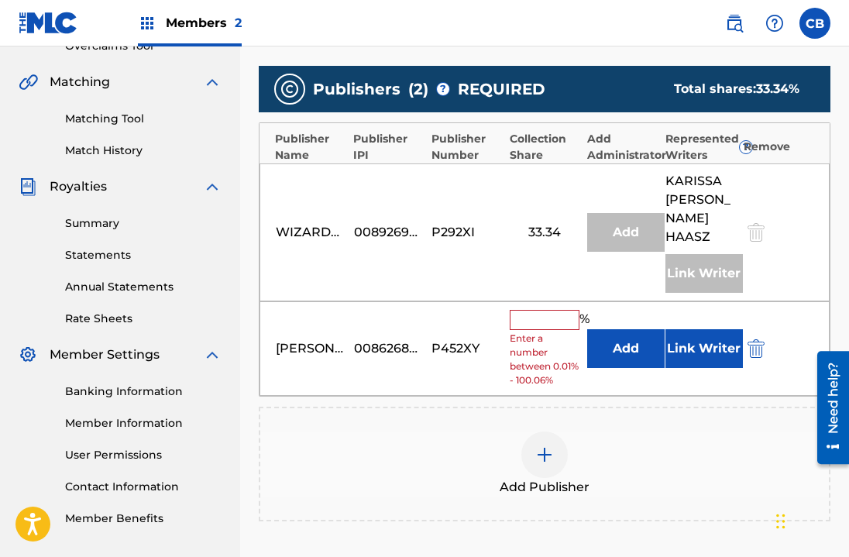
click at [323, 339] on div "[PERSON_NAME] Best" at bounding box center [311, 348] width 70 height 19
click at [605, 407] on div "Add Publisher" at bounding box center [545, 464] width 572 height 115
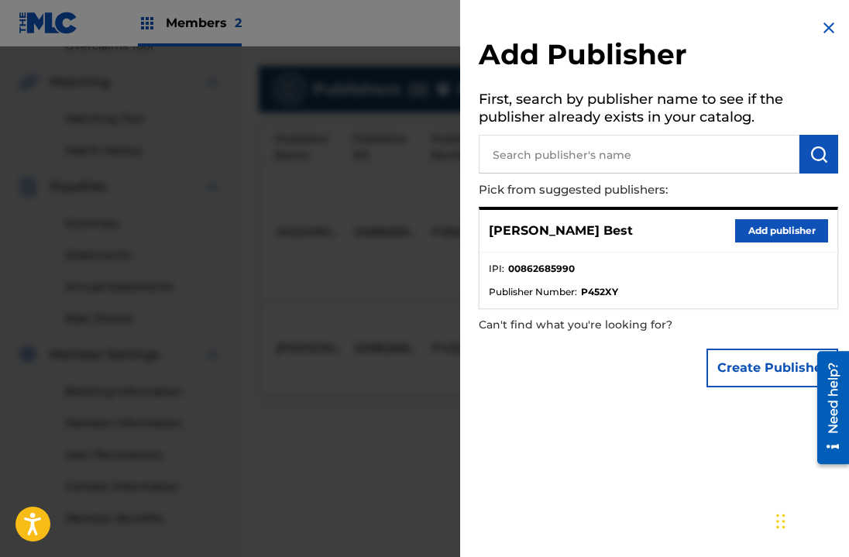
click at [752, 361] on button "Create Publisher" at bounding box center [773, 368] width 132 height 39
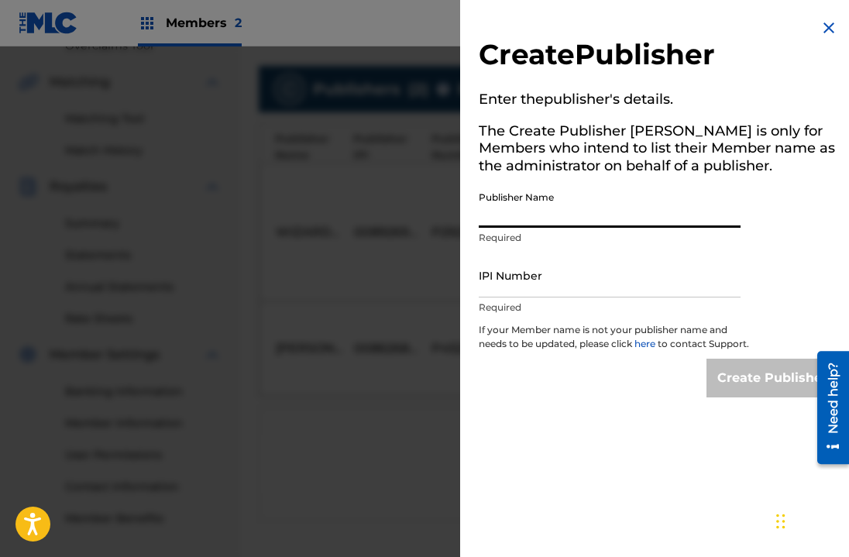
click at [645, 209] on input "Publisher Name" at bounding box center [610, 206] width 262 height 44
type input "Half Full Cup Publishing"
click at [583, 289] on input "IPI Number" at bounding box center [610, 275] width 262 height 44
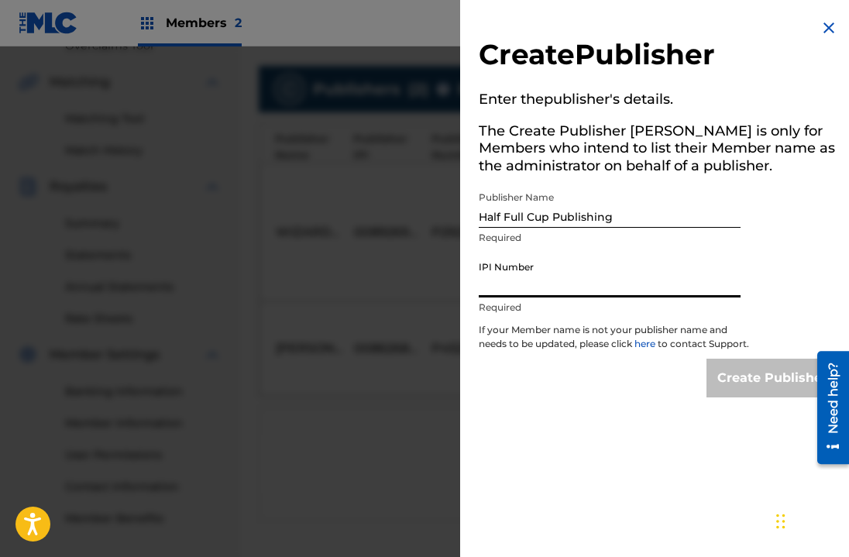
paste input "01110359407"
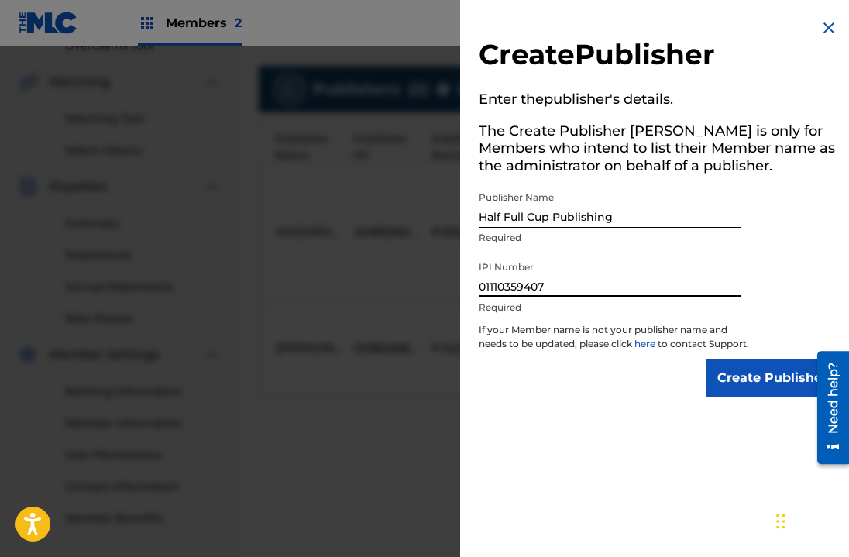
type input "01110359407"
click at [832, 412] on div "Need help?" at bounding box center [833, 397] width 21 height 71
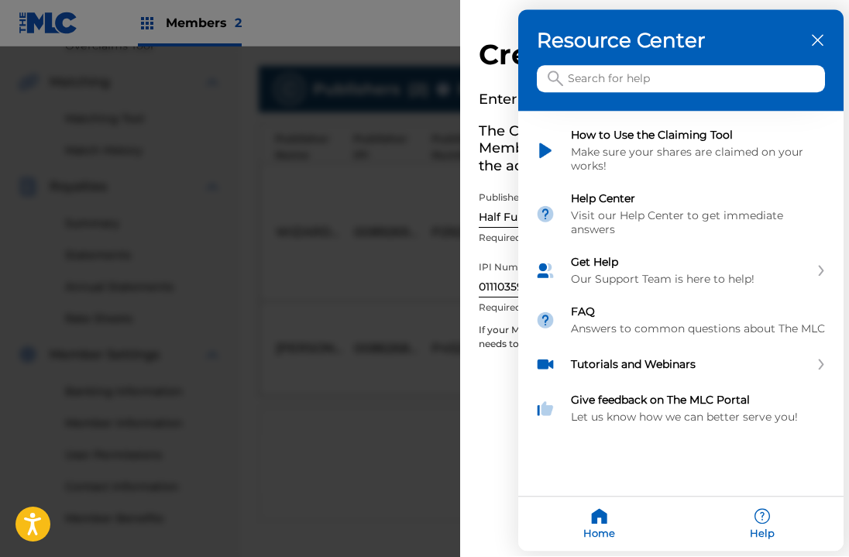
click at [822, 46] on div "close resource center" at bounding box center [817, 40] width 15 height 15
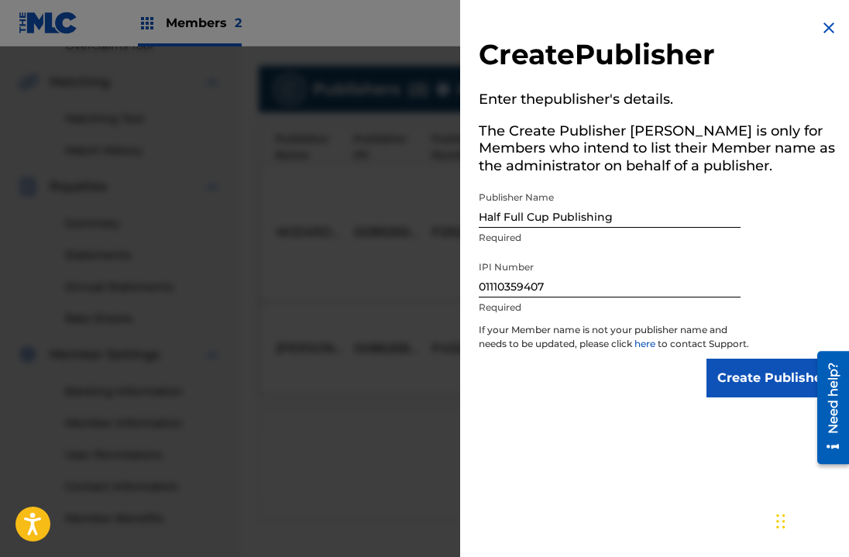
click at [748, 397] on input "Create Publisher" at bounding box center [773, 378] width 132 height 39
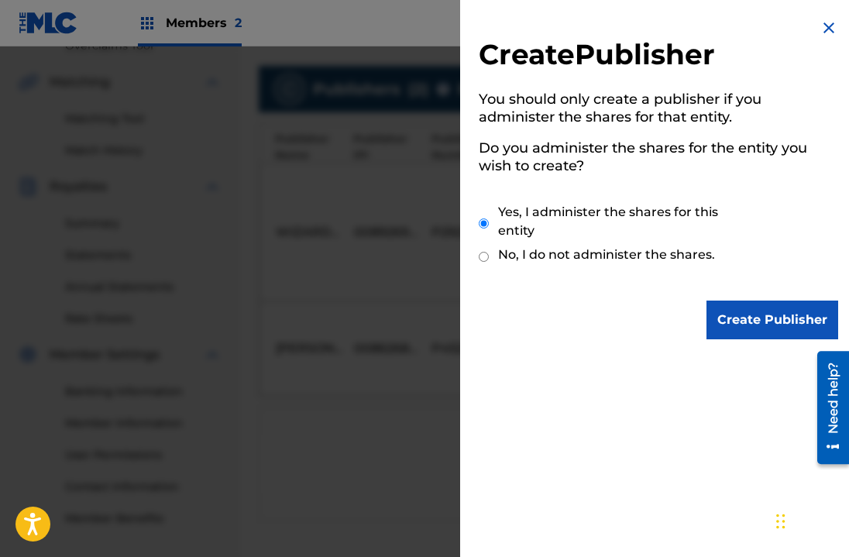
click at [762, 316] on input "Create Publisher" at bounding box center [773, 320] width 132 height 39
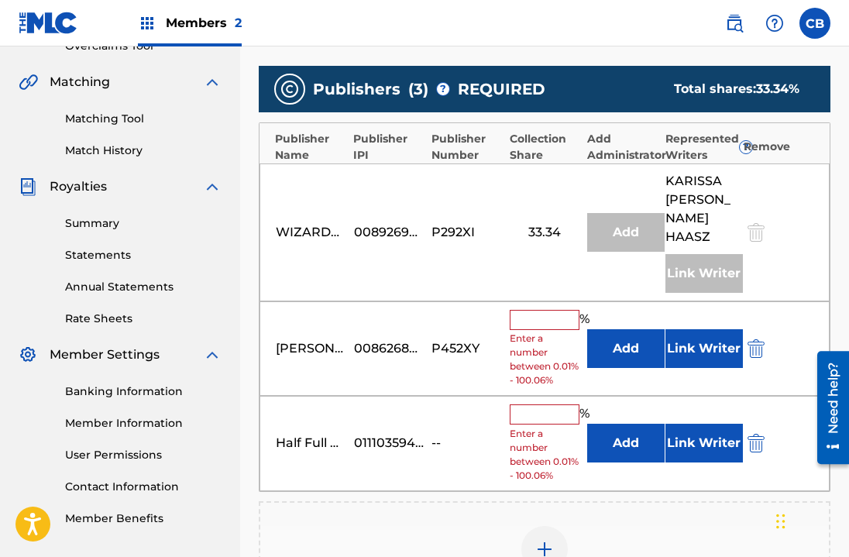
click at [762, 339] on img "submit" at bounding box center [756, 348] width 17 height 19
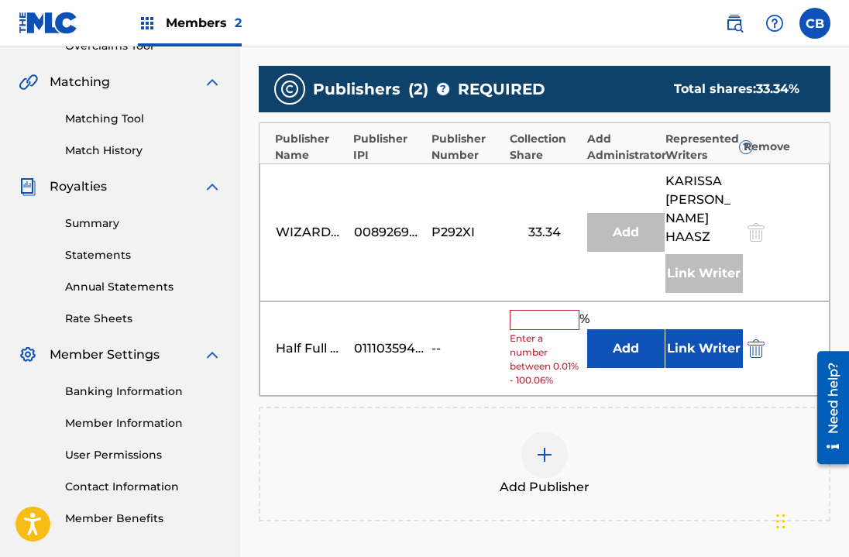
click at [696, 329] on button "Link Writer" at bounding box center [704, 348] width 77 height 39
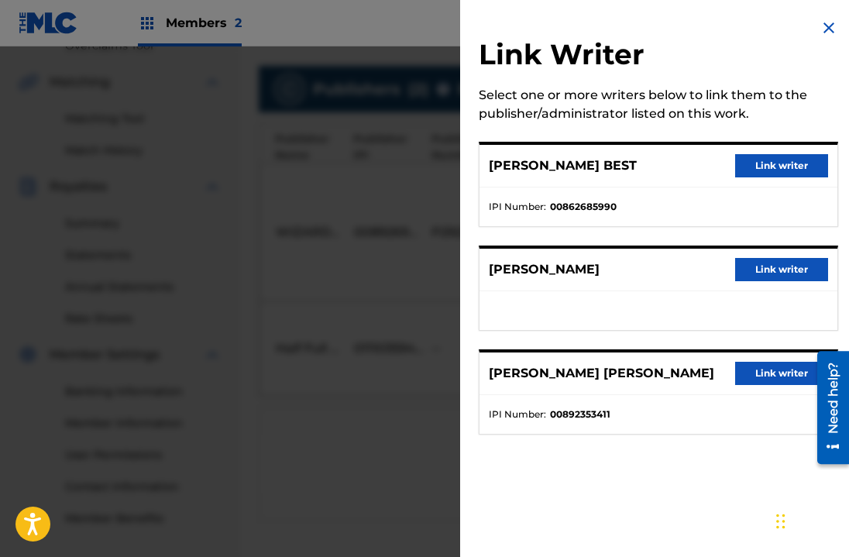
click at [783, 165] on button "Link writer" at bounding box center [781, 165] width 93 height 23
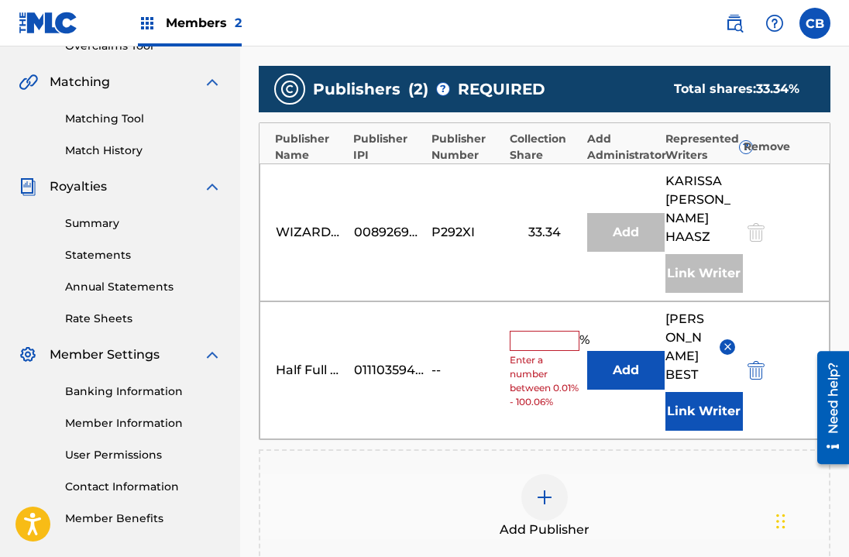
click at [549, 331] on input "text" at bounding box center [545, 341] width 70 height 20
type input "33.3"
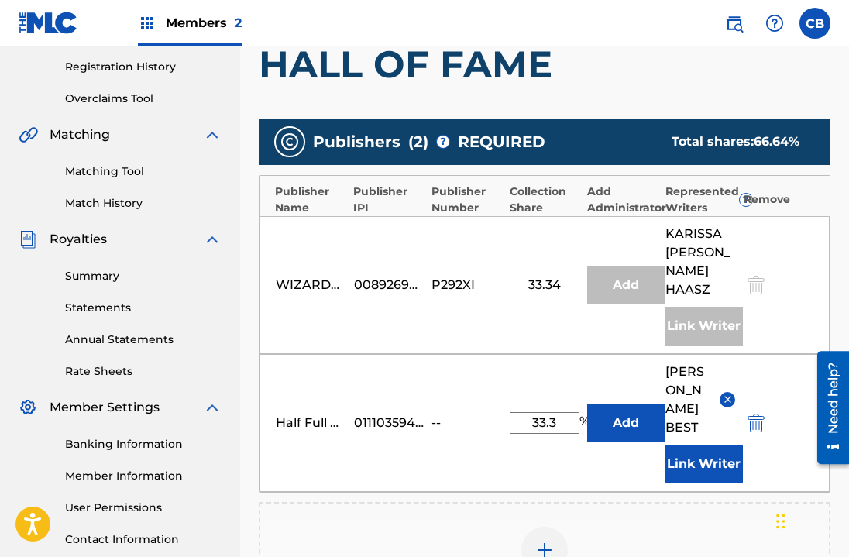
scroll to position [305, 0]
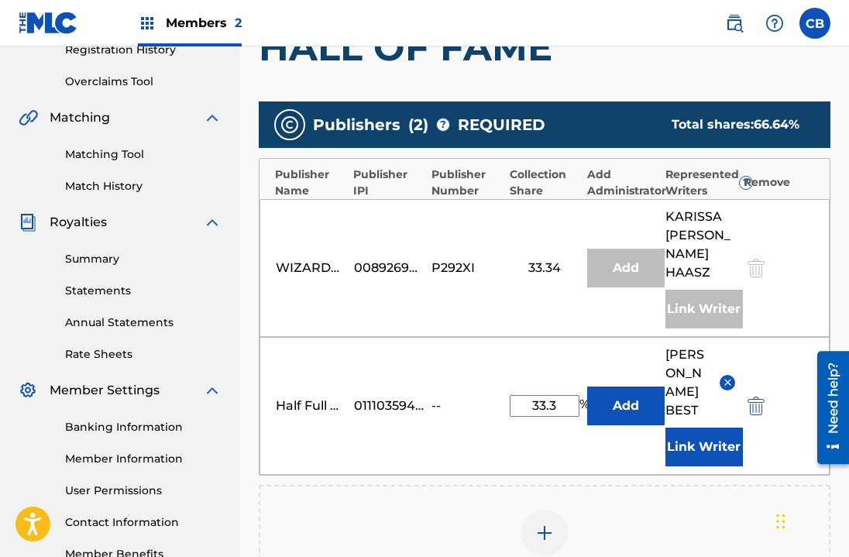
click at [634, 396] on button "Add" at bounding box center [625, 406] width 77 height 39
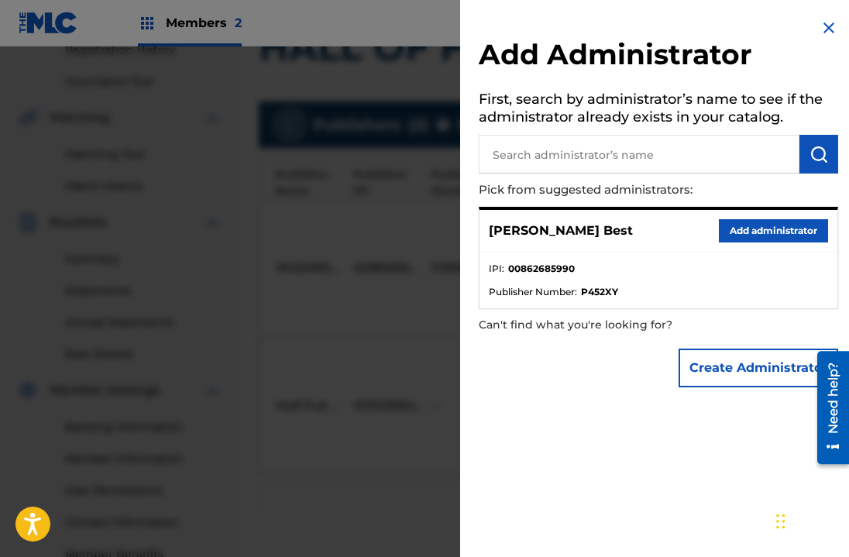
click at [820, 36] on img at bounding box center [829, 28] width 19 height 19
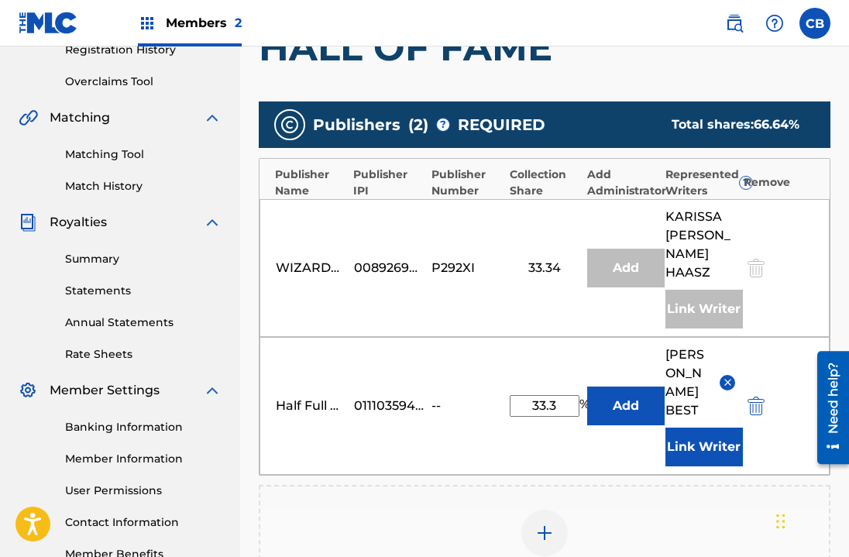
scroll to position [598, 0]
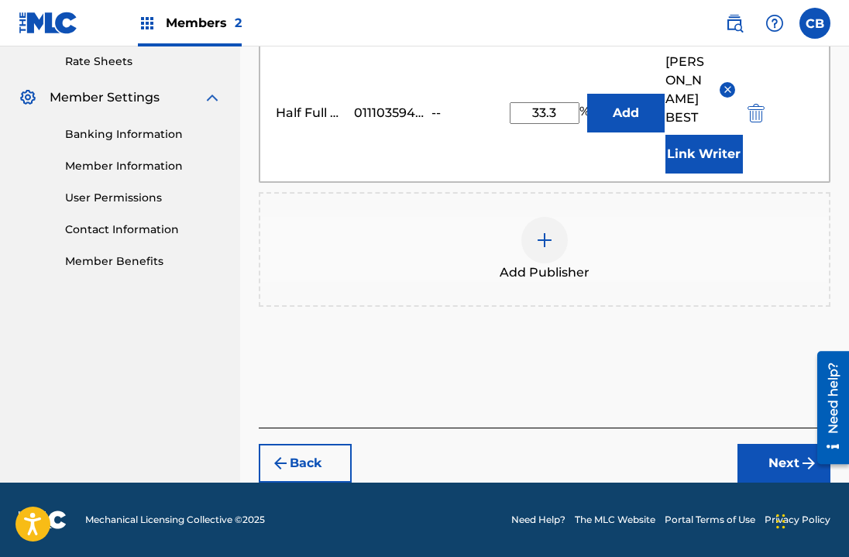
click at [774, 465] on button "Next" at bounding box center [784, 463] width 93 height 39
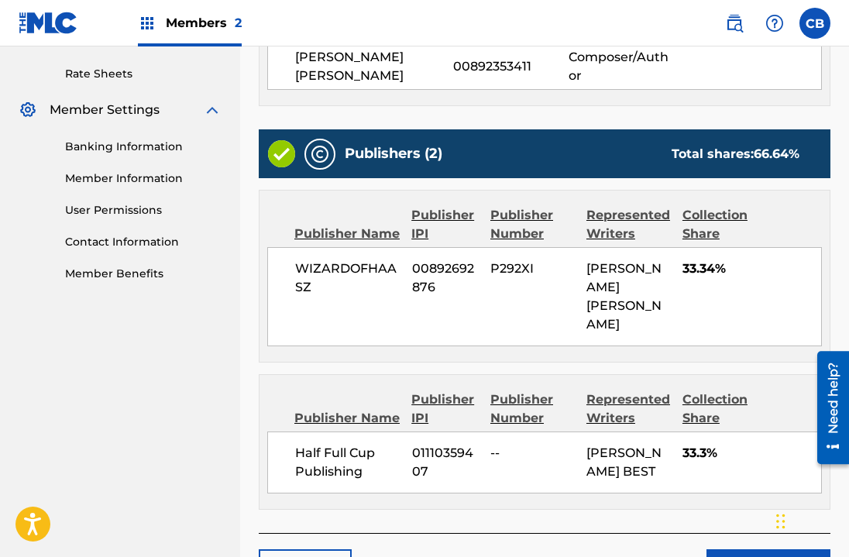
scroll to position [670, 0]
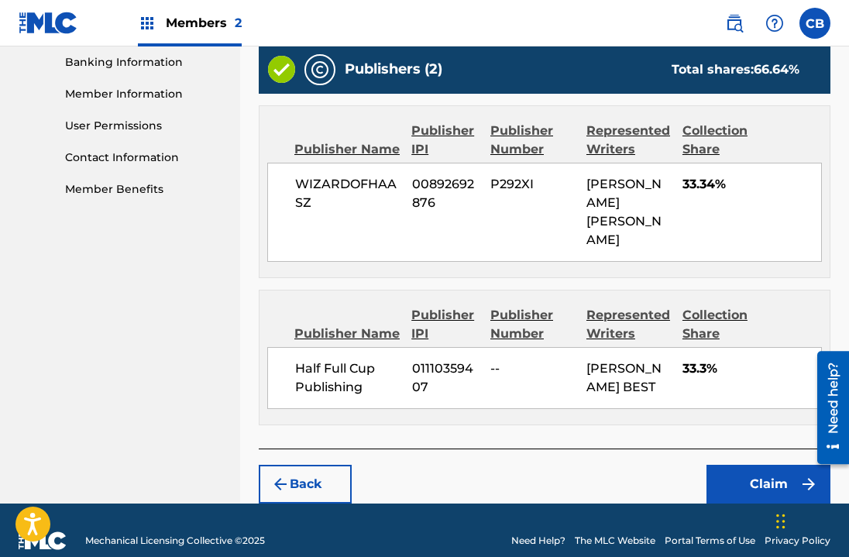
click at [775, 465] on button "Claim" at bounding box center [769, 484] width 124 height 39
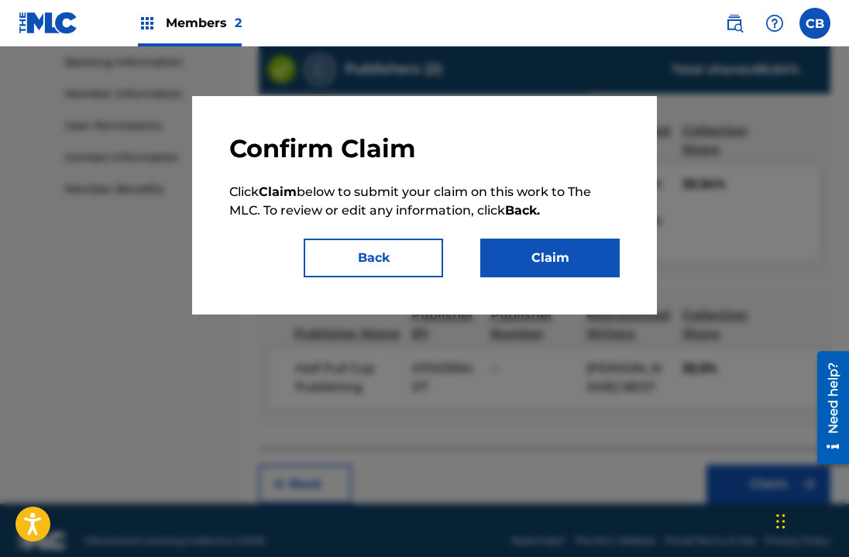
click at [611, 245] on button "Claim" at bounding box center [549, 258] width 139 height 39
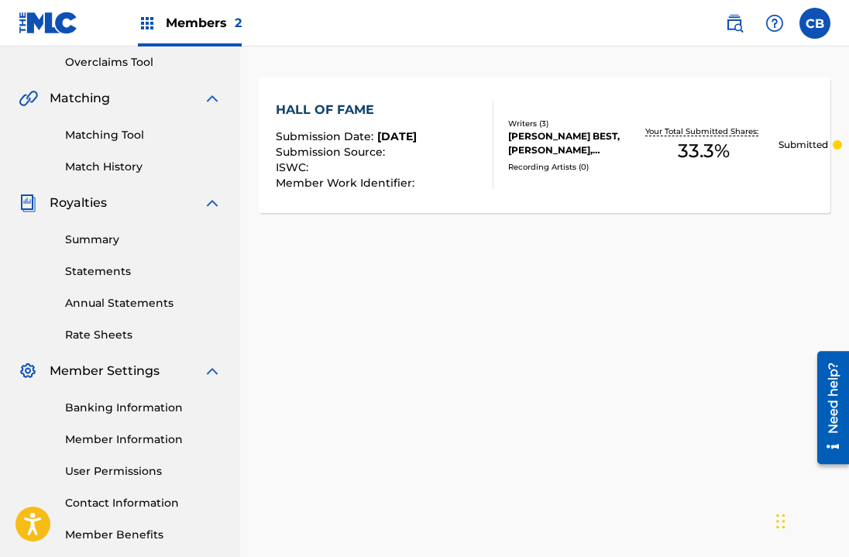
scroll to position [404, 0]
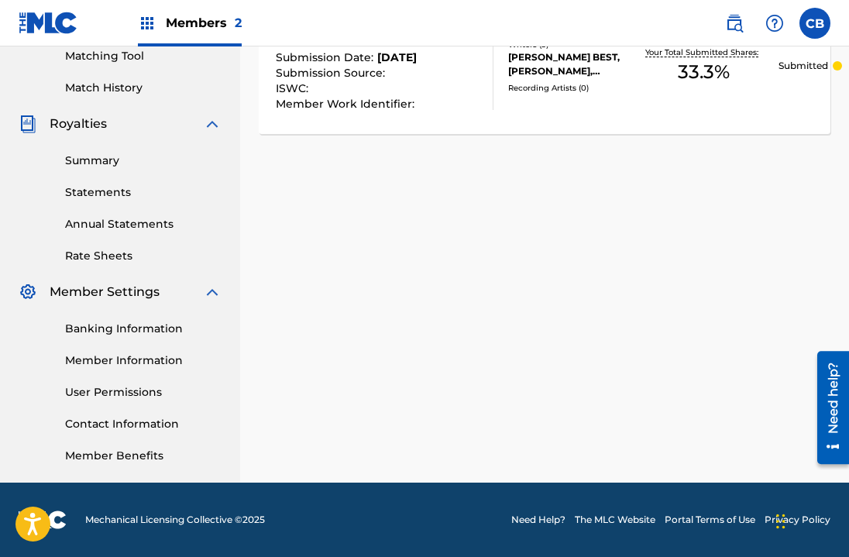
click at [155, 368] on link "Member Information" at bounding box center [143, 361] width 157 height 16
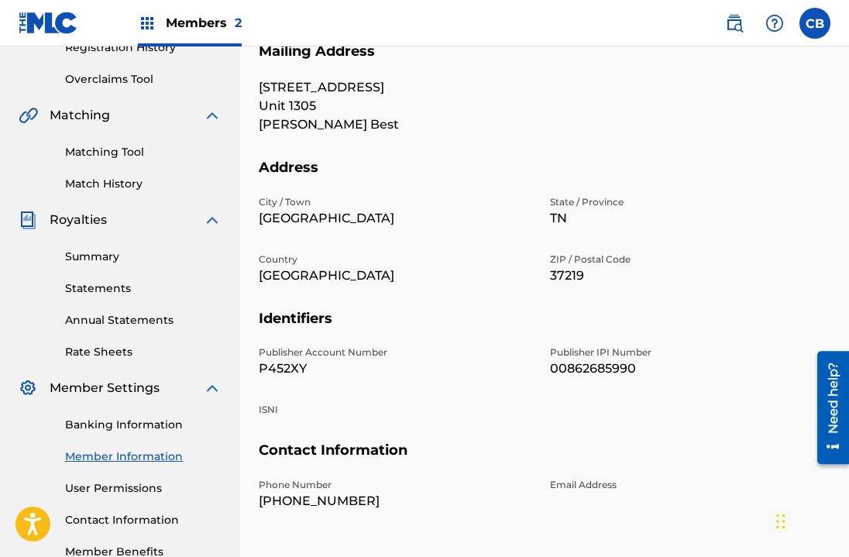
scroll to position [352, 0]
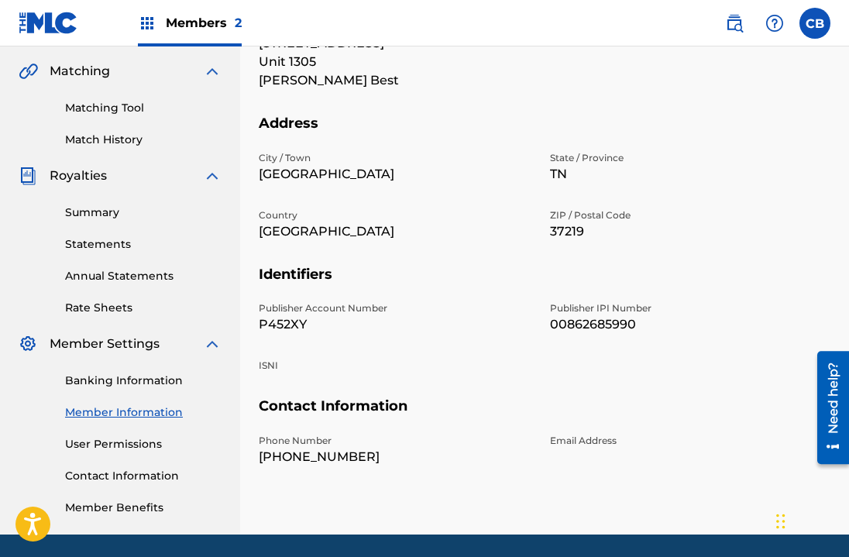
click at [595, 328] on p "00862685990" at bounding box center [686, 324] width 273 height 19
click at [388, 308] on p "Publisher Account Number" at bounding box center [395, 308] width 273 height 14
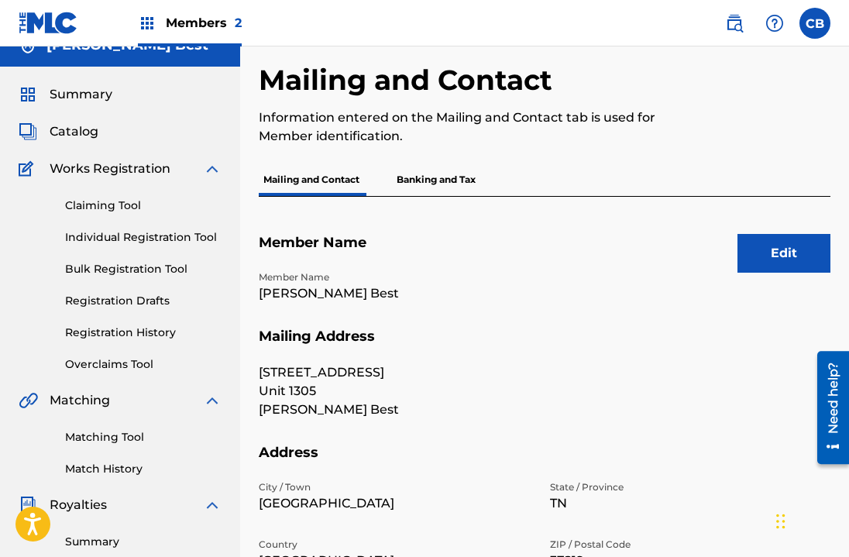
scroll to position [0, 0]
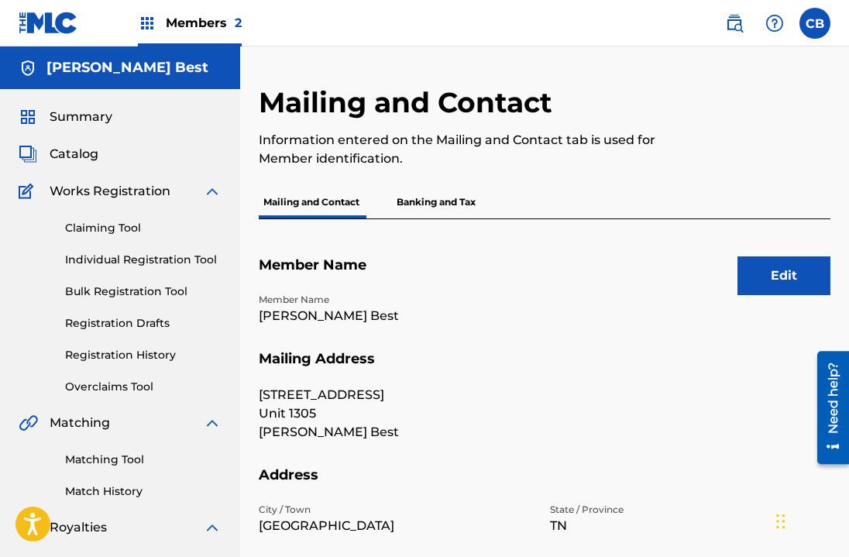
click at [799, 282] on button "Edit" at bounding box center [784, 275] width 93 height 39
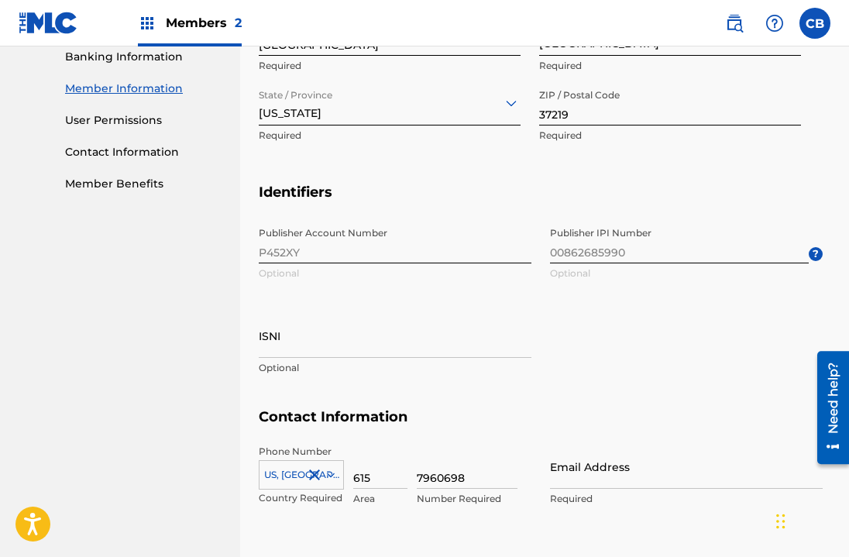
scroll to position [675, 0]
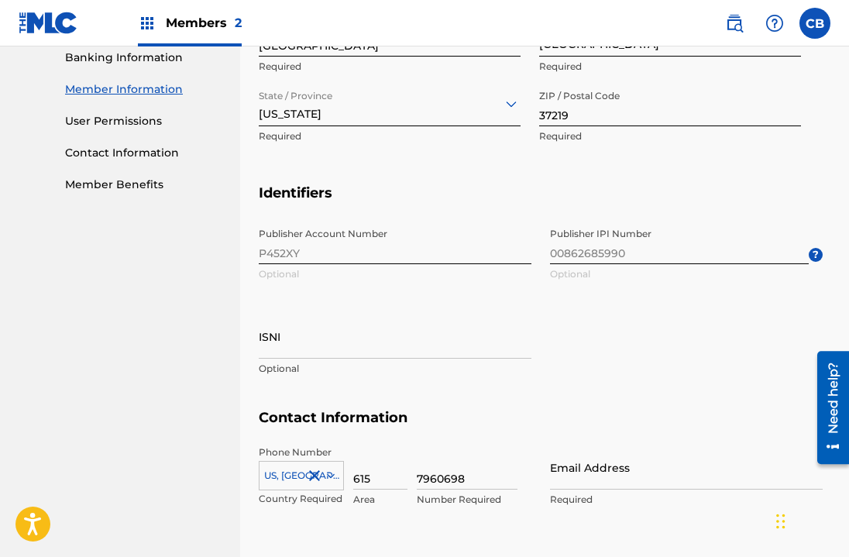
click at [641, 239] on span "Publisher IPI Number 00862685990 Optional ?" at bounding box center [686, 255] width 273 height 70
click at [609, 255] on span "Publisher IPI Number 00862685990 Optional ?" at bounding box center [686, 255] width 273 height 70
click at [609, 254] on span "Publisher IPI Number 00862685990 Optional ?" at bounding box center [686, 255] width 273 height 70
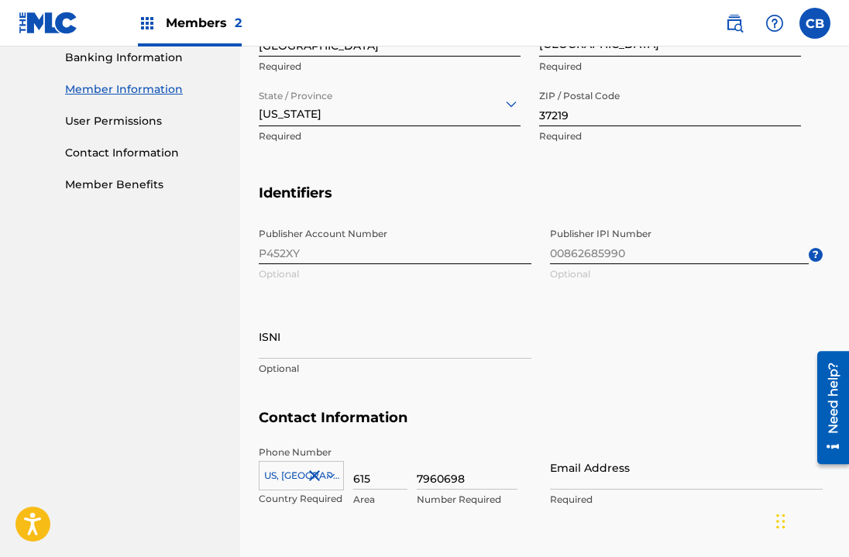
click at [609, 254] on span "Publisher IPI Number 00862685990 Optional ?" at bounding box center [686, 255] width 273 height 70
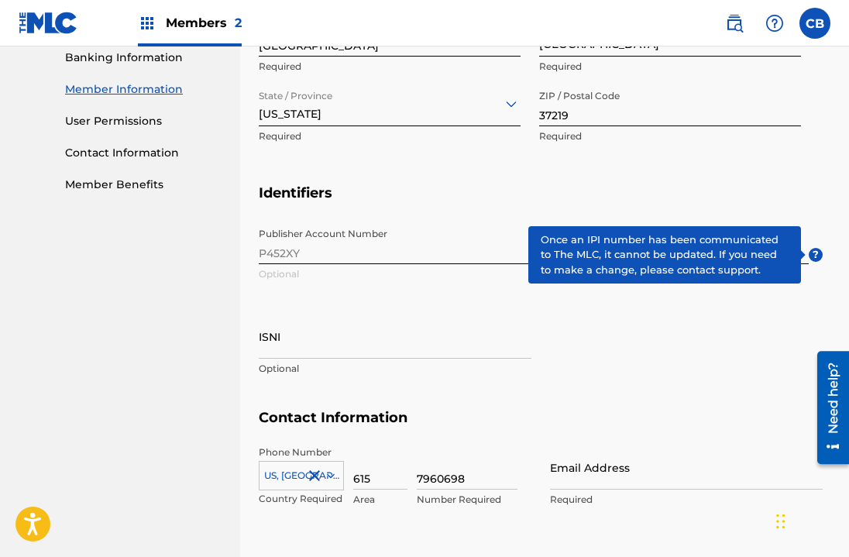
click at [810, 255] on span "?" at bounding box center [816, 255] width 14 height 14
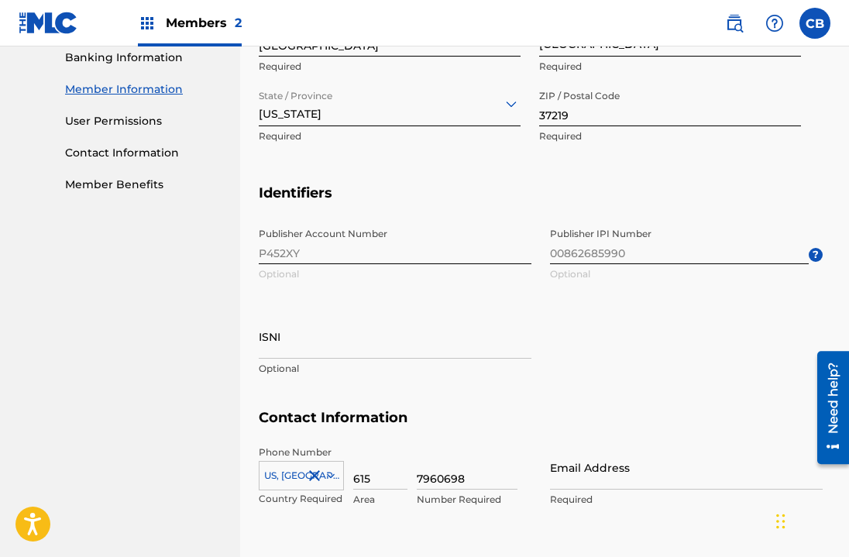
click at [800, 191] on h5 "Identifiers" at bounding box center [545, 202] width 572 height 36
click at [562, 265] on span "Publisher IPI Number 00862685990 Optional ?" at bounding box center [686, 255] width 273 height 70
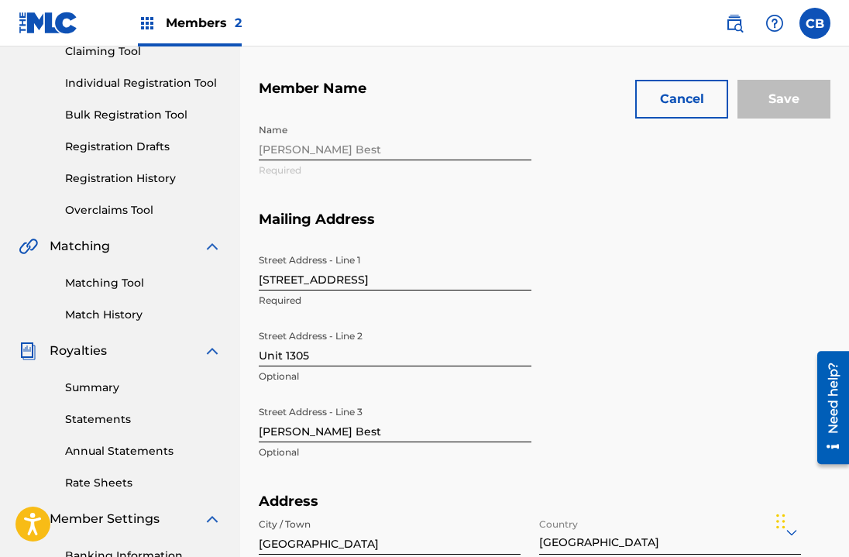
scroll to position [0, 0]
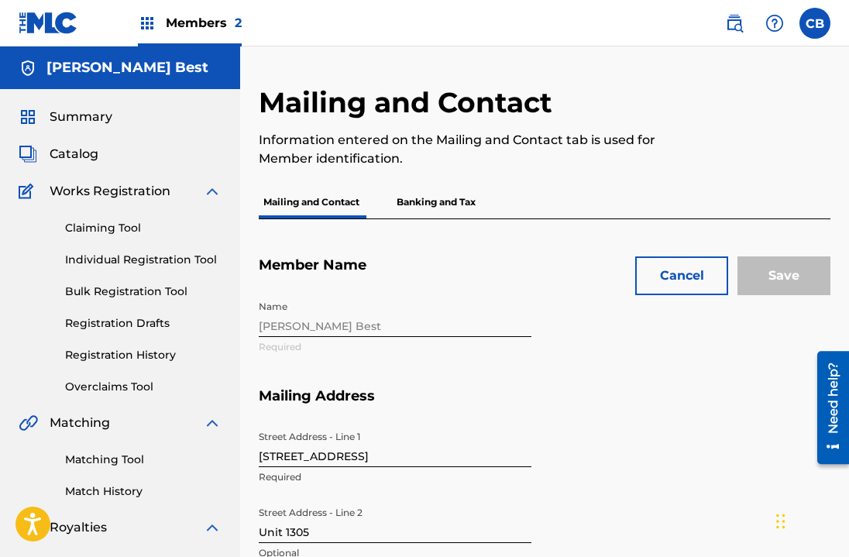
click at [694, 286] on button "Cancel" at bounding box center [681, 275] width 93 height 39
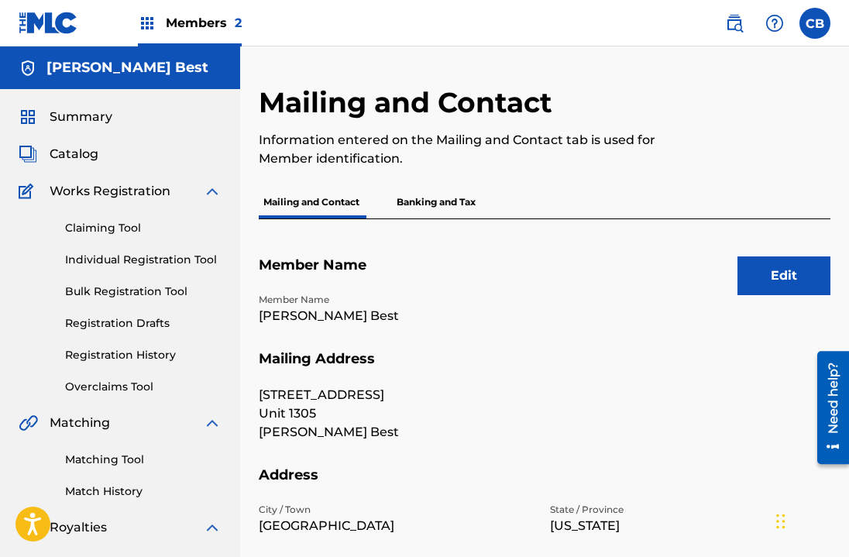
click at [218, 32] on div "Members 2" at bounding box center [190, 23] width 104 height 46
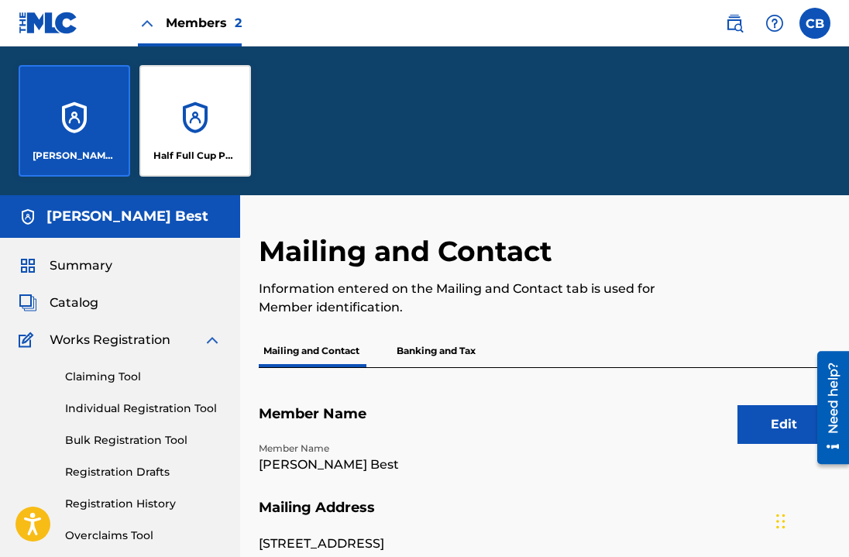
click at [232, 180] on div "[PERSON_NAME] Best Half Full Cup Publishing" at bounding box center [135, 120] width 270 height 149
click at [221, 132] on div "Half Full Cup Publishing" at bounding box center [195, 121] width 112 height 112
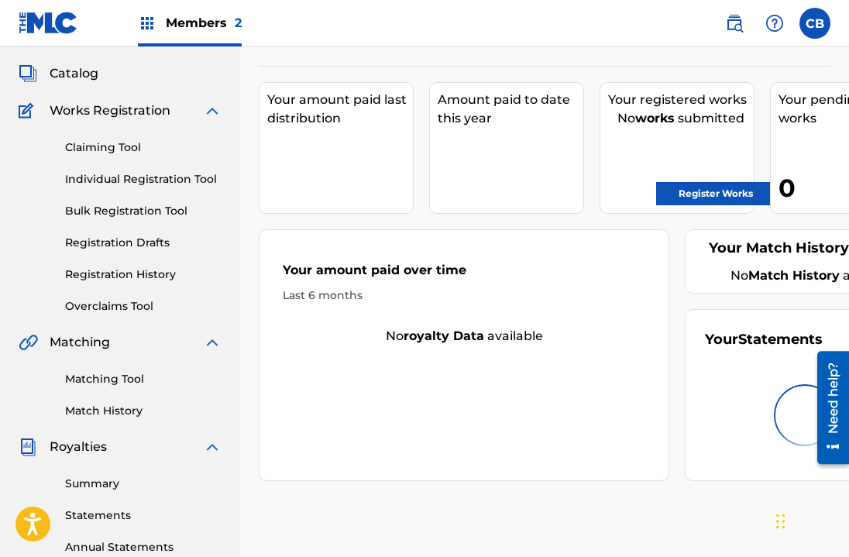
scroll to position [82, 0]
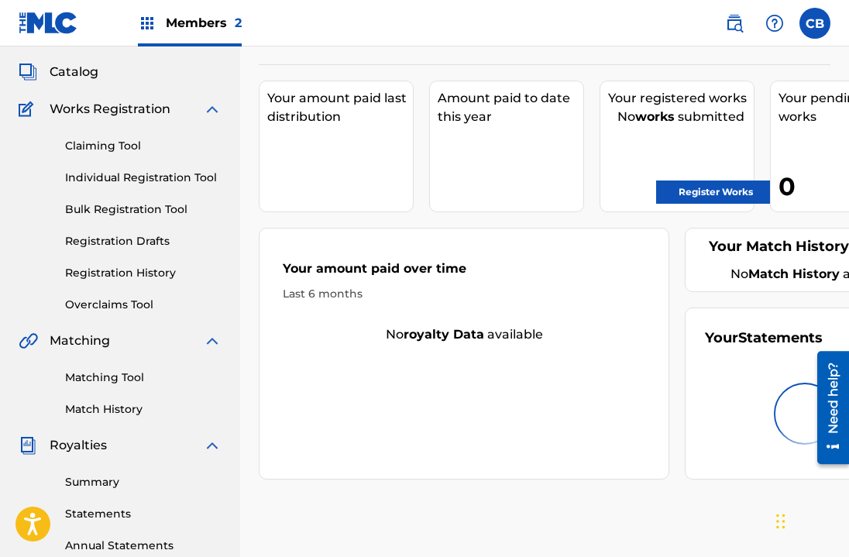
click at [135, 142] on link "Claiming Tool" at bounding box center [143, 146] width 157 height 16
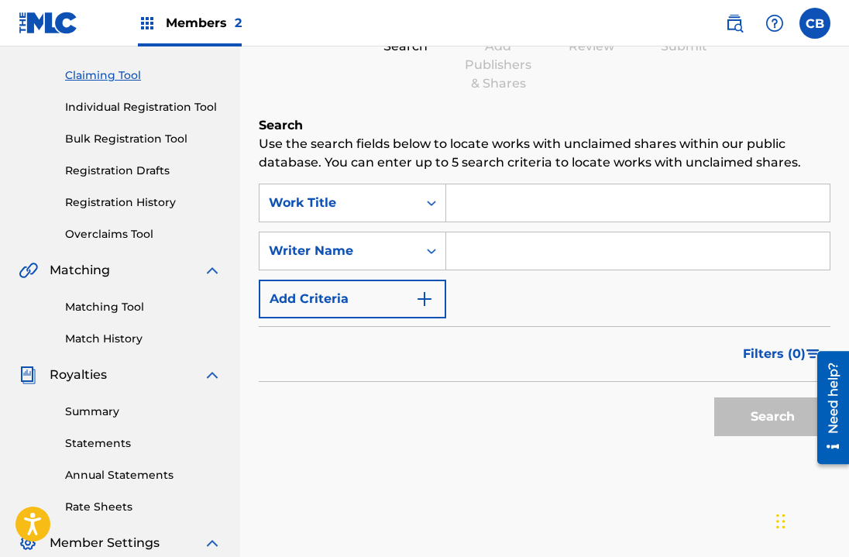
scroll to position [259, 0]
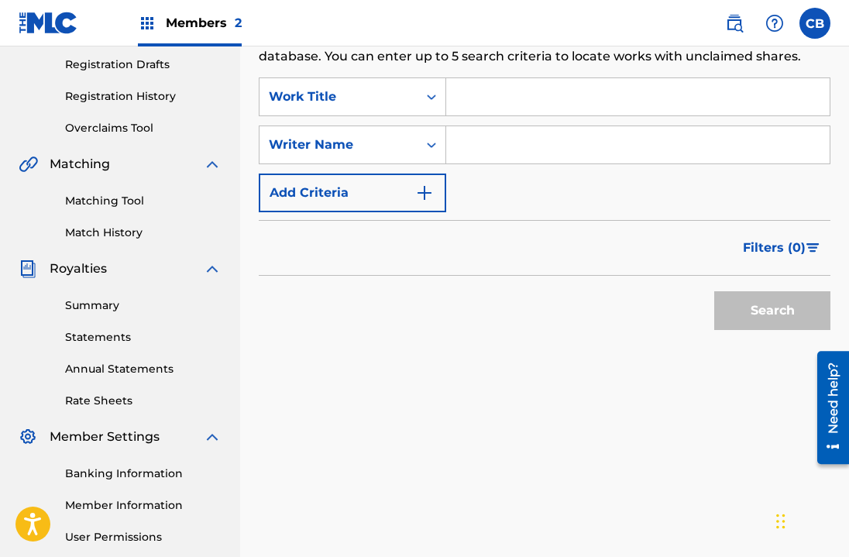
click at [139, 212] on div "Matching Tool Match History" at bounding box center [120, 207] width 203 height 67
click at [139, 207] on link "Matching Tool" at bounding box center [143, 201] width 157 height 16
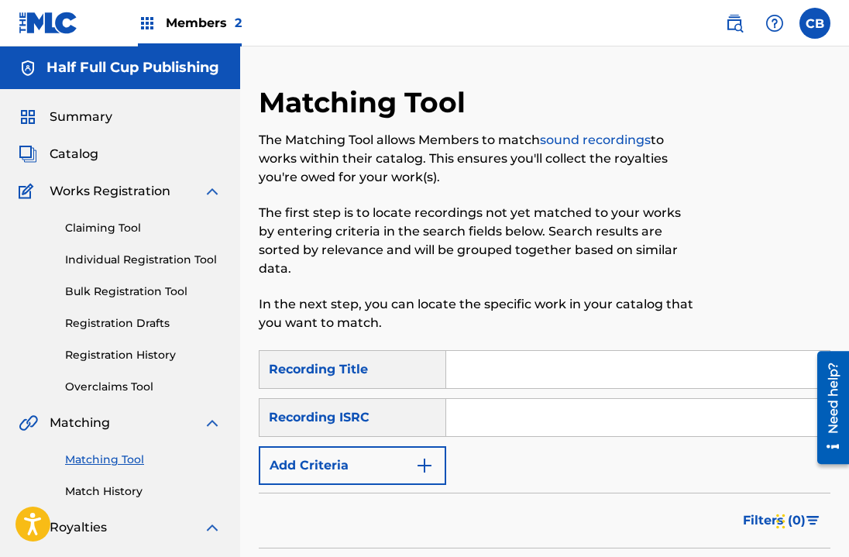
scroll to position [404, 0]
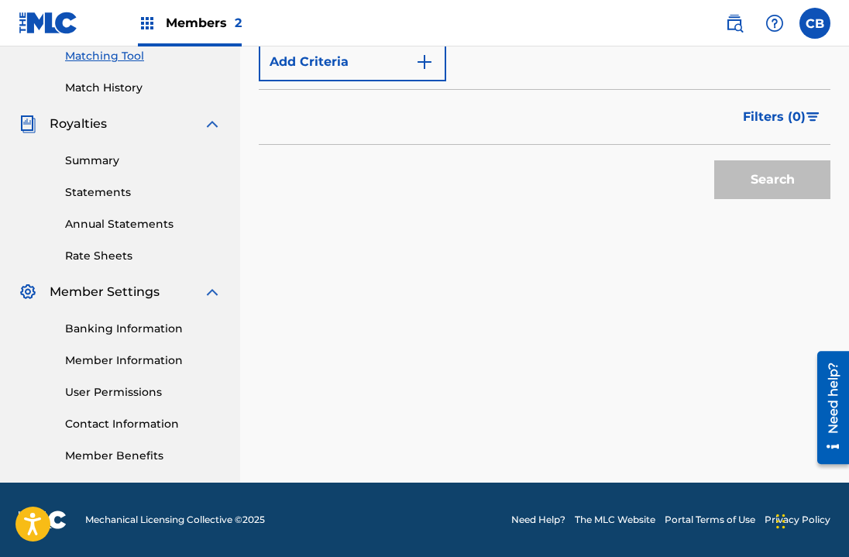
click at [157, 359] on link "Member Information" at bounding box center [143, 361] width 157 height 16
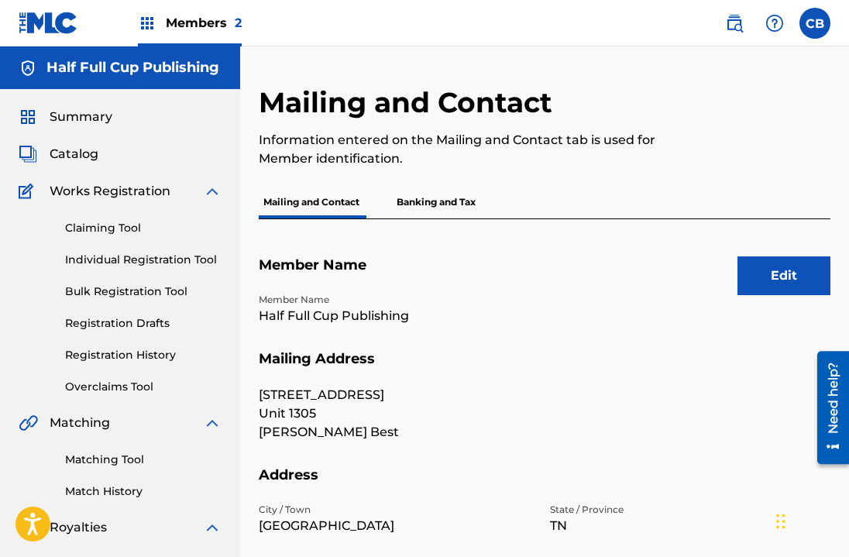
click at [780, 260] on button "Edit" at bounding box center [784, 275] width 93 height 39
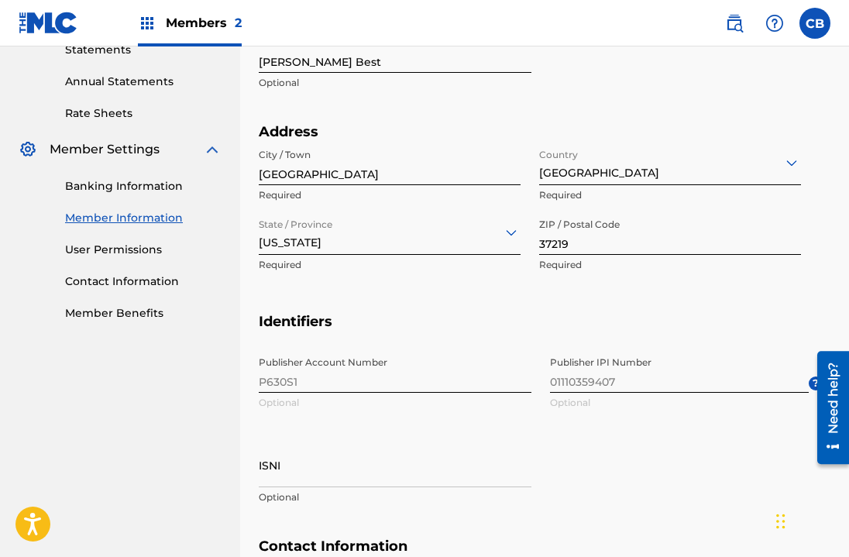
scroll to position [545, 0]
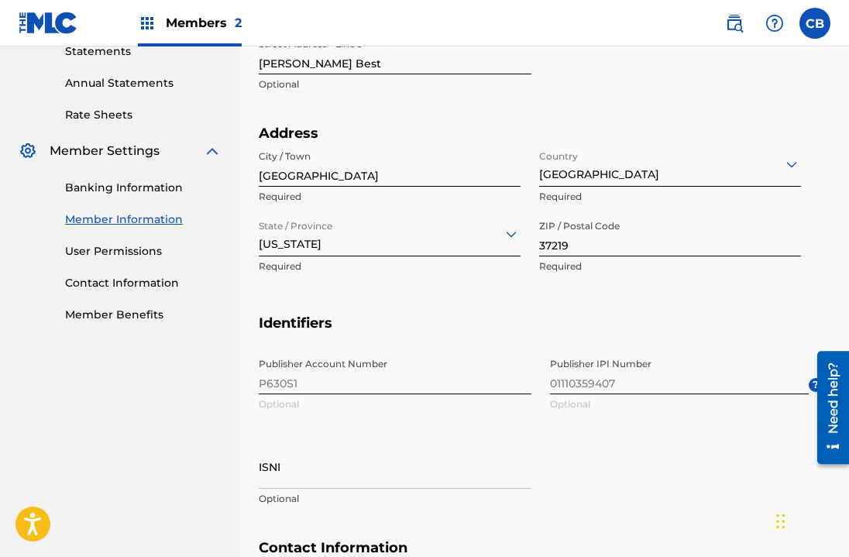
click at [812, 387] on div at bounding box center [827, 407] width 43 height 125
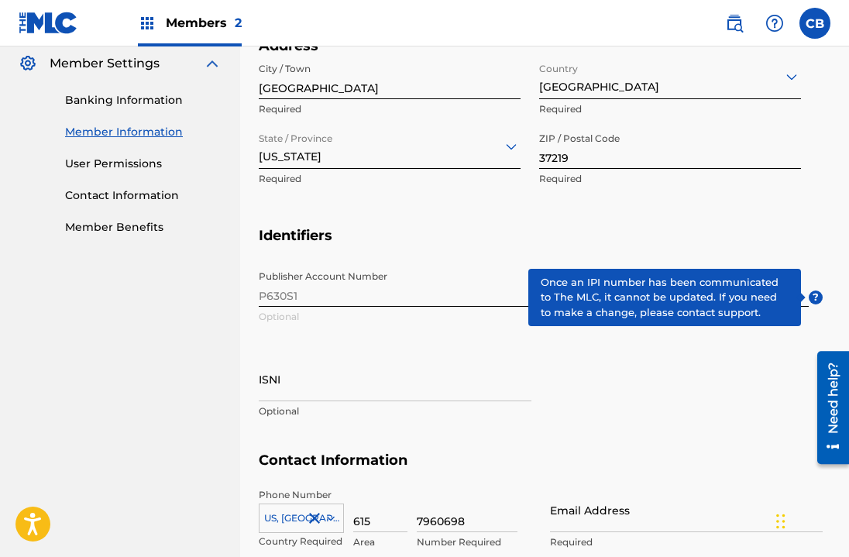
click at [820, 300] on span "?" at bounding box center [816, 298] width 14 height 14
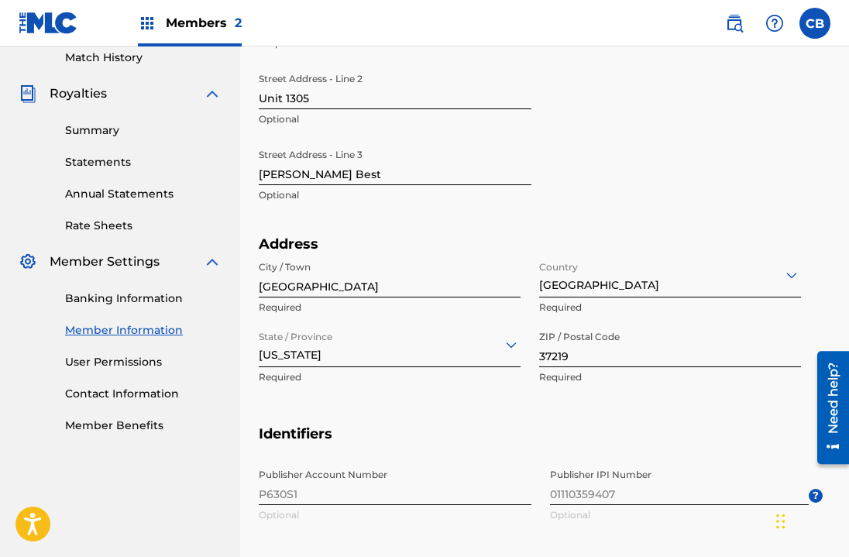
scroll to position [466, 0]
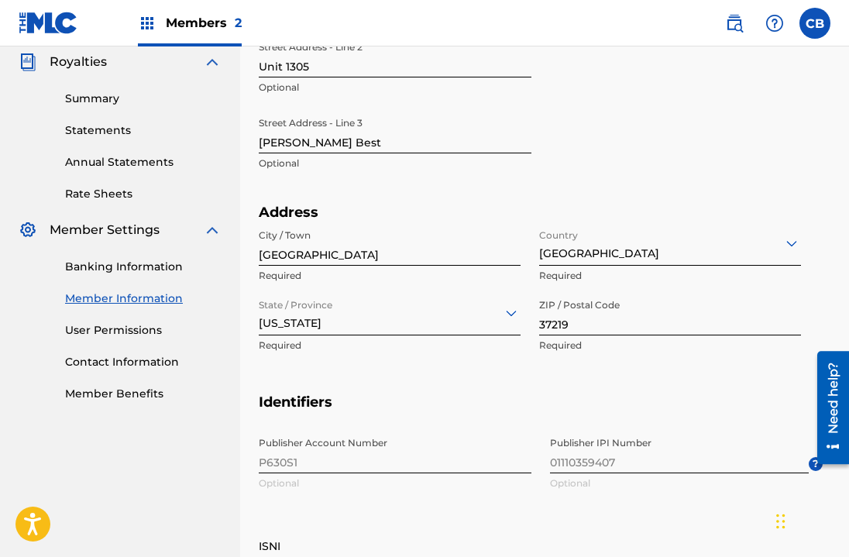
click at [133, 397] on link "Member Benefits" at bounding box center [143, 394] width 157 height 16
click at [115, 362] on link "Contact Information" at bounding box center [143, 362] width 157 height 16
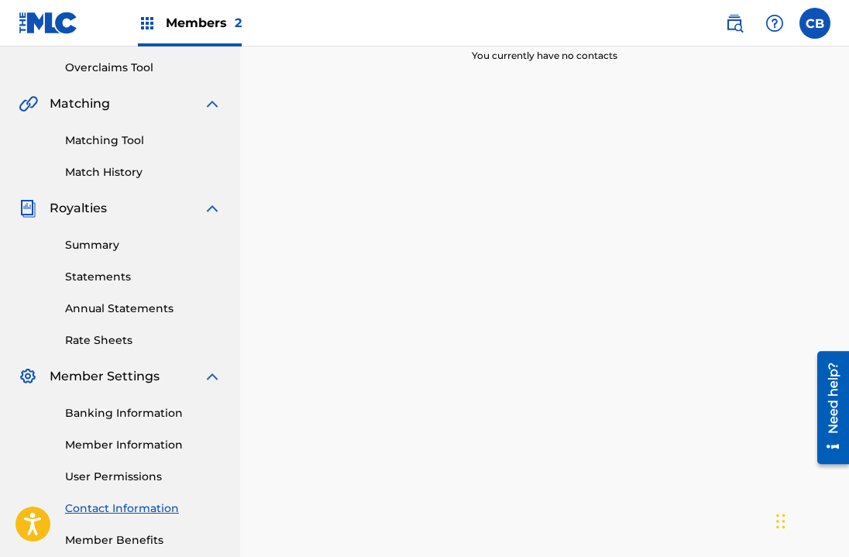
scroll to position [404, 0]
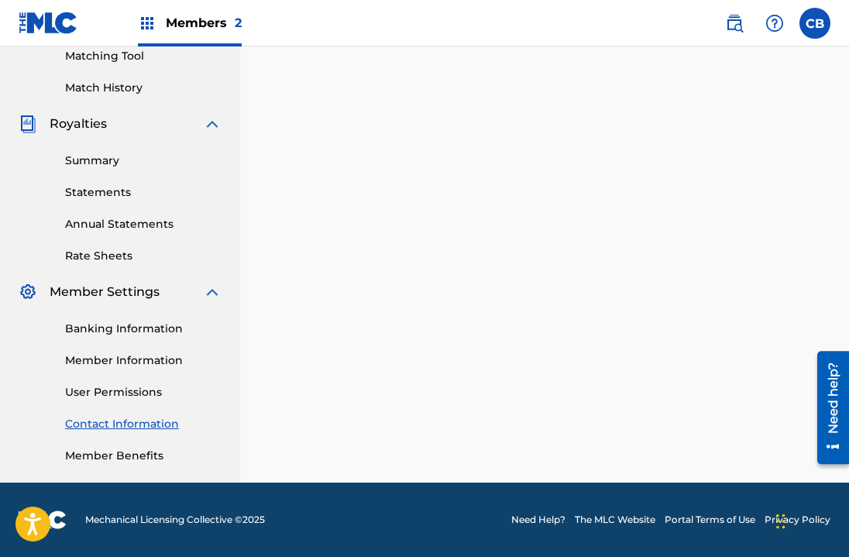
click at [142, 327] on link "Banking Information" at bounding box center [143, 329] width 157 height 16
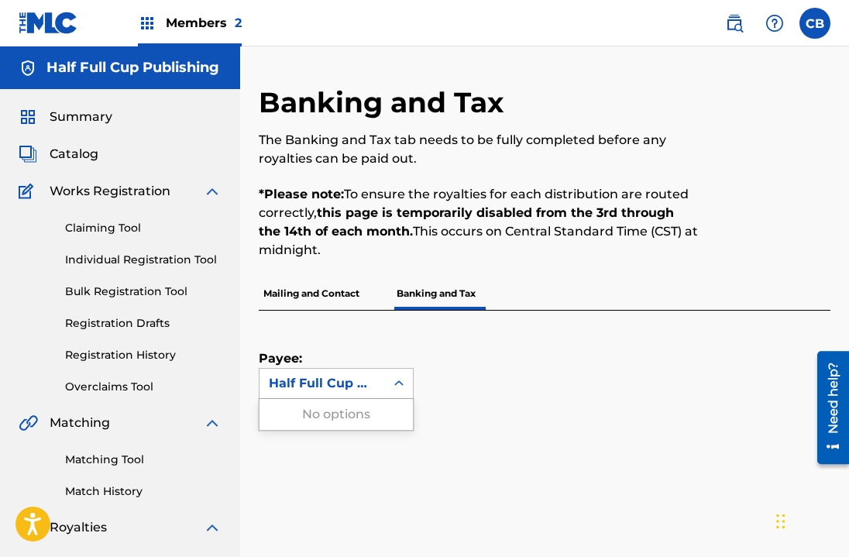
click at [306, 379] on div "Half Full Cup Publishing" at bounding box center [322, 383] width 107 height 19
click at [329, 339] on p "Payee:" at bounding box center [297, 339] width 77 height 57
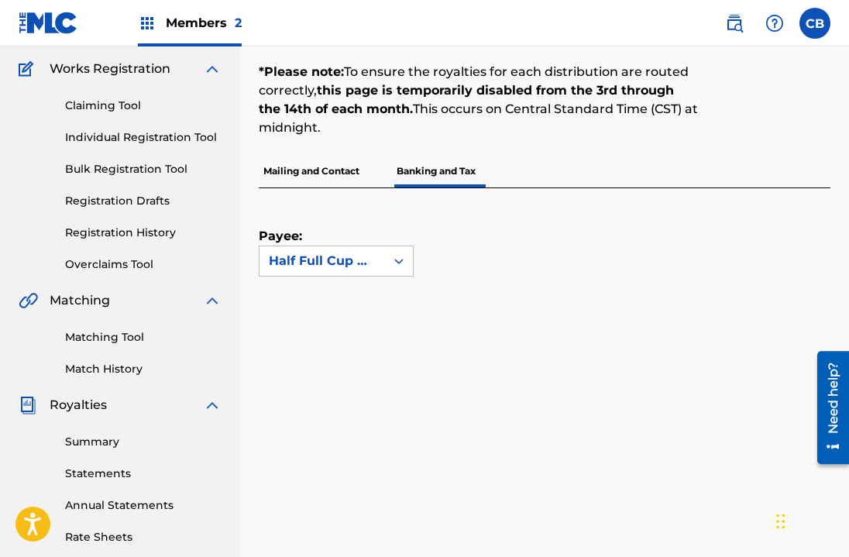
scroll to position [123, 0]
click at [215, 47] on div "Summary Catalog Works Registration Claiming Tool Individual Registration Tool B…" at bounding box center [120, 364] width 240 height 797
click at [214, 15] on span "Members 2" at bounding box center [204, 23] width 76 height 18
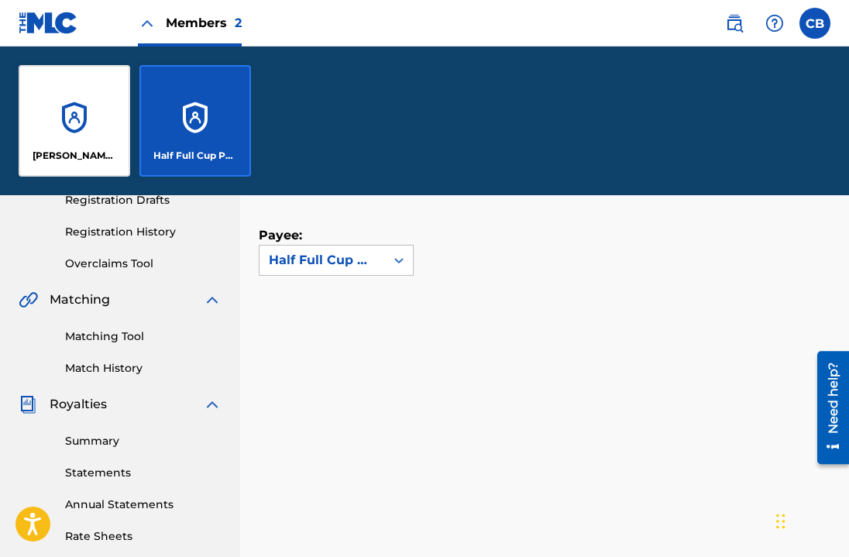
click at [95, 135] on div "[PERSON_NAME] Best" at bounding box center [75, 121] width 112 height 112
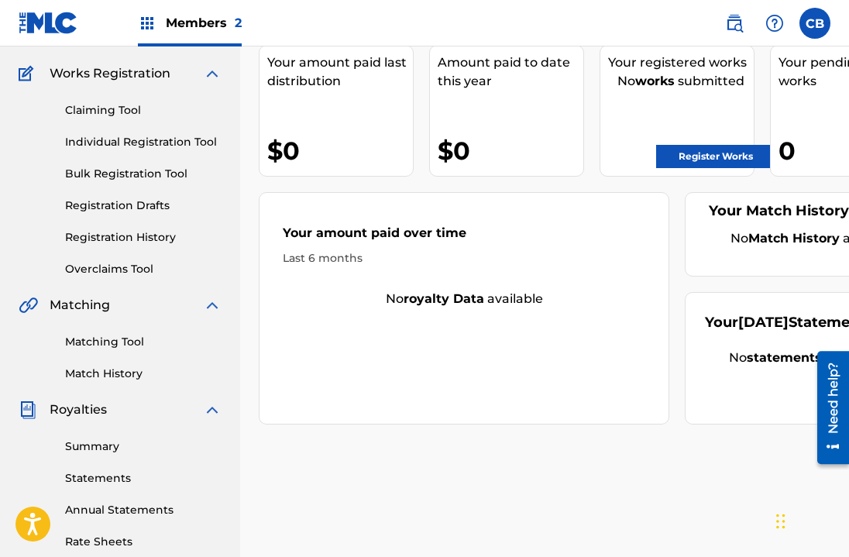
scroll to position [119, 0]
click at [697, 155] on link "Register Works" at bounding box center [715, 155] width 119 height 23
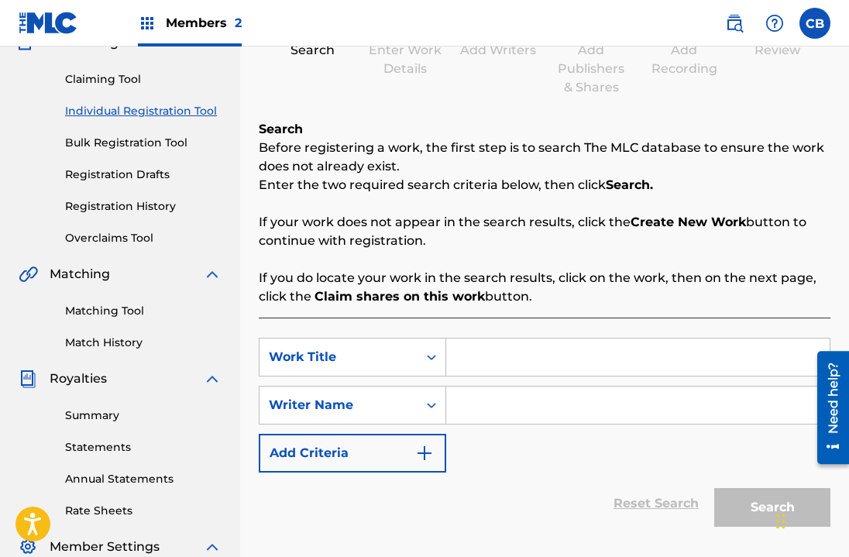
scroll to position [144, 0]
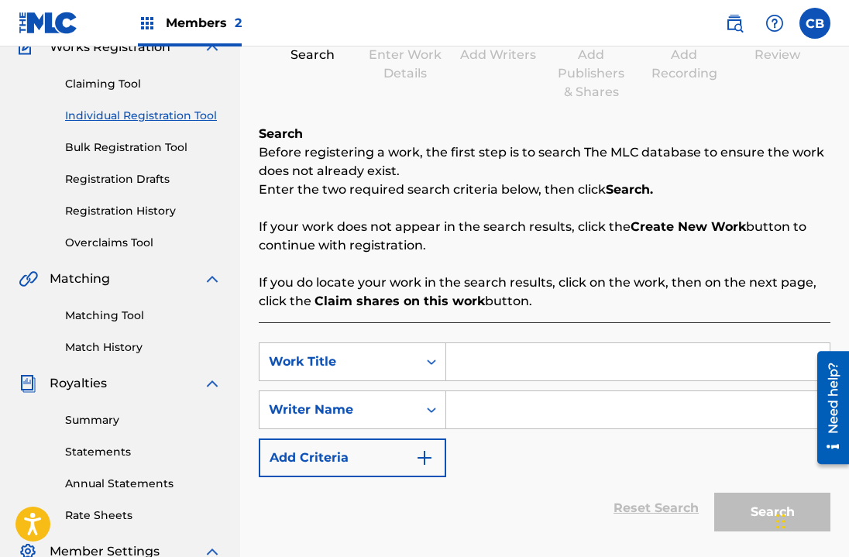
click at [508, 350] on input "Search Form" at bounding box center [638, 361] width 384 height 37
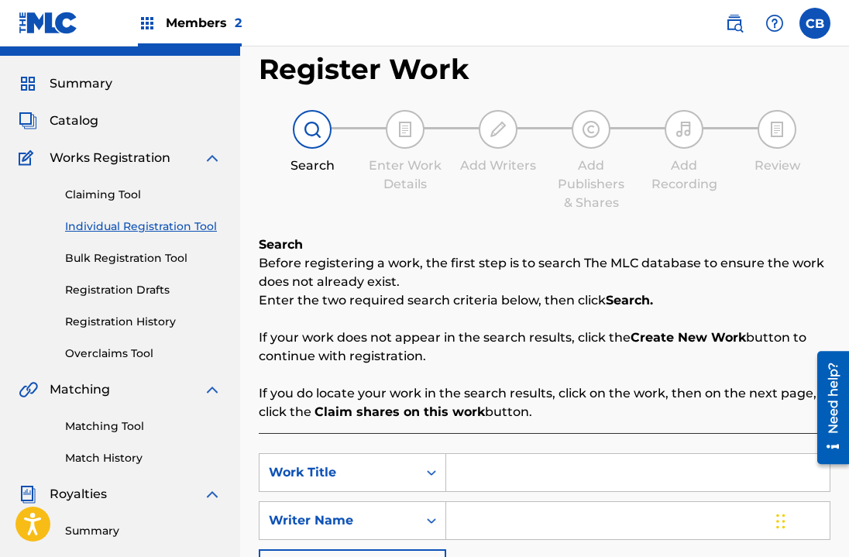
scroll to position [0, 0]
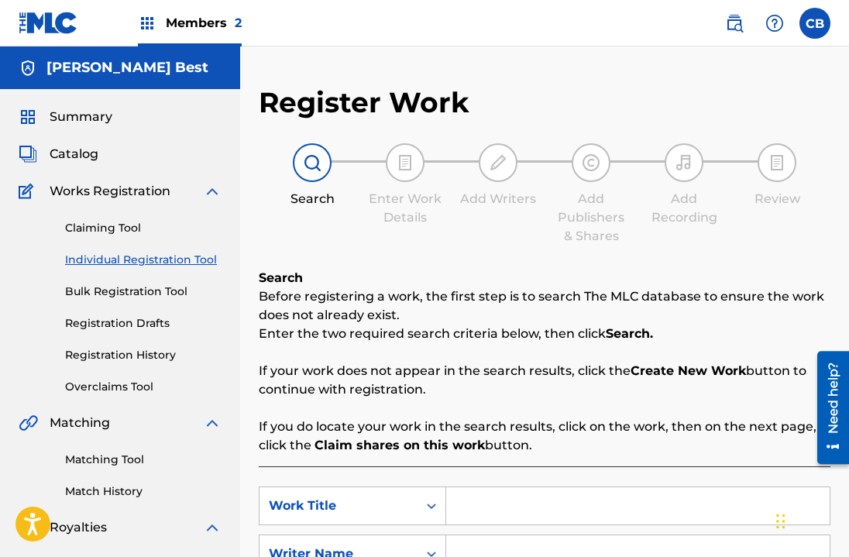
click at [129, 225] on link "Claiming Tool" at bounding box center [143, 228] width 157 height 16
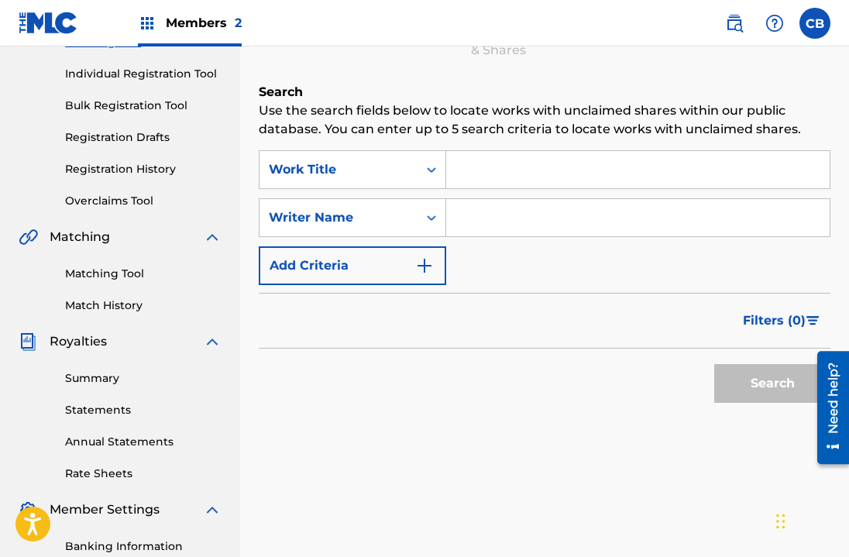
scroll to position [33, 0]
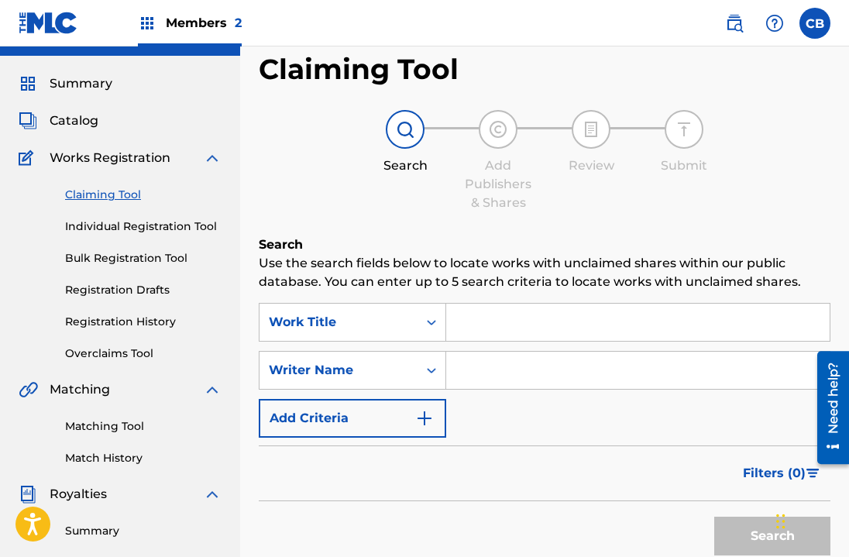
click at [570, 357] on input "Search Form" at bounding box center [638, 370] width 384 height 37
click at [570, 331] on input "Search Form" at bounding box center [638, 322] width 384 height 37
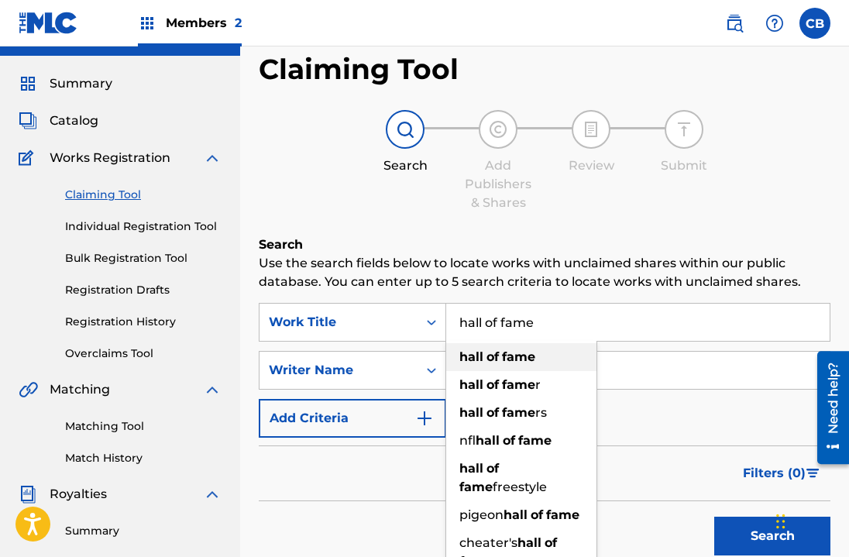
type input "hall of fame"
click at [498, 353] on strong "of" at bounding box center [493, 356] width 12 height 15
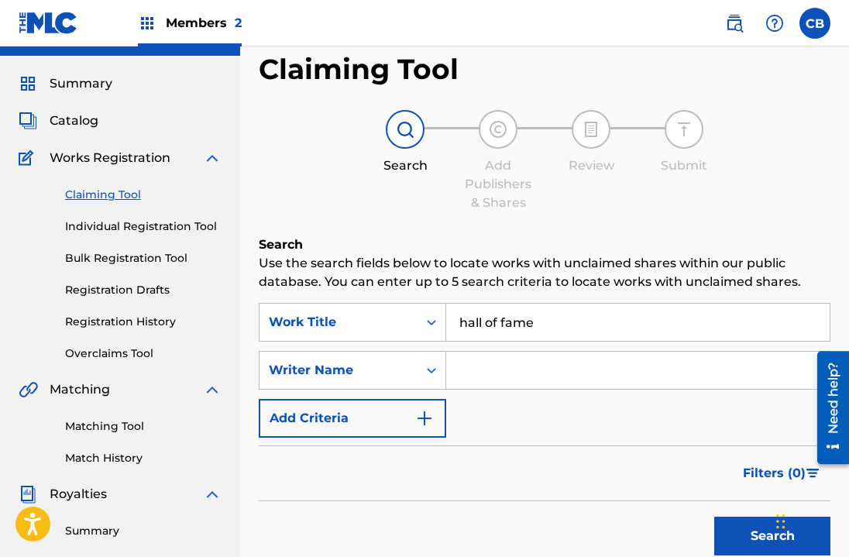
click at [498, 358] on input "Search Form" at bounding box center [638, 370] width 384 height 37
click at [159, 318] on link "Registration History" at bounding box center [143, 322] width 157 height 16
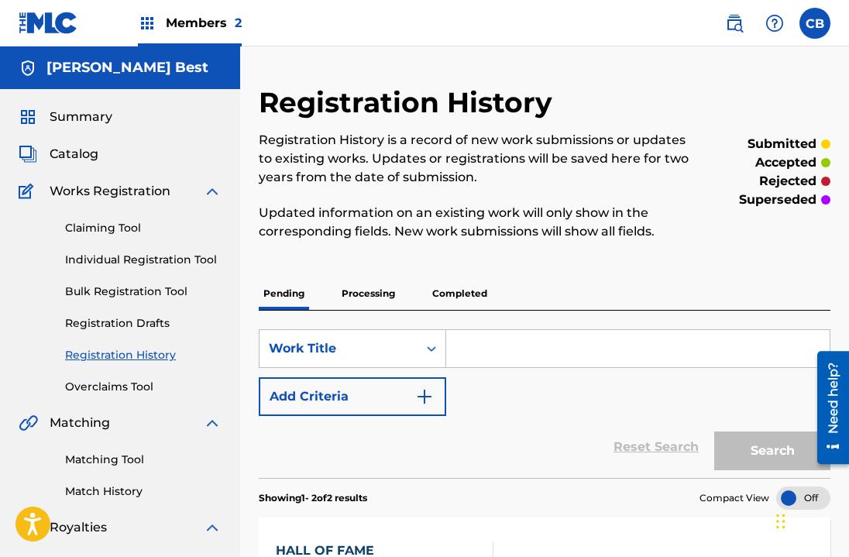
click at [535, 339] on input "Search Form" at bounding box center [638, 348] width 384 height 37
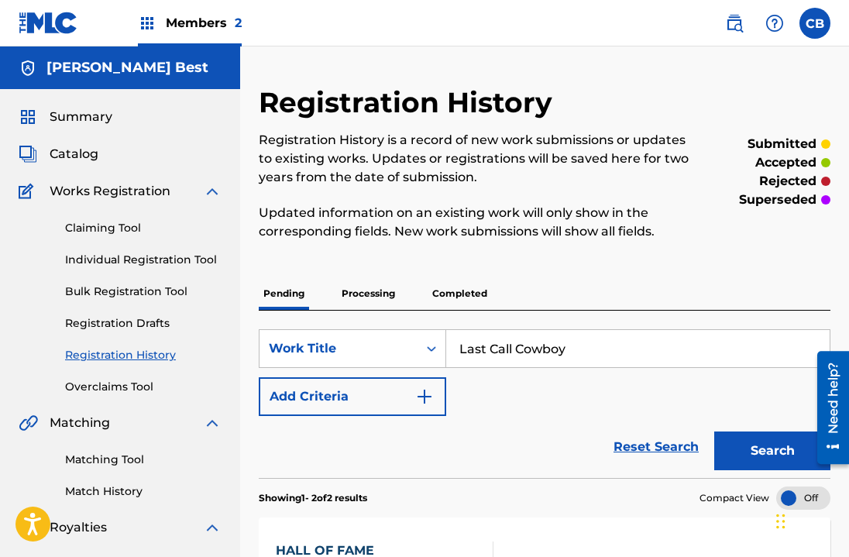
type input "Last Call Cowboy"
click at [767, 445] on button "Search" at bounding box center [772, 451] width 116 height 39
click at [73, 222] on link "Claiming Tool" at bounding box center [143, 228] width 157 height 16
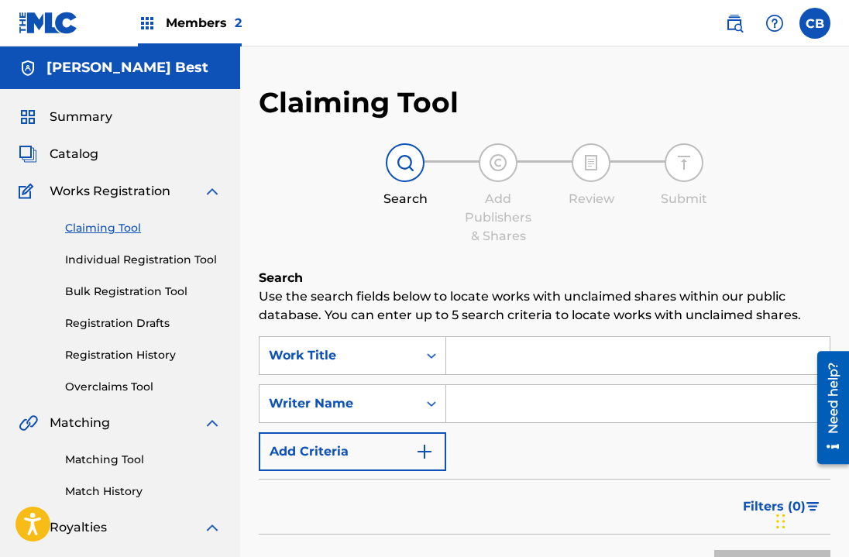
click at [538, 359] on input "Search Form" at bounding box center [638, 355] width 384 height 37
type input "Last Call Cowboy"
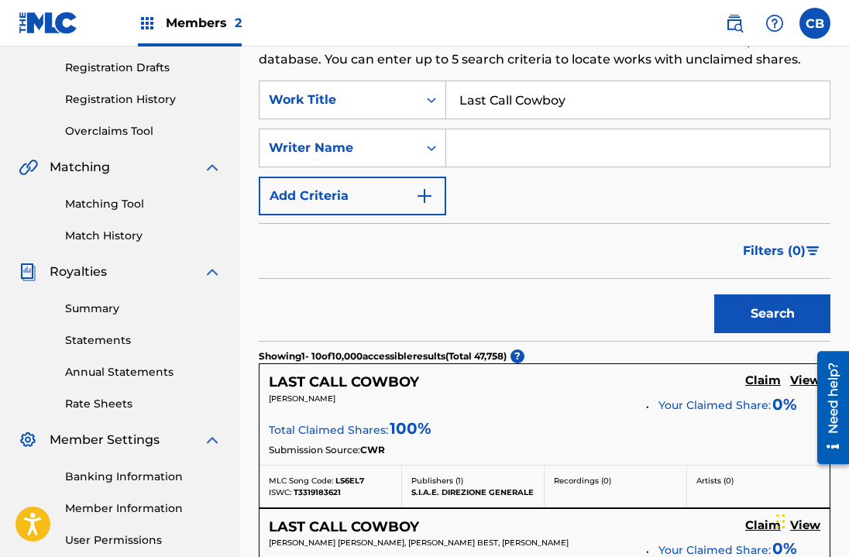
scroll to position [271, 0]
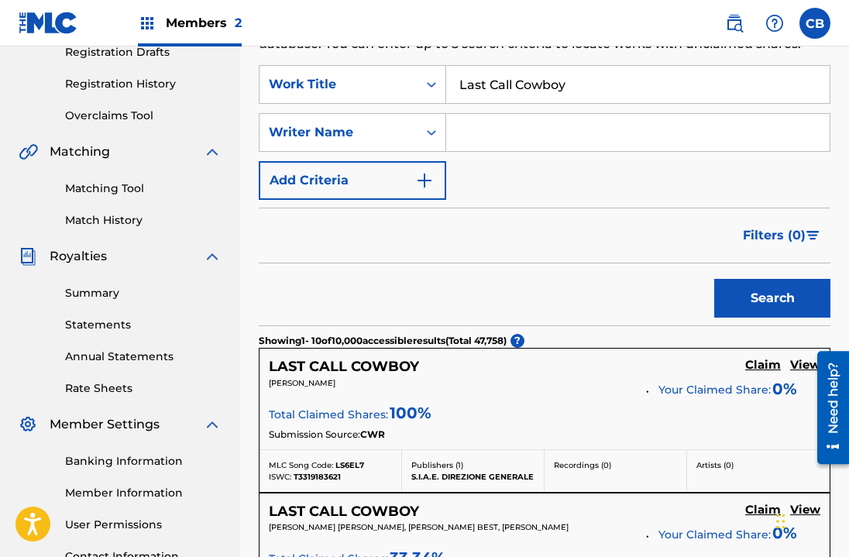
click at [563, 150] on input "Search Form" at bounding box center [638, 132] width 384 height 37
type input "[PERSON_NAME] best"
click at [744, 285] on button "Search" at bounding box center [772, 298] width 116 height 39
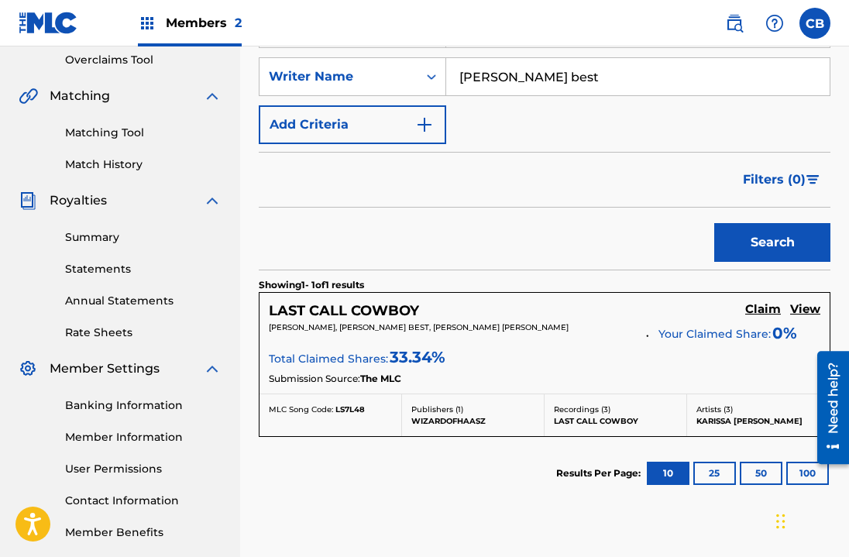
scroll to position [346, 0]
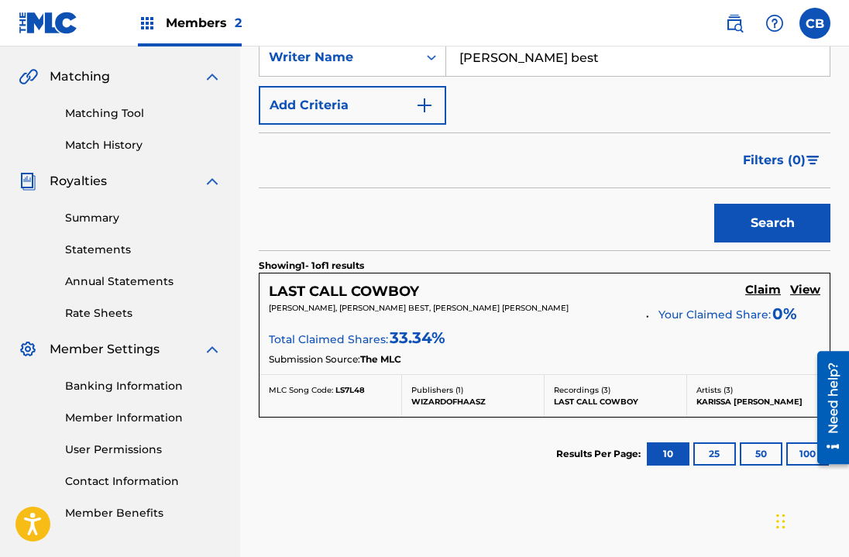
click at [735, 294] on div "LAST CALL COWBOY Claim View" at bounding box center [545, 292] width 552 height 18
click at [761, 294] on h5 "Claim" at bounding box center [763, 290] width 36 height 15
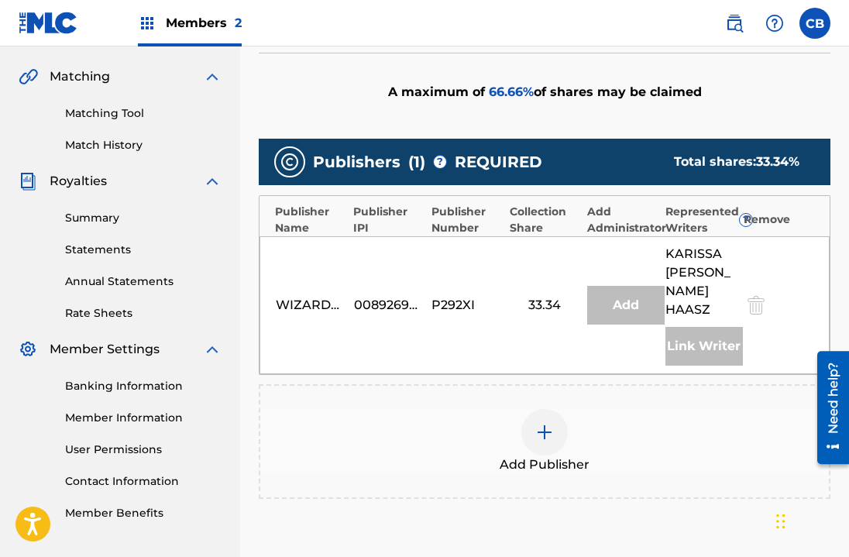
click at [553, 423] on img at bounding box center [544, 432] width 19 height 19
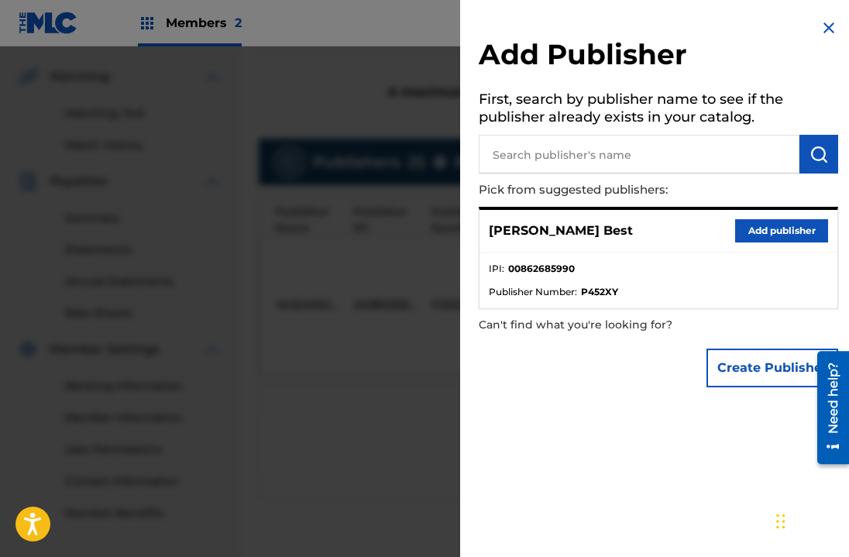
click at [590, 235] on p "[PERSON_NAME] Best" at bounding box center [561, 231] width 144 height 19
click at [592, 256] on ul "IPI : 00862685990 Publisher Number : P452XY" at bounding box center [659, 281] width 358 height 56
click at [655, 351] on div "Create Publisher" at bounding box center [658, 368] width 359 height 54
click at [752, 360] on button "Create Publisher" at bounding box center [773, 368] width 132 height 39
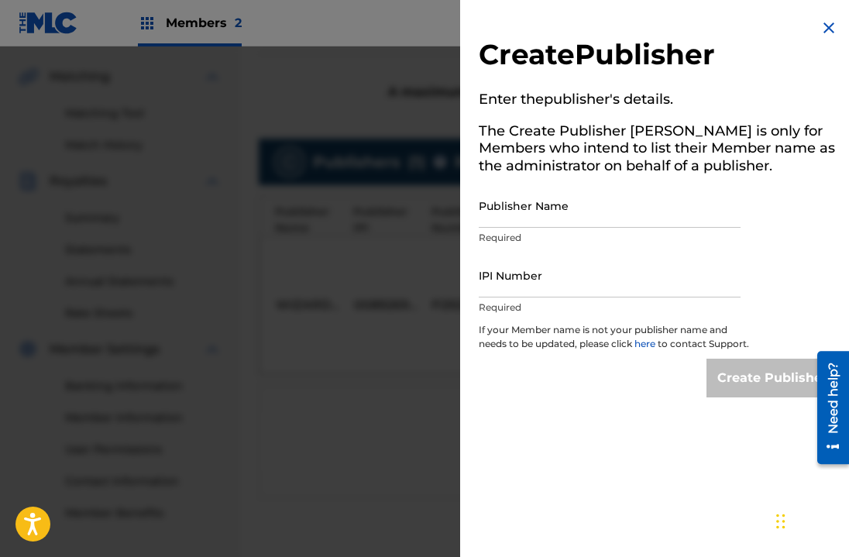
click at [573, 198] on input "Publisher Name" at bounding box center [610, 206] width 262 height 44
type input "Half Full Cup Publishing"
click at [604, 288] on input "IPI Number" at bounding box center [610, 275] width 262 height 44
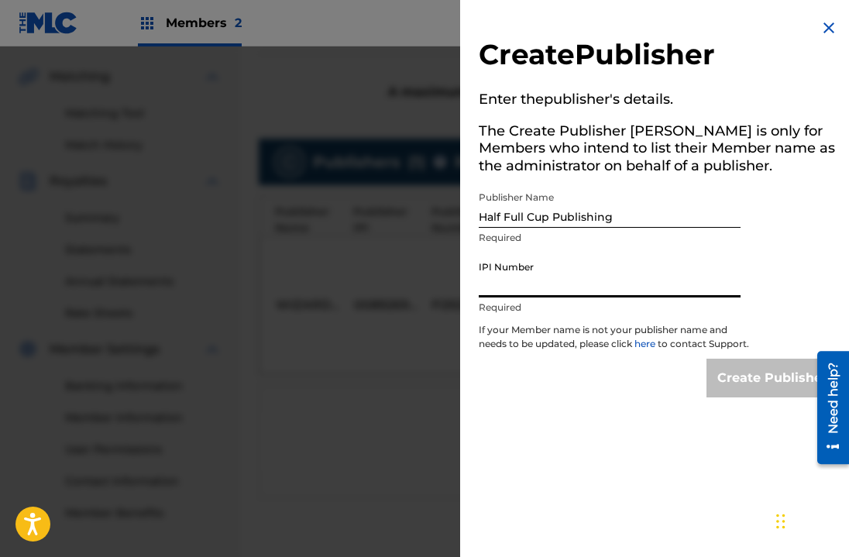
click at [572, 280] on input "IPI Number" at bounding box center [610, 275] width 262 height 44
paste input "01110359407"
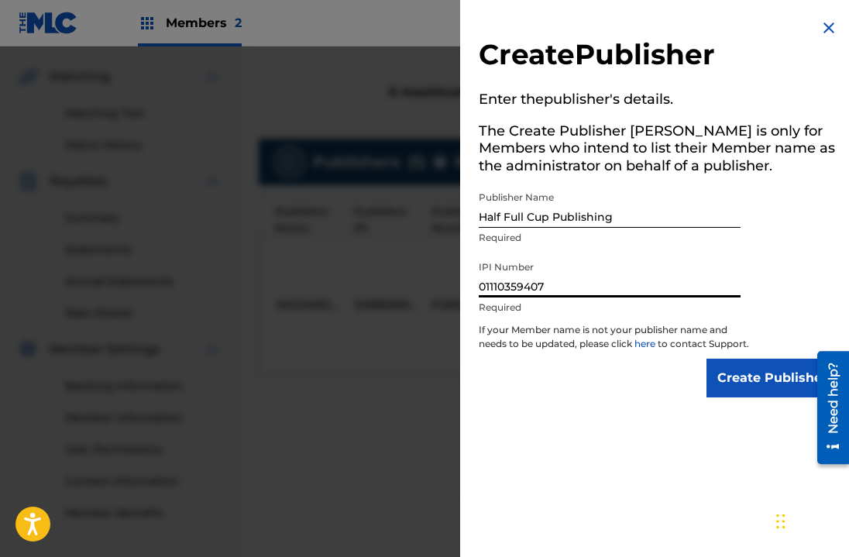
type input "01110359407"
click at [752, 382] on input "Create Publisher" at bounding box center [773, 378] width 132 height 39
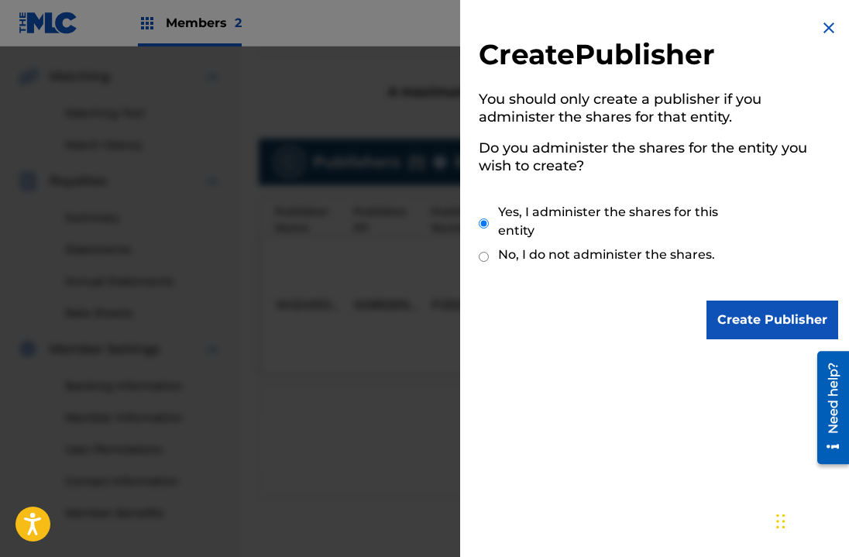
click at [749, 315] on input "Create Publisher" at bounding box center [773, 320] width 132 height 39
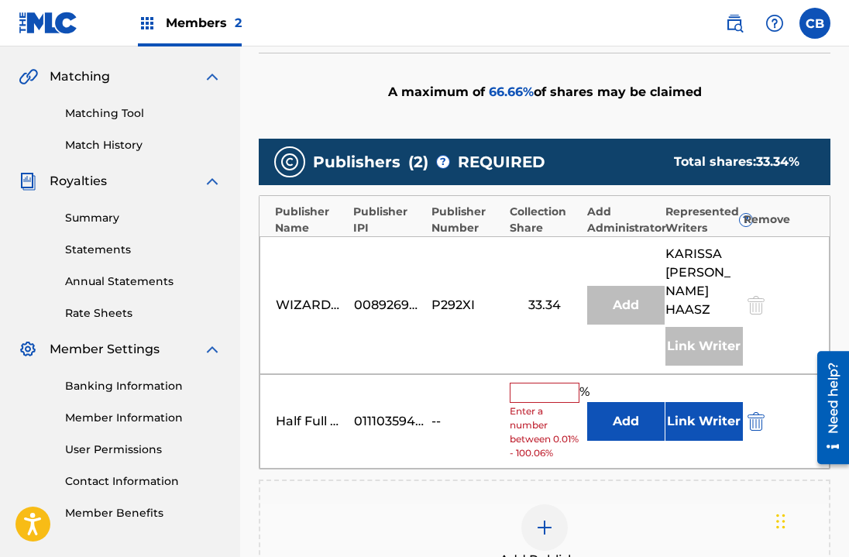
click at [562, 383] on input "text" at bounding box center [545, 393] width 70 height 20
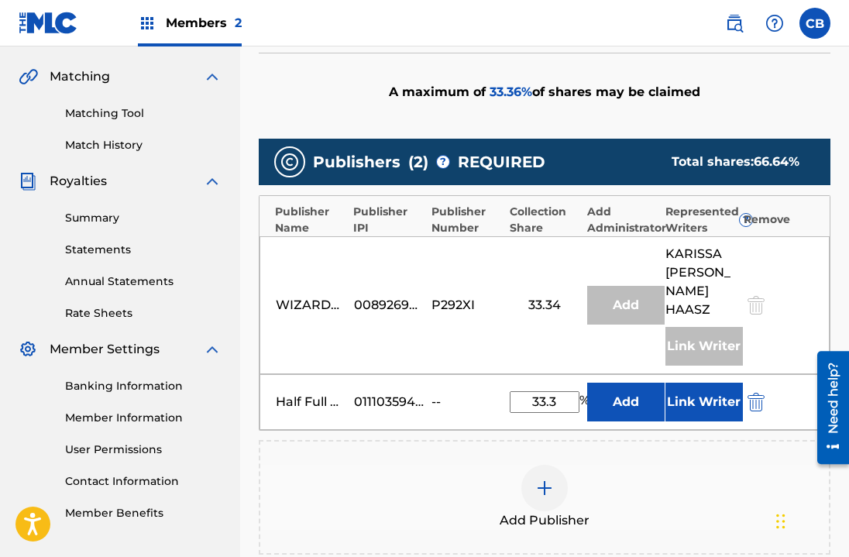
type input "33.3"
click at [687, 383] on button "Link Writer" at bounding box center [704, 402] width 77 height 39
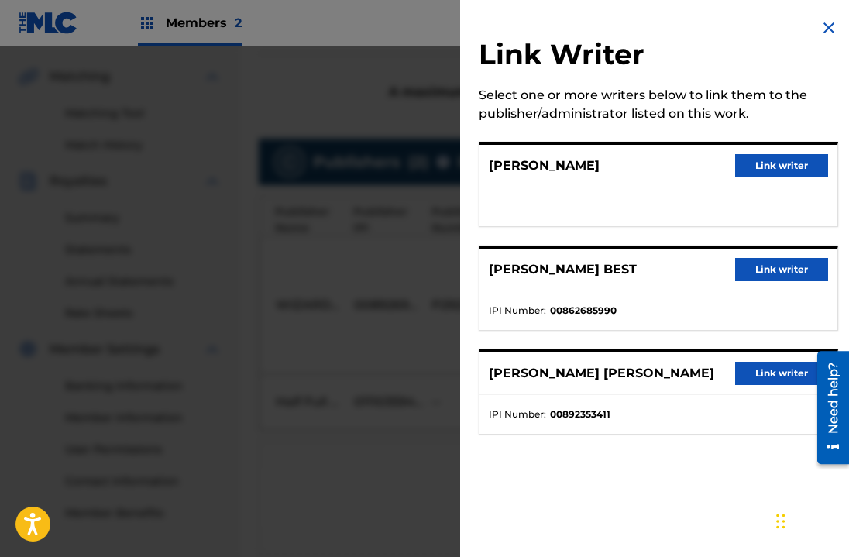
click at [783, 274] on button "Link writer" at bounding box center [781, 269] width 93 height 23
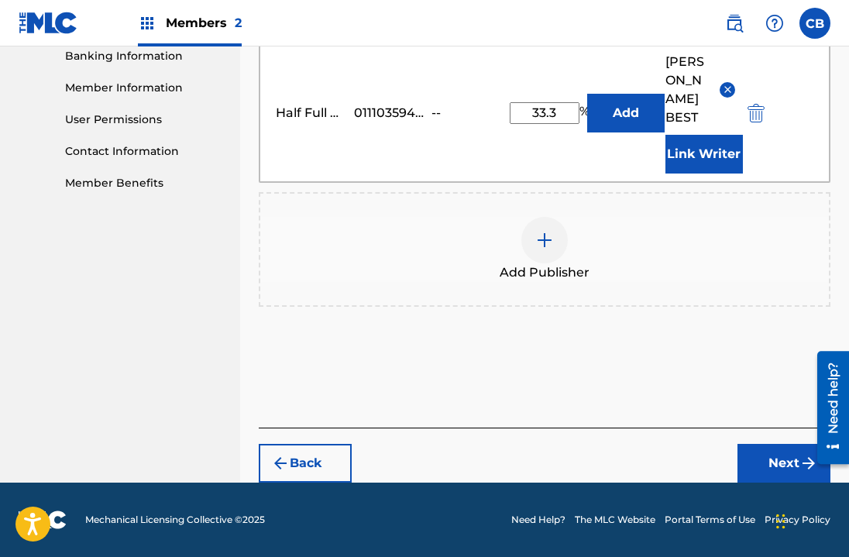
click at [767, 465] on button "Next" at bounding box center [784, 463] width 93 height 39
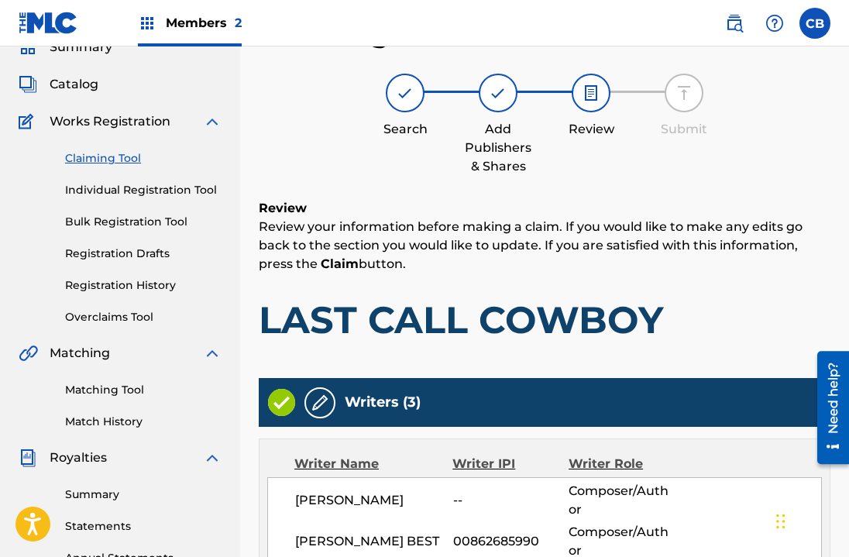
scroll to position [670, 0]
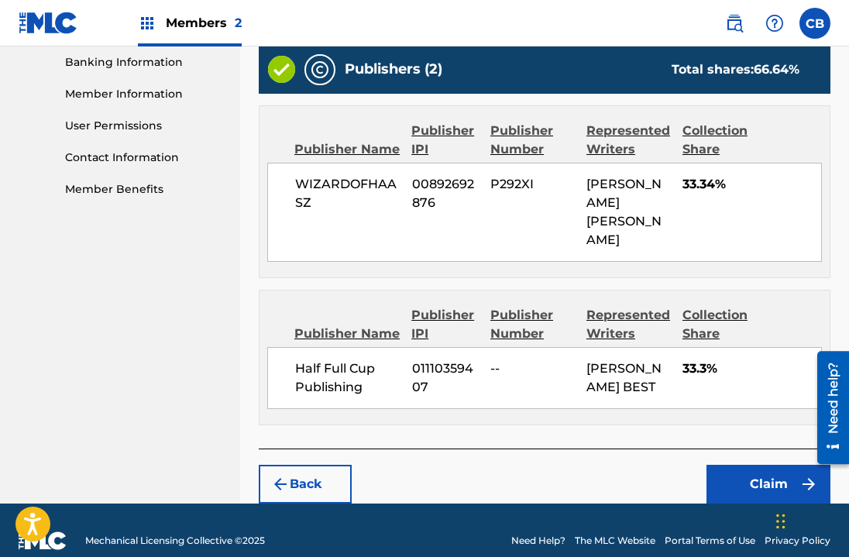
click at [759, 467] on button "Claim" at bounding box center [769, 484] width 124 height 39
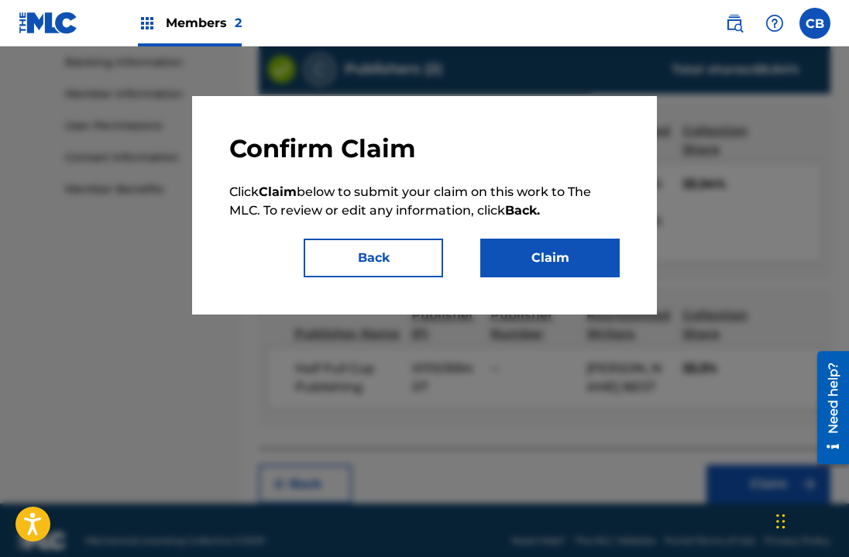
click at [561, 260] on button "Claim" at bounding box center [549, 258] width 139 height 39
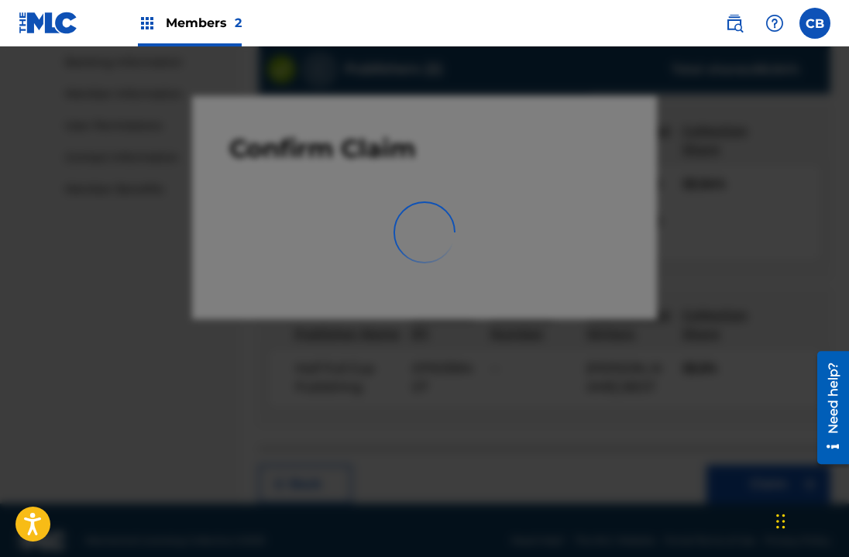
scroll to position [404, 0]
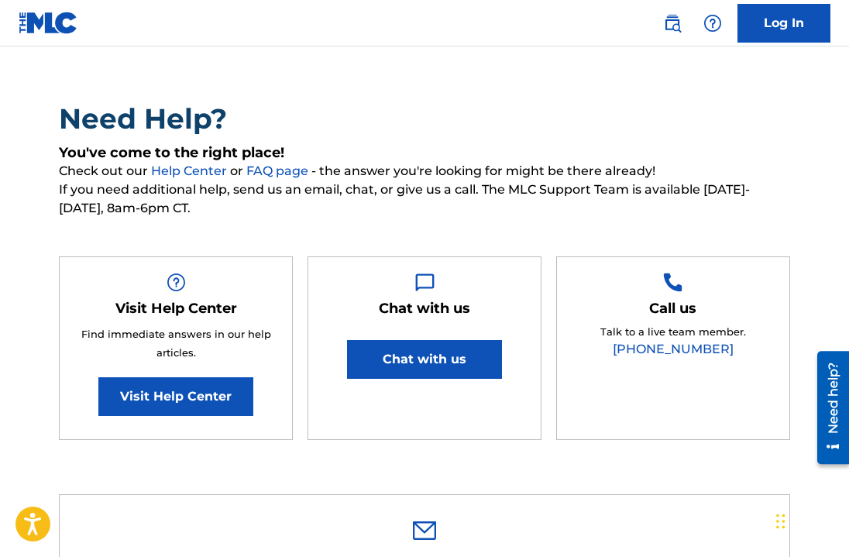
scroll to position [81, 0]
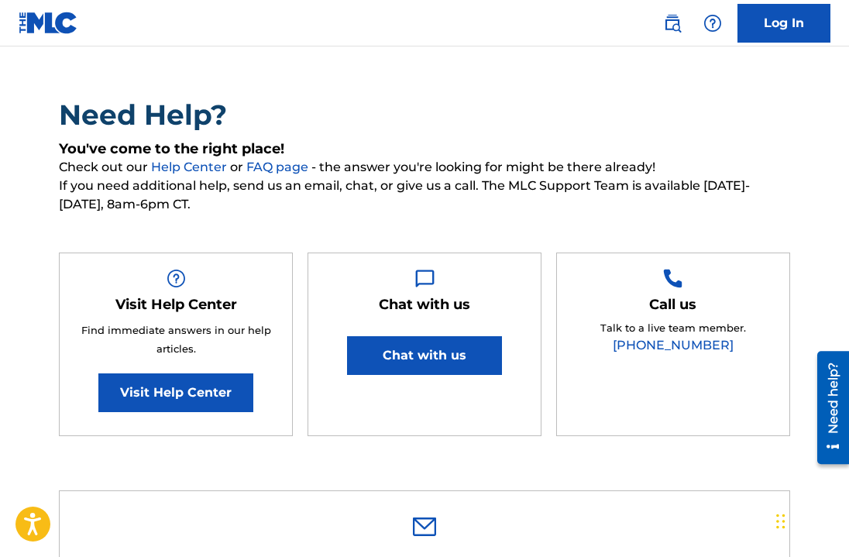
click at [451, 337] on button "Chat with us" at bounding box center [424, 355] width 155 height 39
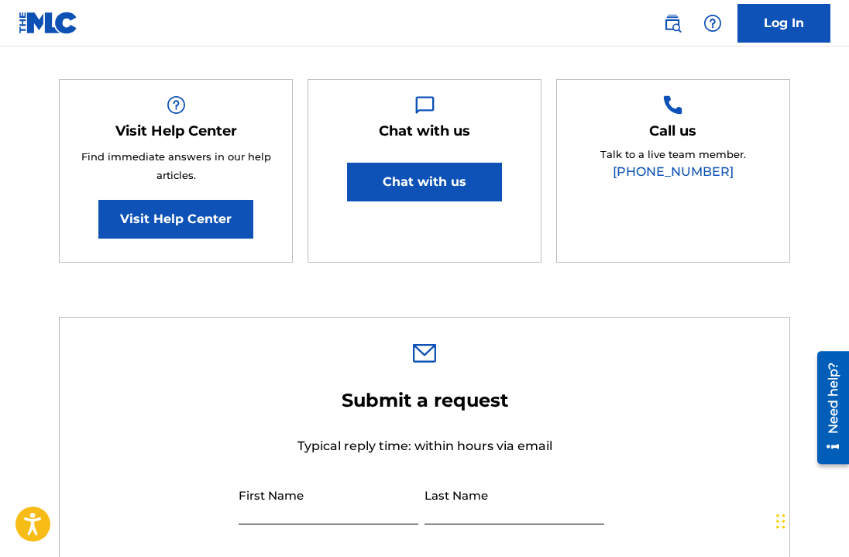
scroll to position [258, 0]
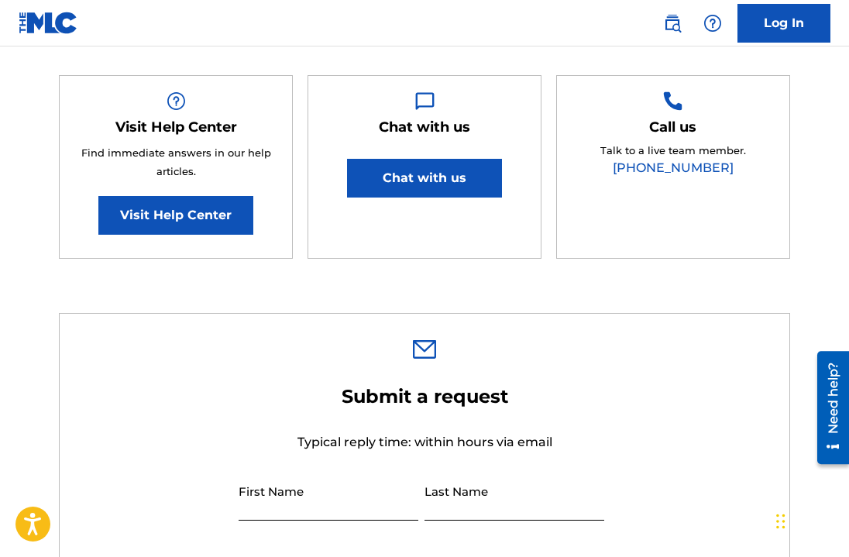
click at [621, 21] on nav "Log In" at bounding box center [424, 23] width 849 height 46
click at [371, 435] on span "Typical reply time: within hours via email" at bounding box center [425, 442] width 255 height 15
click at [321, 493] on input "First Name" at bounding box center [329, 498] width 180 height 44
type input "[PERSON_NAME]"
type input "Best"
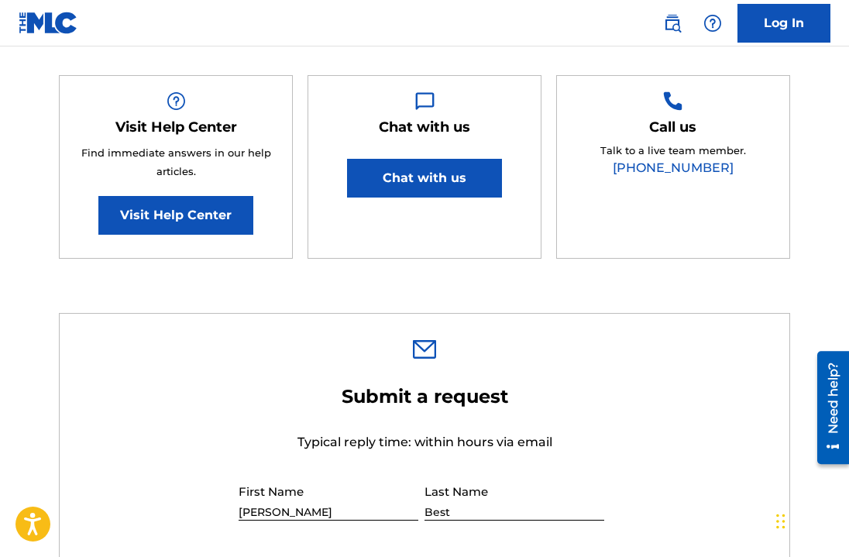
type input "[EMAIL_ADDRESS][DOMAIN_NAME]"
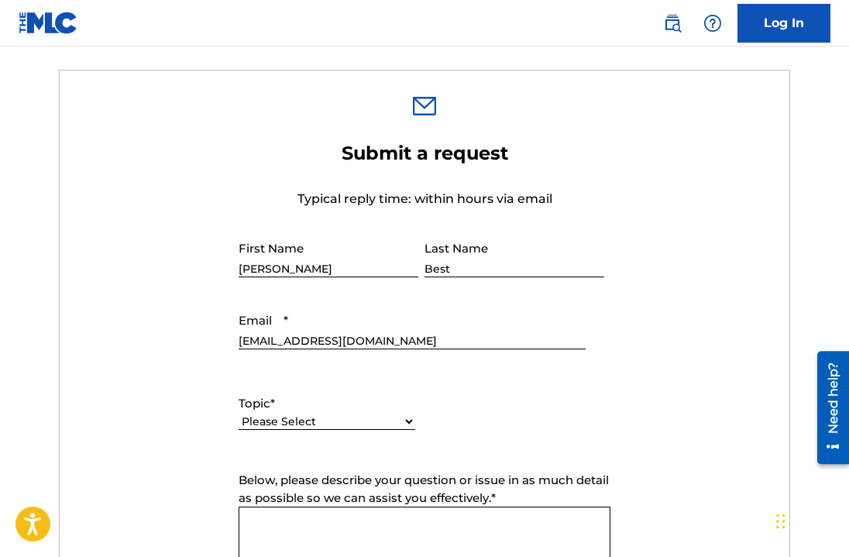
scroll to position [518, 0]
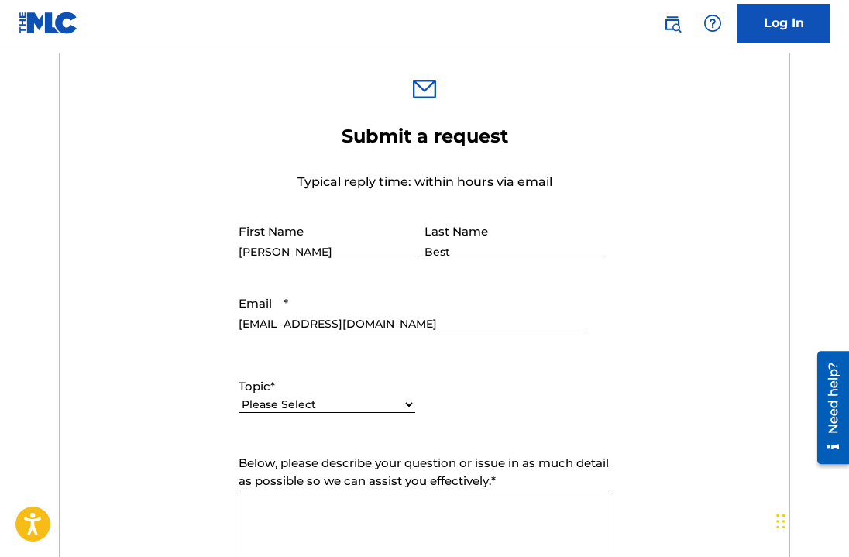
click at [347, 397] on select "Please Select I need help with my account I need help with managing my catalog …" at bounding box center [327, 405] width 177 height 16
select select "I need help with my account"
click at [239, 397] on select "Please Select I need help with my account I need help with managing my catalog …" at bounding box center [327, 405] width 177 height 16
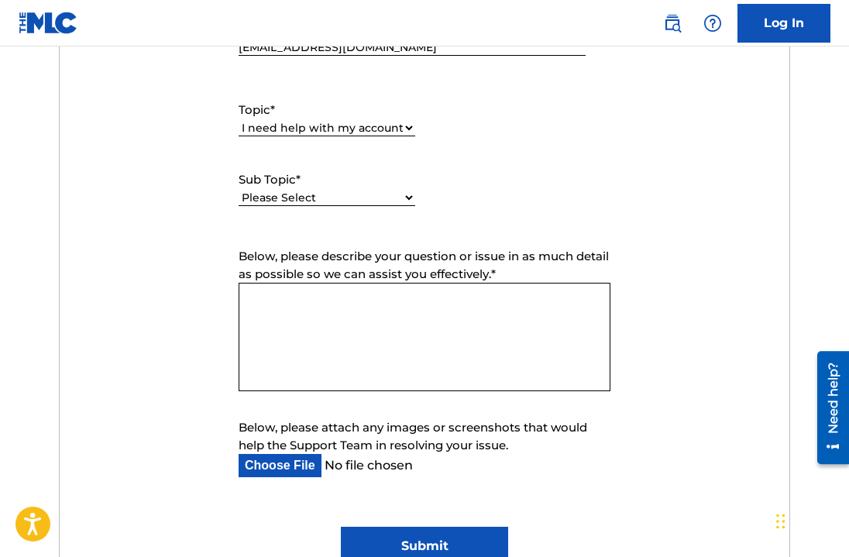
scroll to position [796, 0]
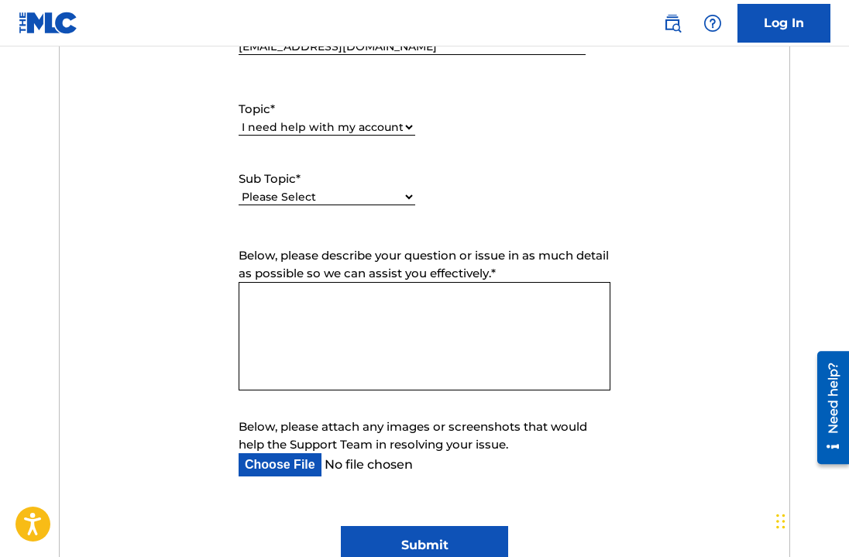
click at [493, 287] on textarea "Below, please describe your question or issue in as much detail as possible so …" at bounding box center [425, 336] width 372 height 108
click at [401, 282] on textarea "Hi there! I've got a writer IPI with BMI" at bounding box center [425, 336] width 372 height 108
click at [574, 282] on textarea "Hi there! I've got a writer IPI and a publisher IPI with BMI" at bounding box center [425, 336] width 372 height 108
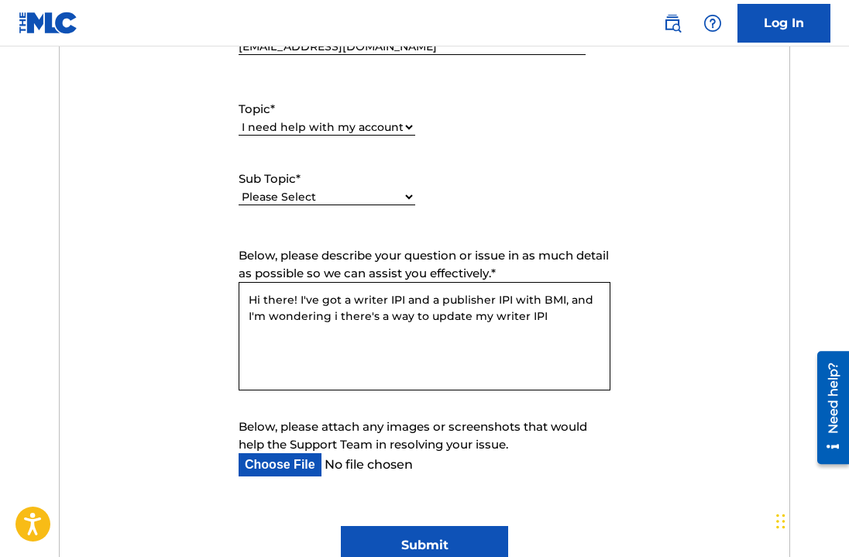
click at [334, 301] on textarea "Hi there! I've got a writer IPI and a publisher IPI with BMI, and I'm wondering…" at bounding box center [425, 336] width 372 height 108
click at [511, 296] on textarea "Hi there! I've got a writer IPI and a publisher IPI with BMI, and I'm wondering…" at bounding box center [425, 336] width 372 height 108
click at [579, 301] on textarea "Hi there! I've got a writer IPI and a publisher IPI with BMI, and I'm wondering…" at bounding box center [425, 336] width 372 height 108
paste textarea "01110359407"
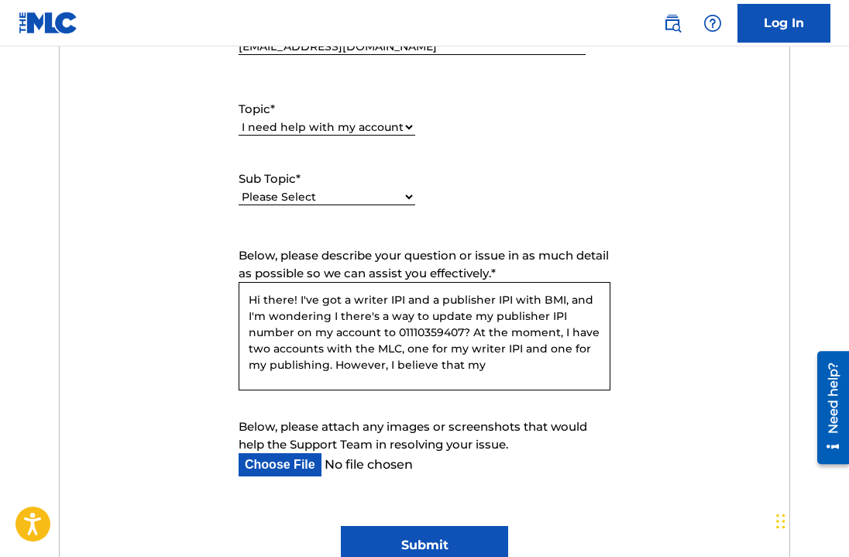
drag, startPoint x: 461, startPoint y: 353, endPoint x: 530, endPoint y: 362, distance: 69.5
click at [530, 362] on textarea "Hi there! I've got a writer IPI and a publisher IPI with BMI, and I'm wondering…" at bounding box center [425, 336] width 372 height 108
type textarea "Hi there! I've got a writer IPI and a publisher IPI with BMI, and I'm wondering…"
click at [471, 535] on input "Submit" at bounding box center [424, 545] width 167 height 39
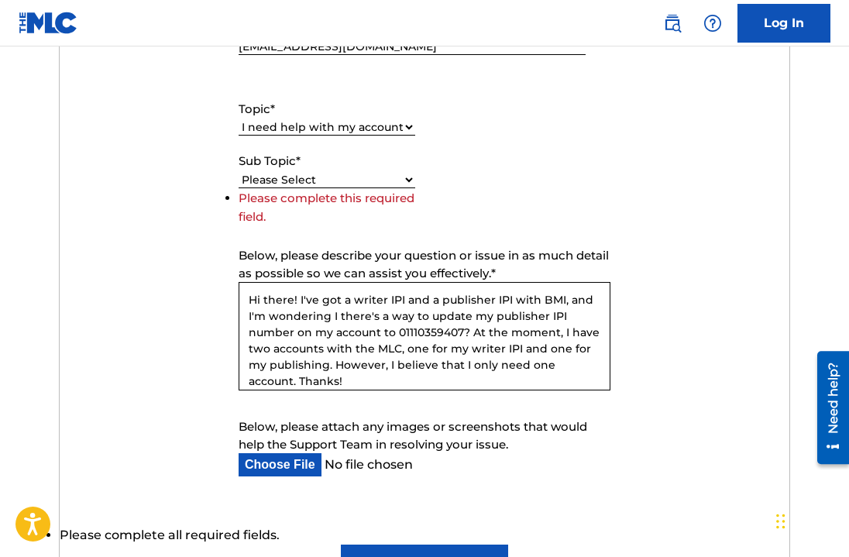
click at [291, 172] on select "Please Select I need help with my user account I can't log in to my user accoun…" at bounding box center [327, 180] width 177 height 16
select select "I need help with my Member account"
click at [239, 172] on select "Please Select I need help with my user account I can't log in to my user accoun…" at bounding box center [327, 180] width 177 height 16
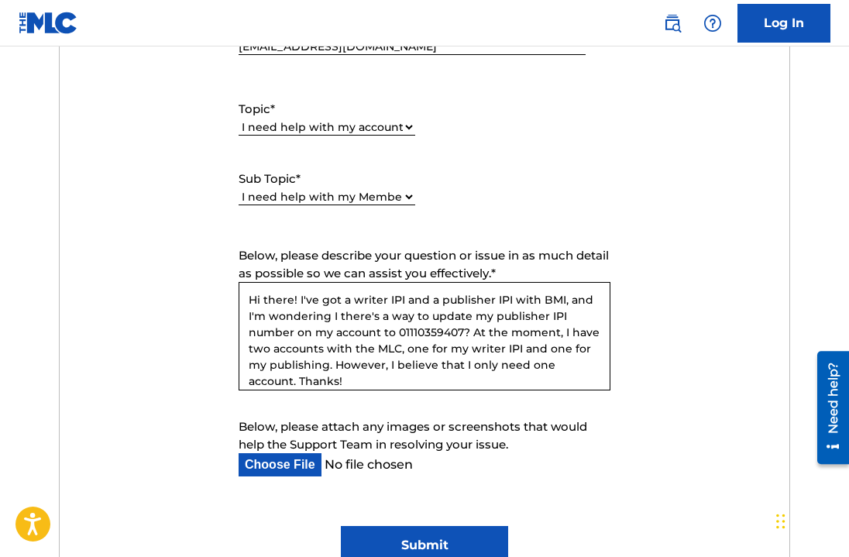
click at [461, 526] on input "Submit" at bounding box center [424, 545] width 167 height 39
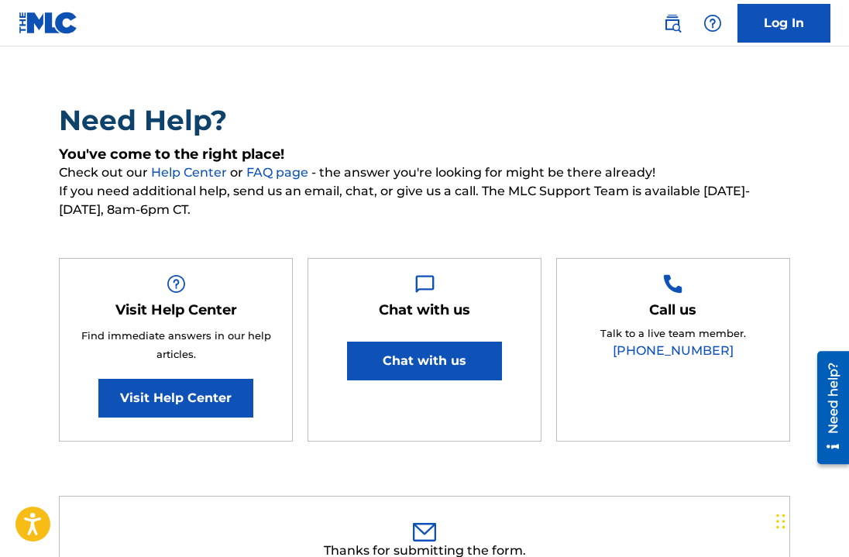
scroll to position [0, 0]
